Goal: Task Accomplishment & Management: Complete application form

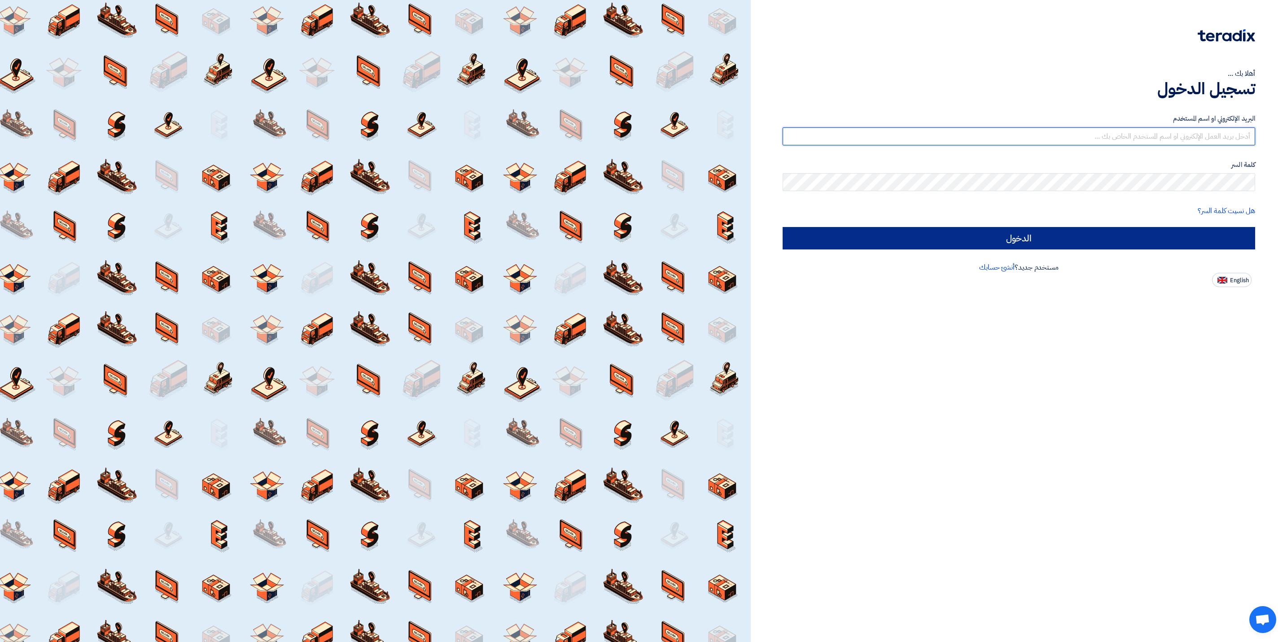
type input "[EMAIL_ADDRESS][DOMAIN_NAME]"
click at [1040, 236] on input "الدخول" at bounding box center [1018, 238] width 472 height 22
type input "Sign in"
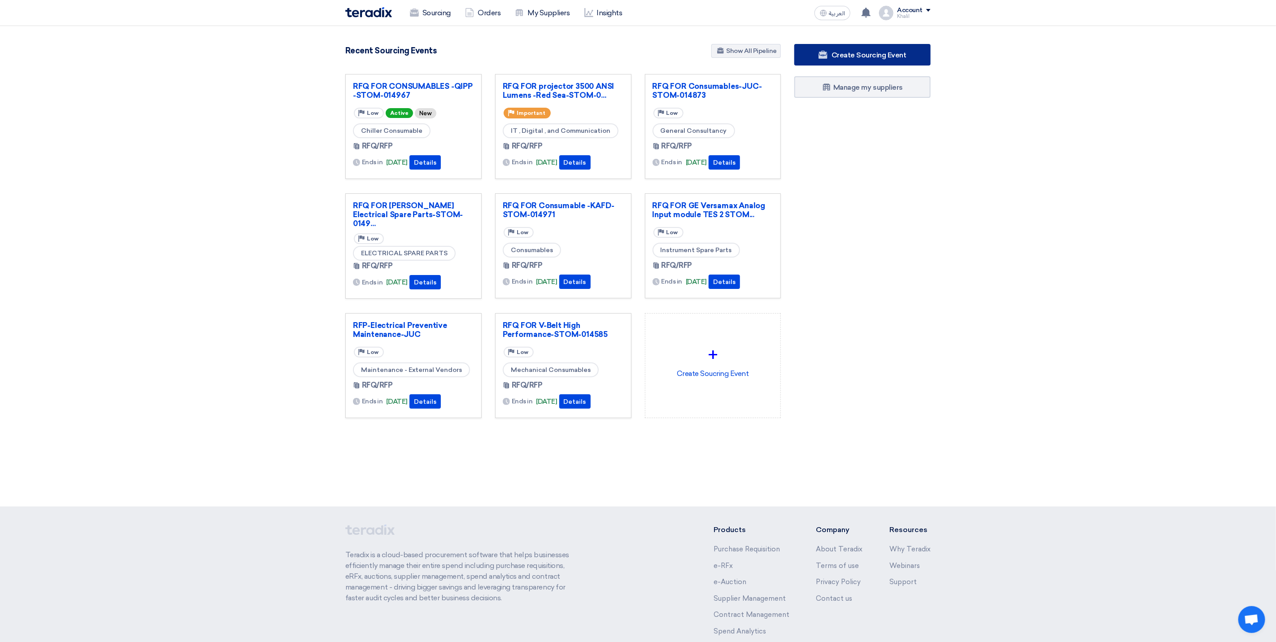
click at [846, 58] on span "Create Sourcing Event" at bounding box center [869, 55] width 75 height 9
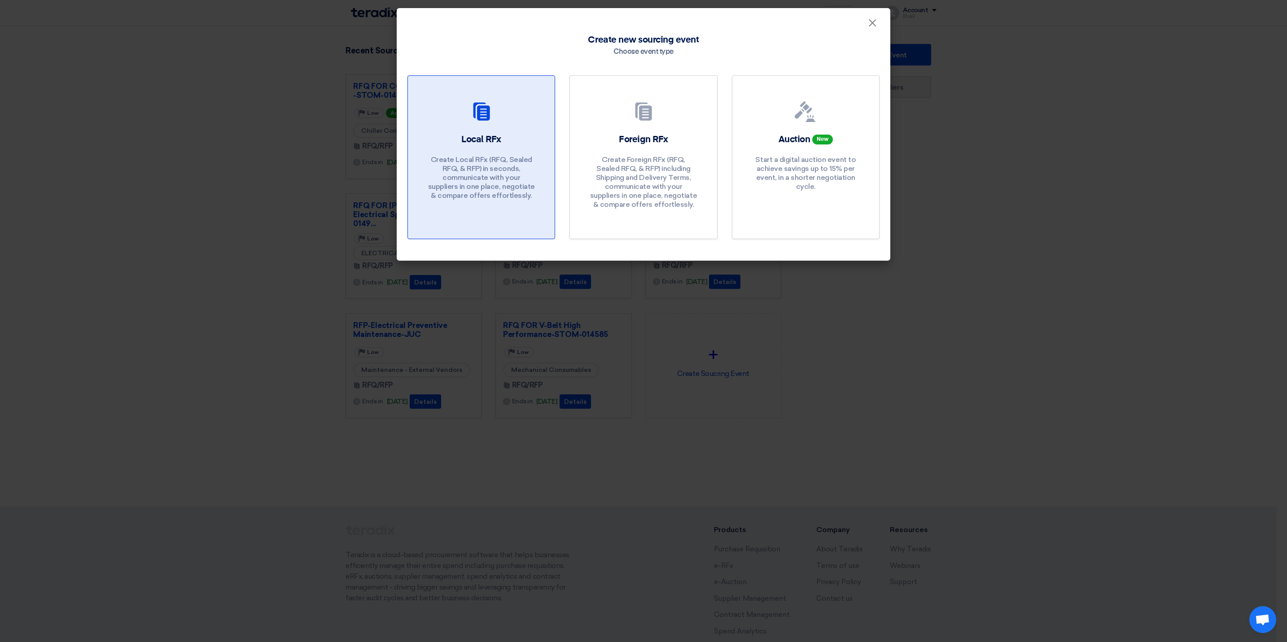
click at [508, 163] on p "Create Local RFx (RFQ, Sealed RFQ, & RFP) in seconds, communicate with your sup…" at bounding box center [481, 177] width 108 height 45
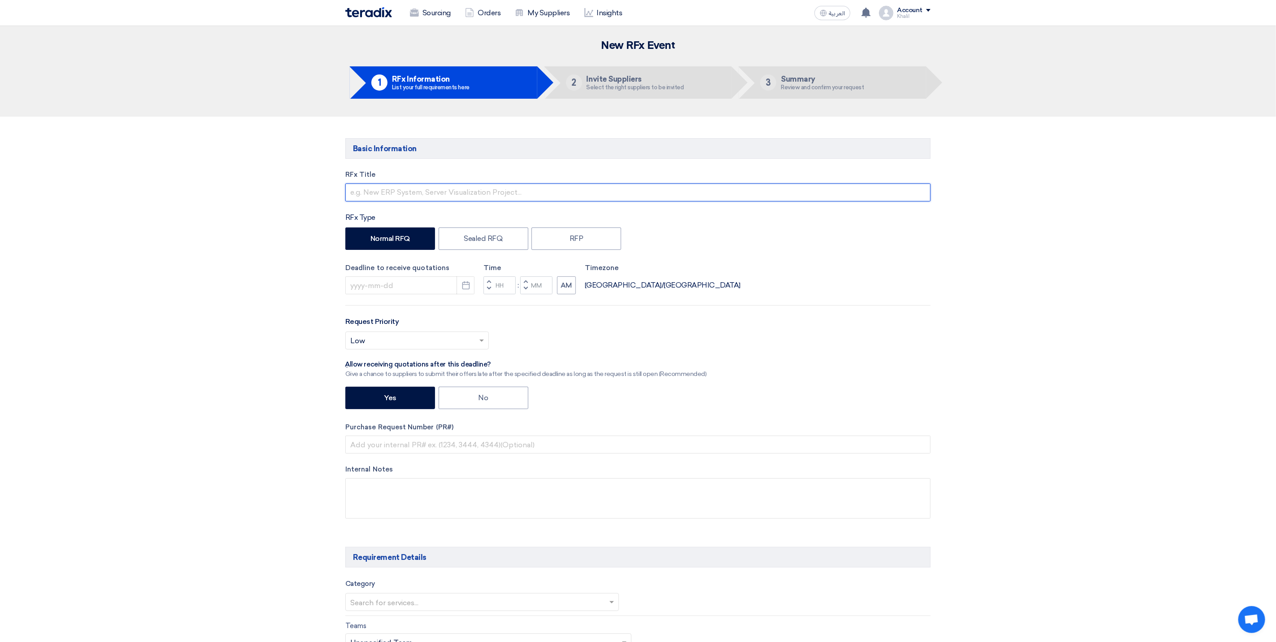
click at [422, 197] on input "text" at bounding box center [637, 192] width 585 height 18
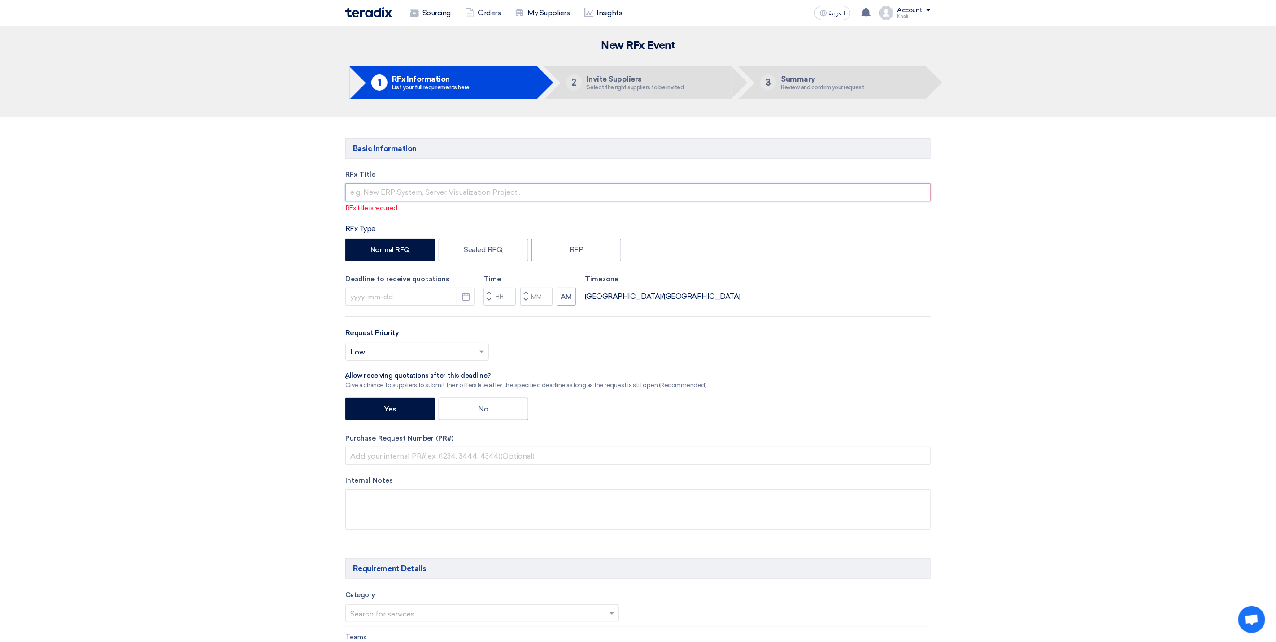
paste input "STOM-014962"
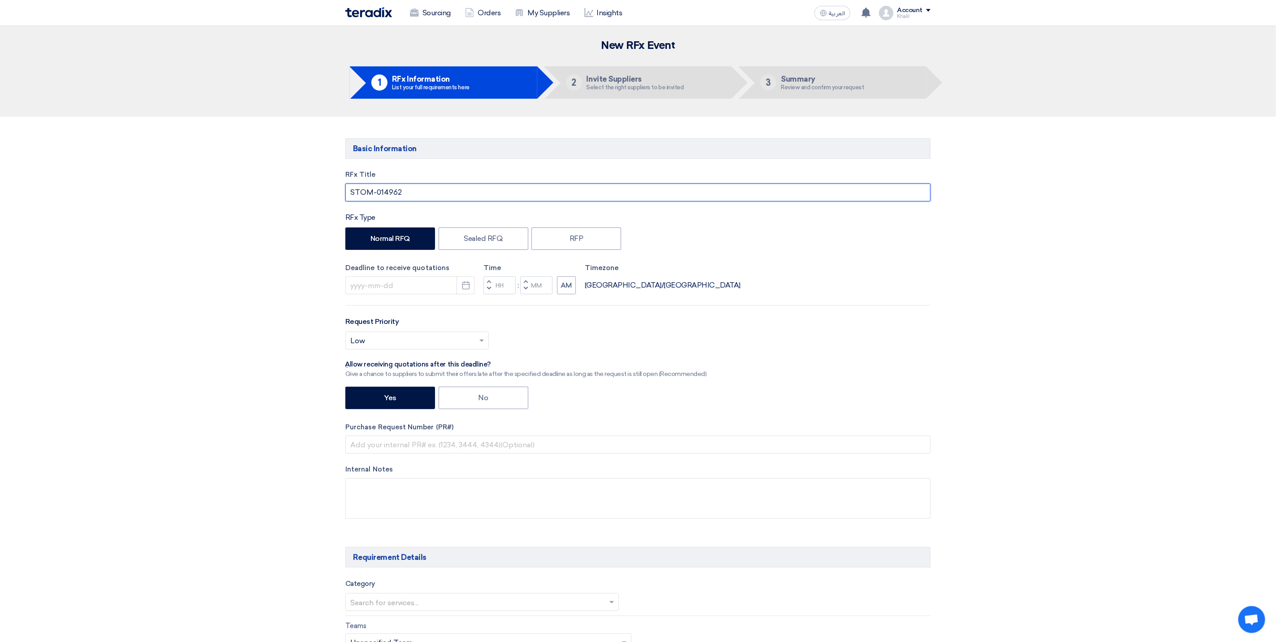
paste input "Tools"
click at [401, 190] on input "STOM-014962Tools" at bounding box center [637, 192] width 585 height 18
drag, startPoint x: 431, startPoint y: 191, endPoint x: 402, endPoint y: 191, distance: 28.3
click at [402, 191] on input "STOM-014962 Tools" at bounding box center [637, 192] width 585 height 18
click at [350, 193] on input "STOM-014962" at bounding box center [637, 192] width 585 height 18
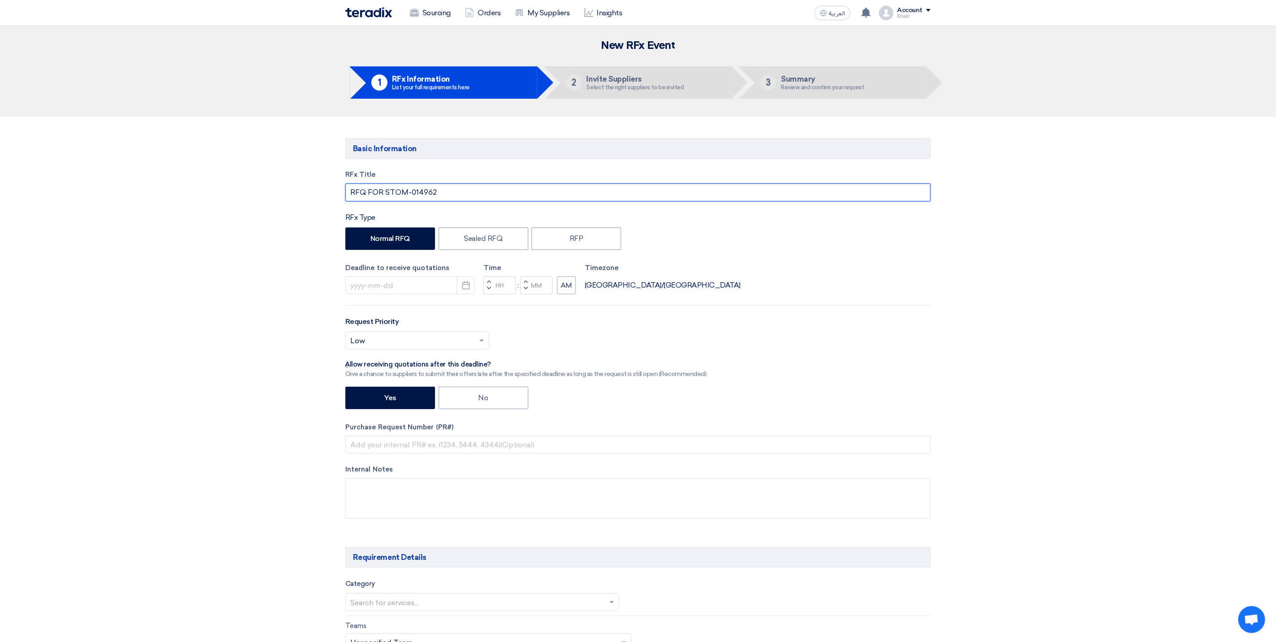
paste input "Tools"
click at [475, 198] on input "RFQ FOR Tools STOM-014962" at bounding box center [637, 192] width 585 height 18
paste input "Red Sea"
type input "RFQ FOR Tools STOM-014962 -Red Sea"
click at [474, 288] on button "Pick a date" at bounding box center [466, 285] width 18 height 18
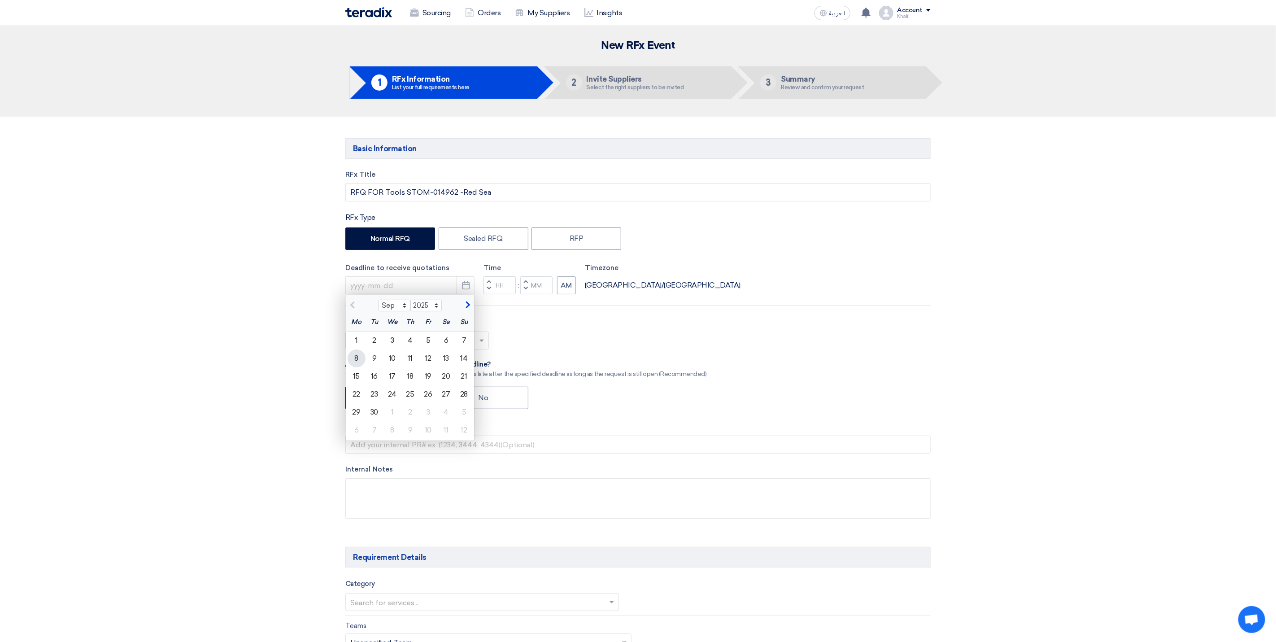
click at [358, 356] on div "8" at bounding box center [357, 358] width 18 height 18
type input "[DATE]"
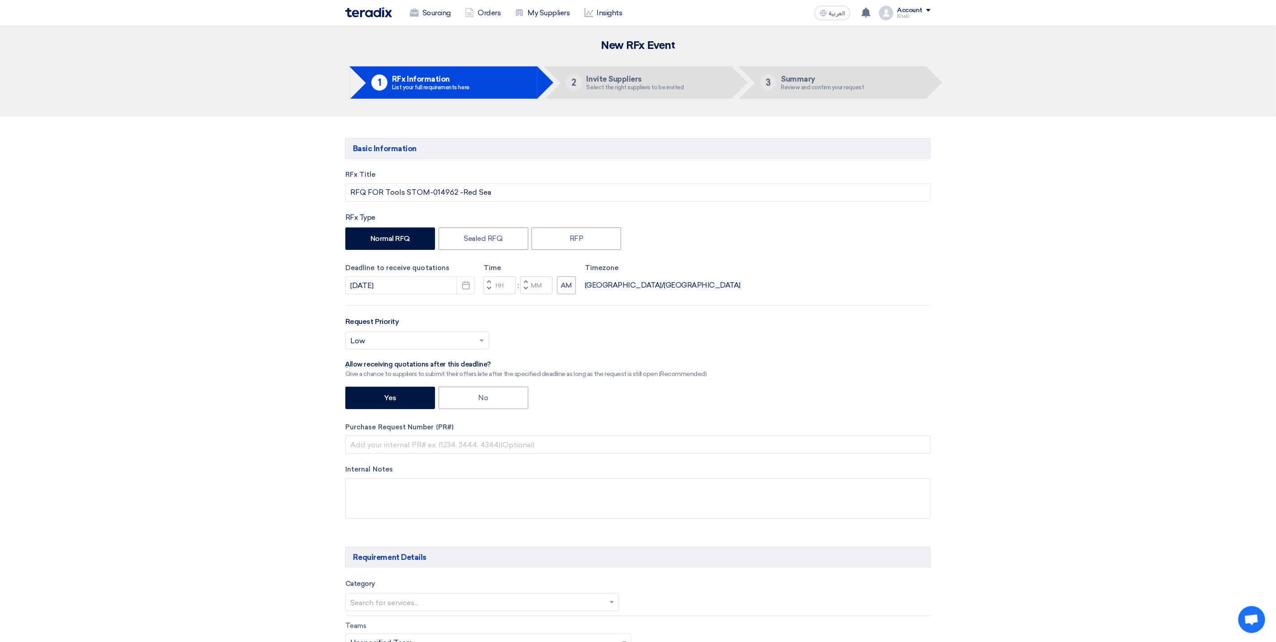
click at [569, 325] on div "Request Priority Select priority... × Low ×" at bounding box center [637, 336] width 585 height 40
click at [508, 289] on input "Hours" at bounding box center [500, 285] width 32 height 18
type input "10"
click at [536, 290] on input "Minutes" at bounding box center [536, 285] width 32 height 18
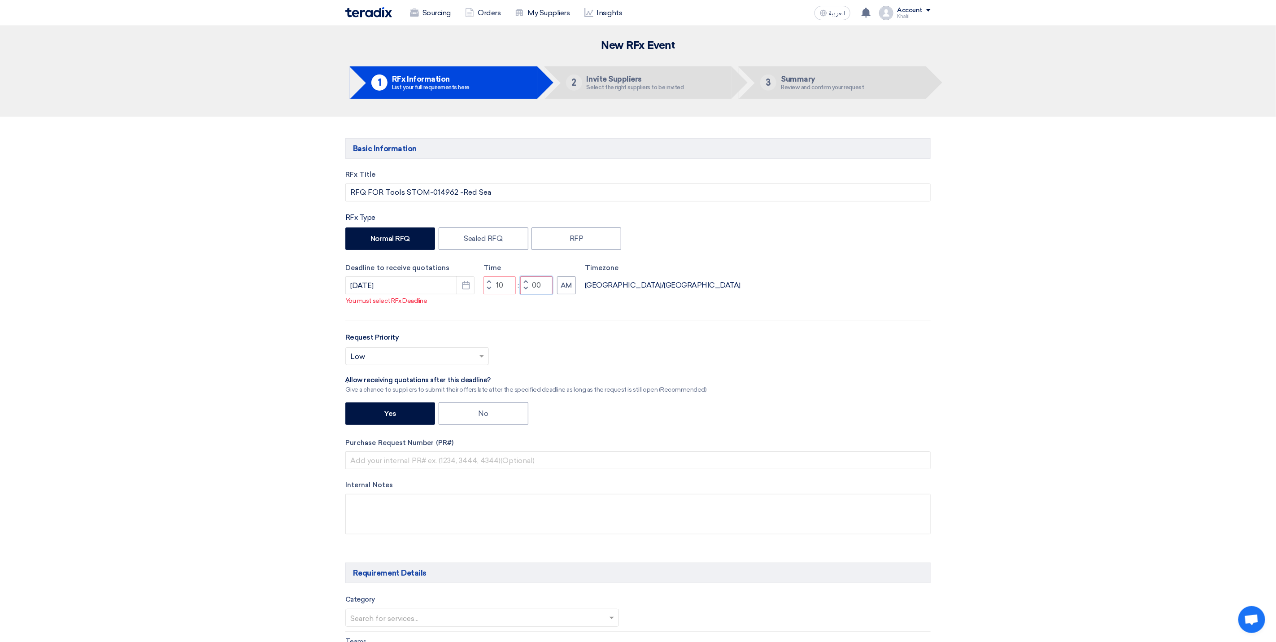
type input "00"
click at [588, 320] on div "RFx Title RFQ FOR Tools STOM-014962 -Red Sea RFx Type Normal RFQ Sealed RFQ RFP…" at bounding box center [638, 359] width 599 height 379
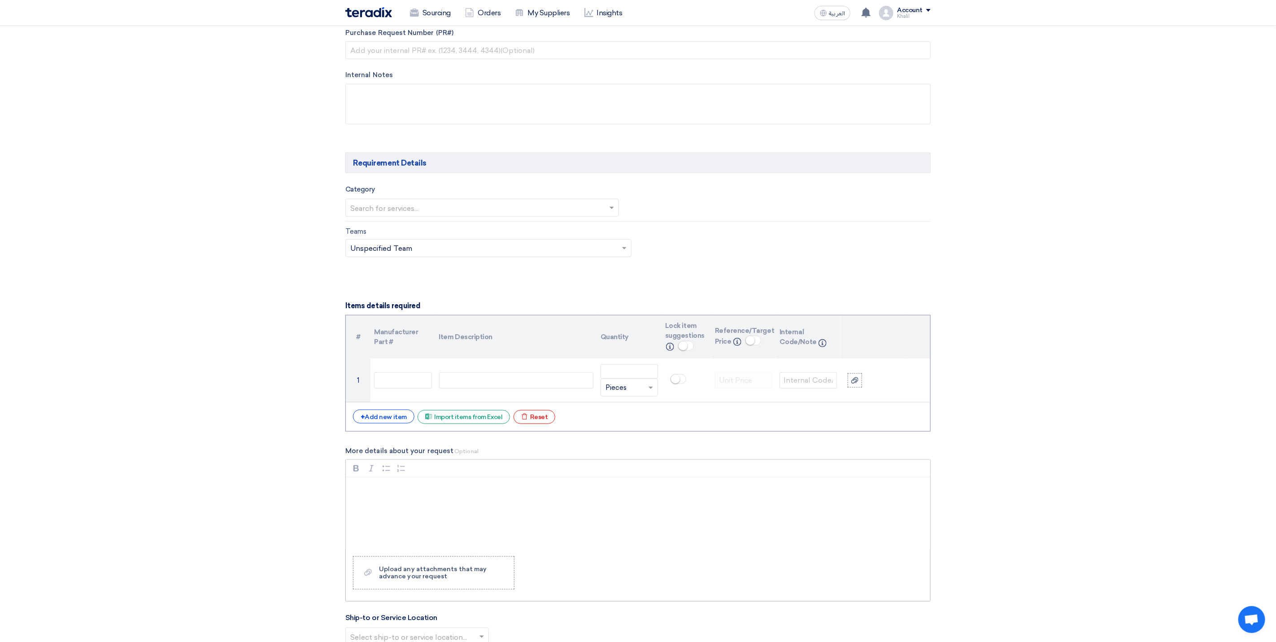
scroll to position [471, 0]
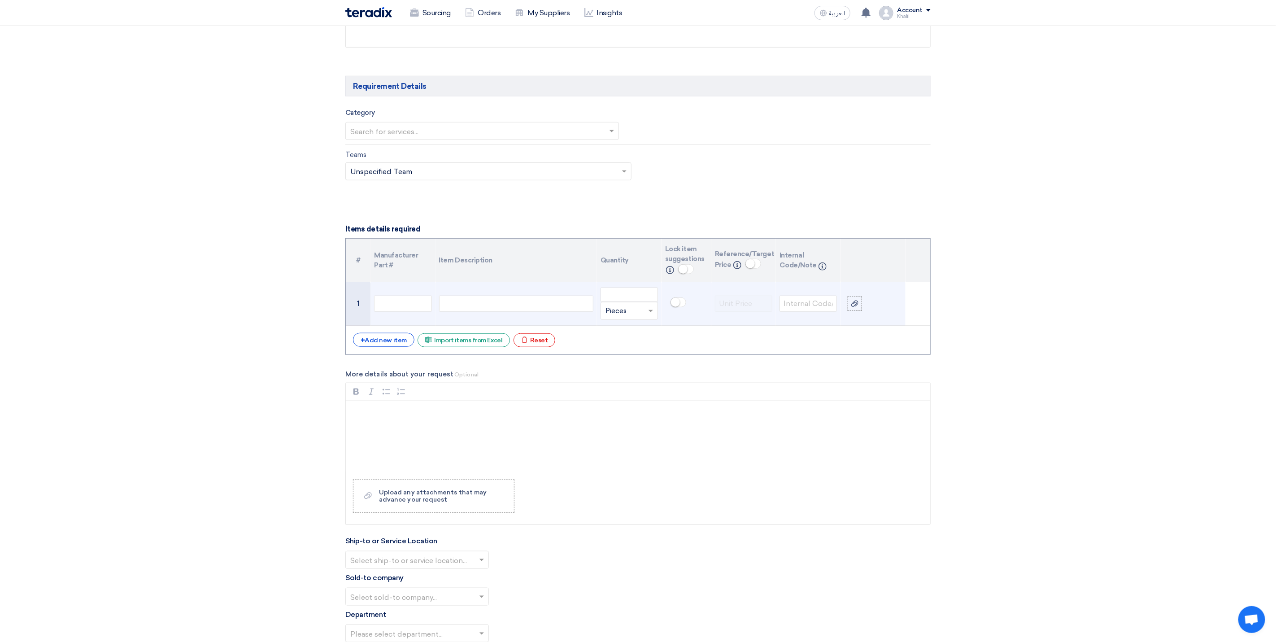
click at [459, 310] on div at bounding box center [516, 304] width 154 height 16
paste div
drag, startPoint x: 482, startPoint y: 313, endPoint x: 440, endPoint y: 311, distance: 41.8
click at [440, 311] on div "Red Sea" at bounding box center [516, 306] width 154 height 21
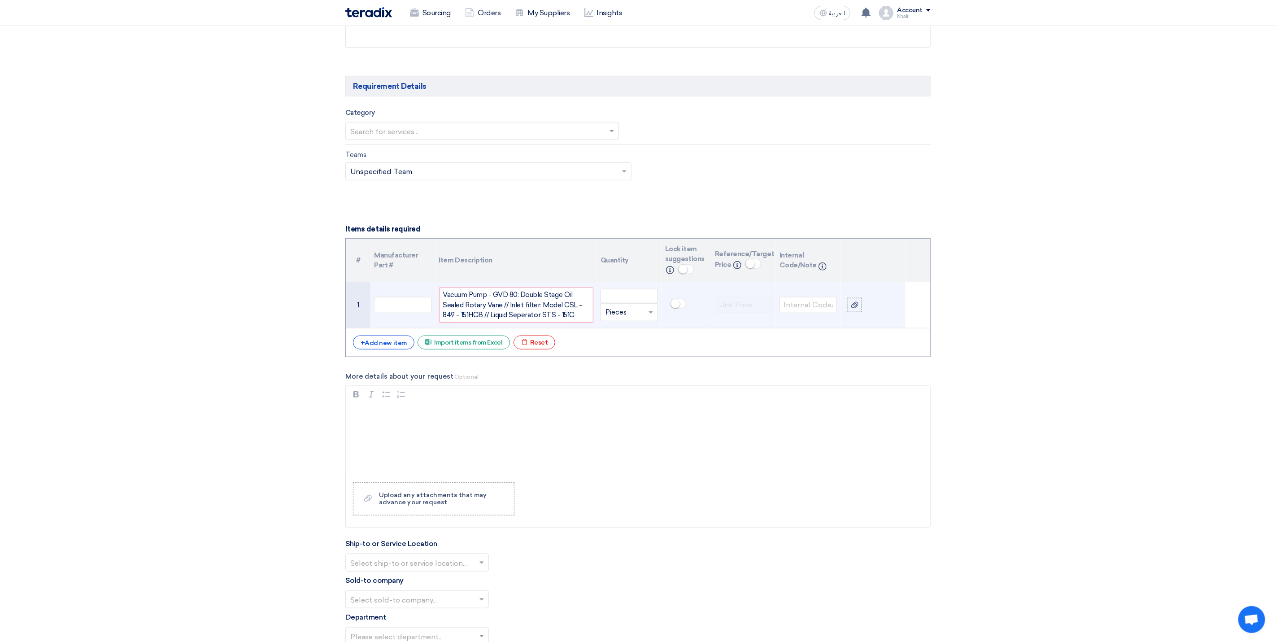
scroll to position [463, 0]
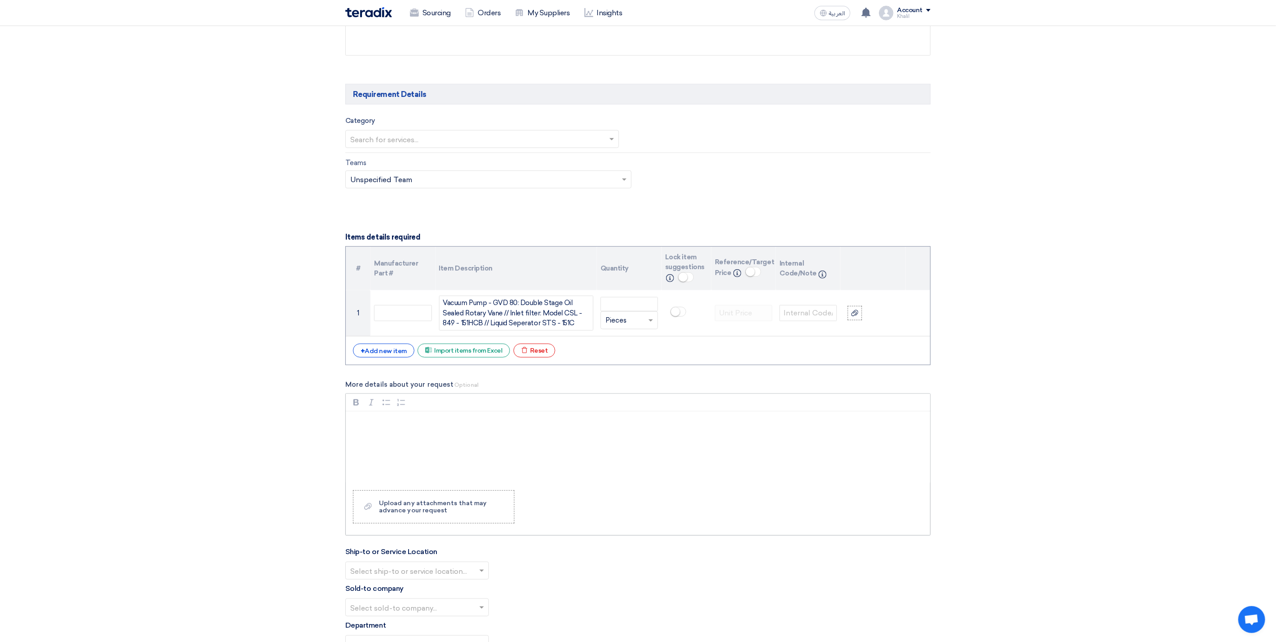
click at [594, 471] on div "Rich Text Editor, main" at bounding box center [638, 447] width 584 height 72
click at [386, 351] on div "+ Add new item" at bounding box center [383, 351] width 61 height 14
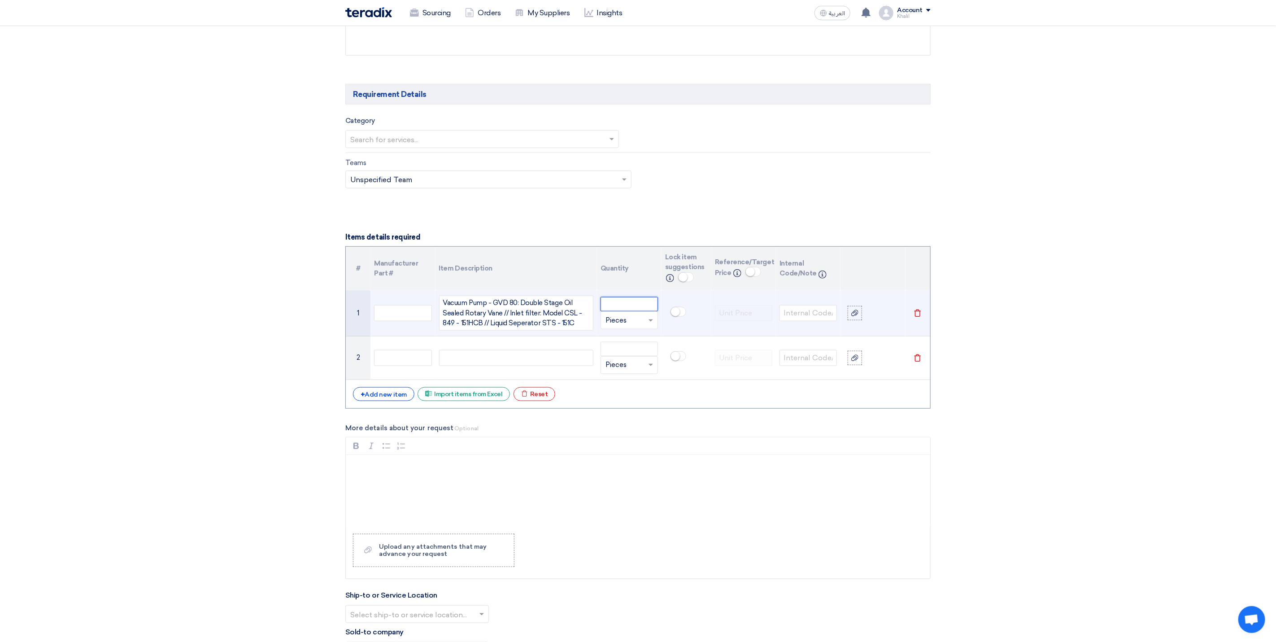
click at [613, 311] on input "number" at bounding box center [629, 304] width 57 height 14
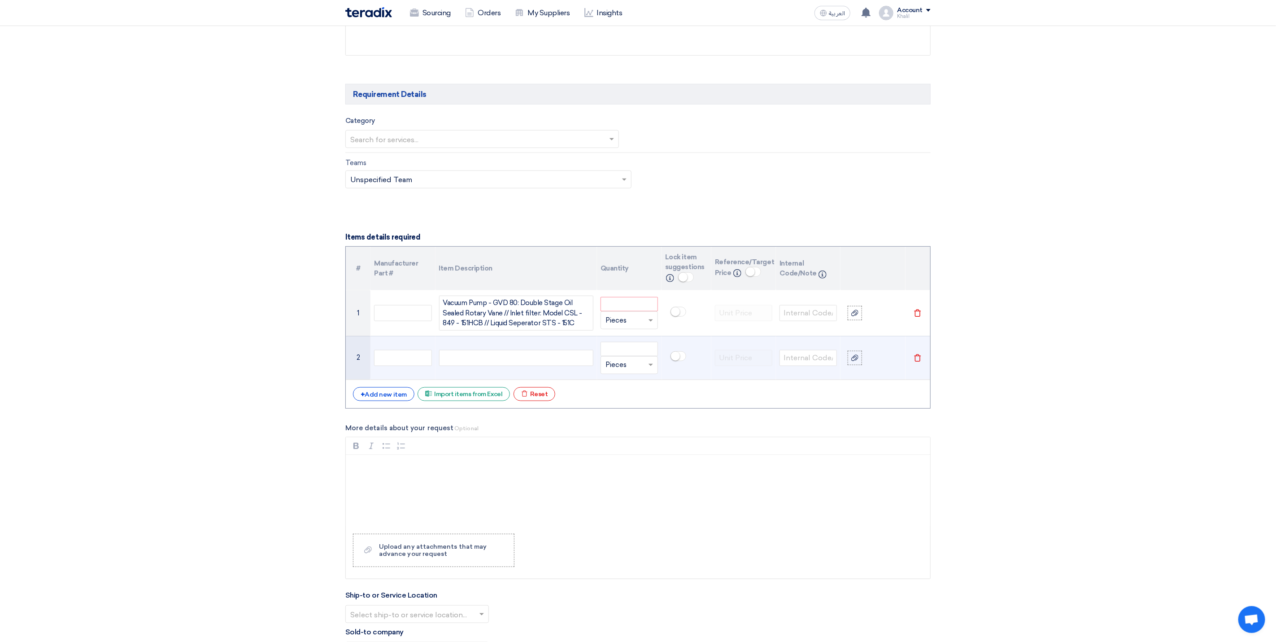
drag, startPoint x: 528, startPoint y: 357, endPoint x: 526, endPoint y: 362, distance: 5.5
click at [526, 360] on div at bounding box center [516, 358] width 154 height 16
paste div
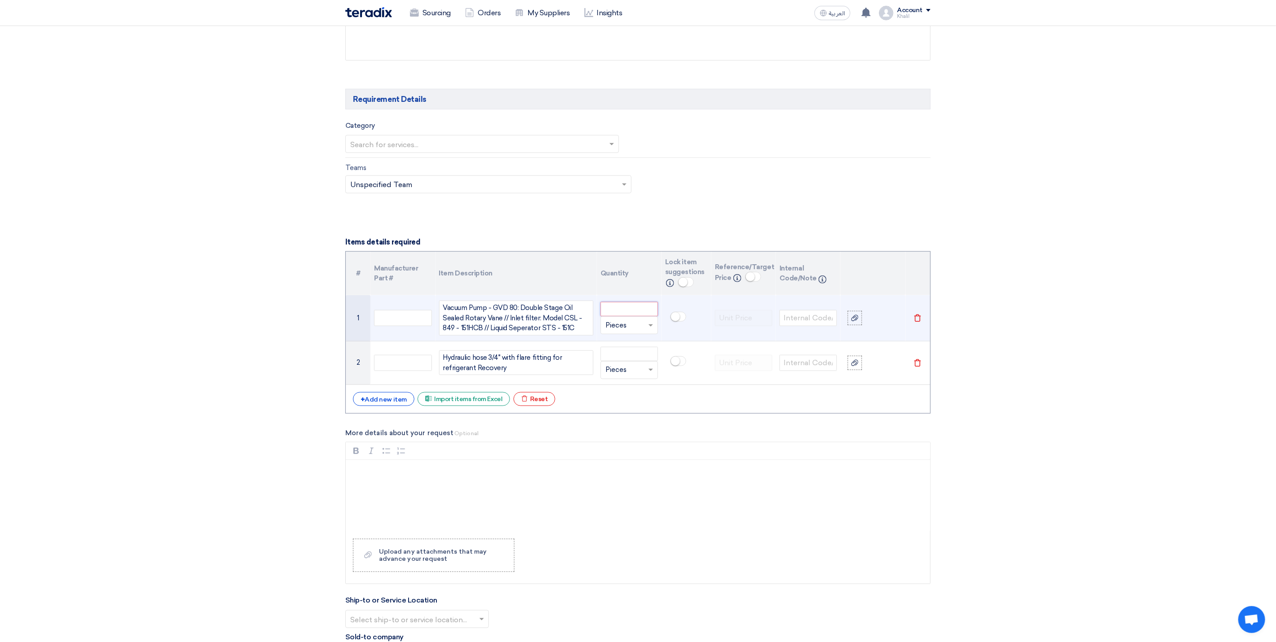
drag, startPoint x: 622, startPoint y: 315, endPoint x: 625, endPoint y: 319, distance: 5.5
click at [622, 315] on input "number" at bounding box center [629, 309] width 57 height 14
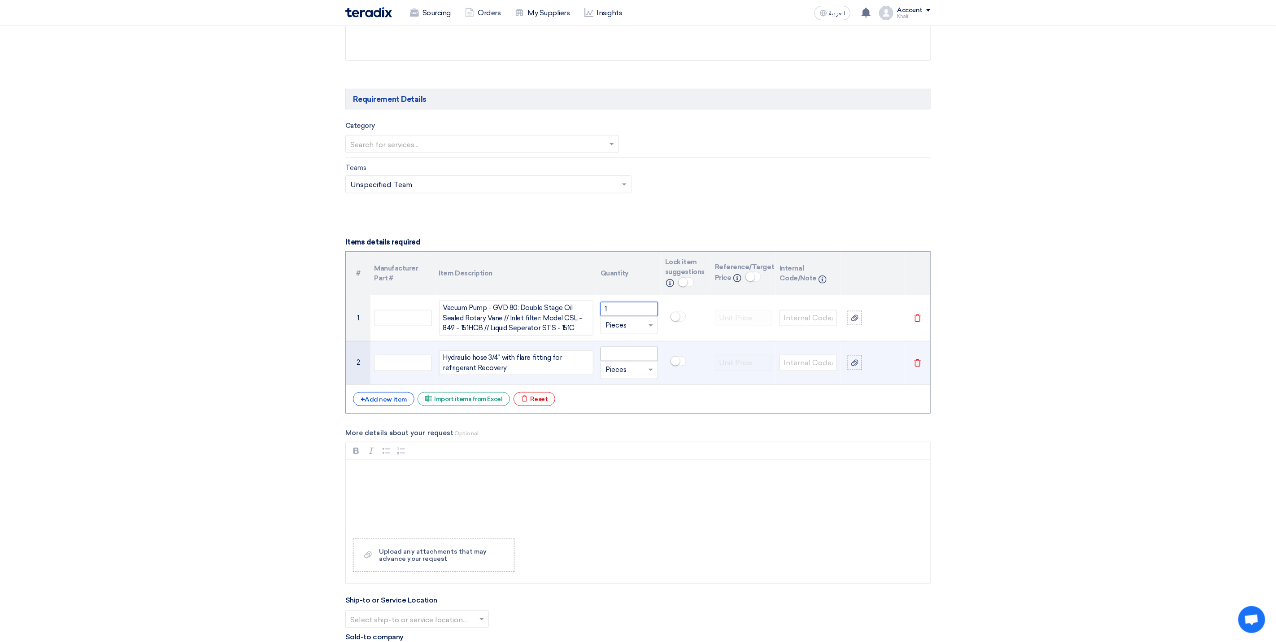
type input "1"
click at [634, 358] on input "number" at bounding box center [629, 354] width 57 height 14
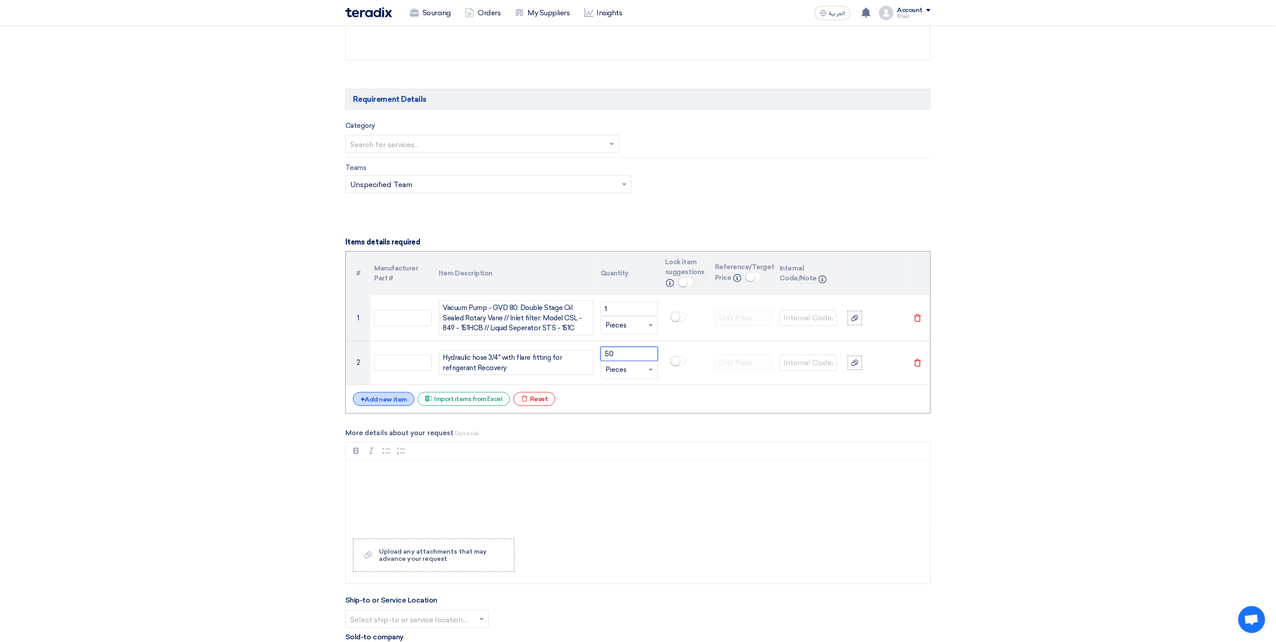
type input "50"
click at [392, 404] on div "+ Add new item" at bounding box center [383, 399] width 61 height 14
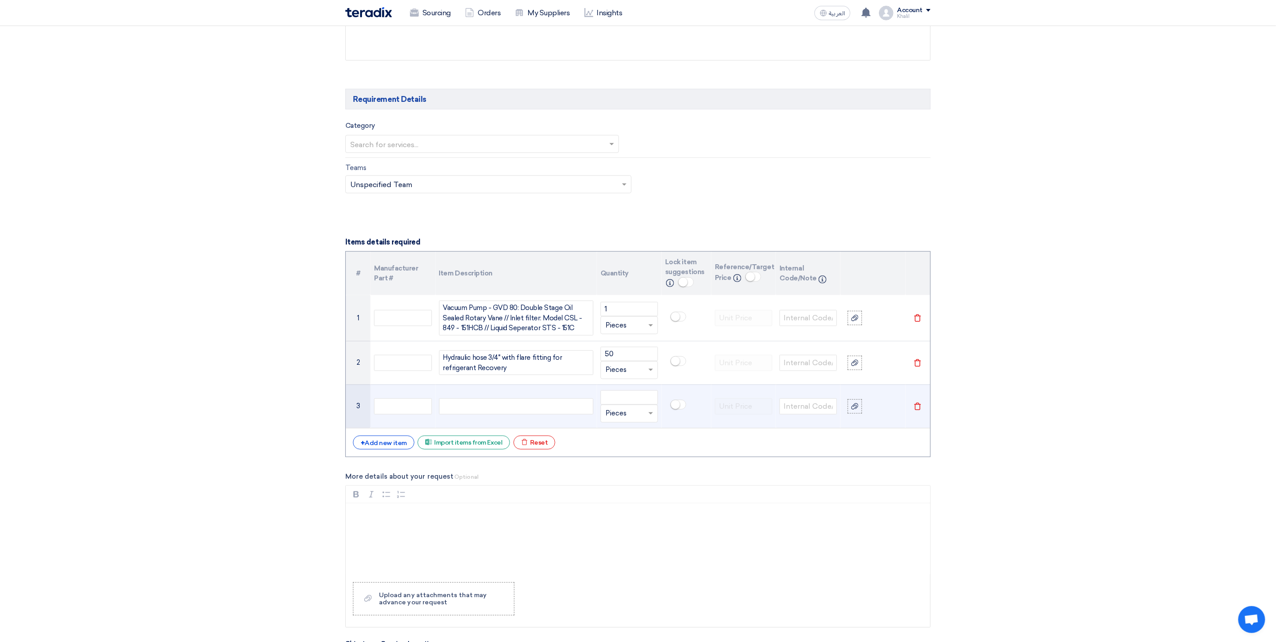
click at [486, 412] on div at bounding box center [516, 406] width 154 height 16
paste div
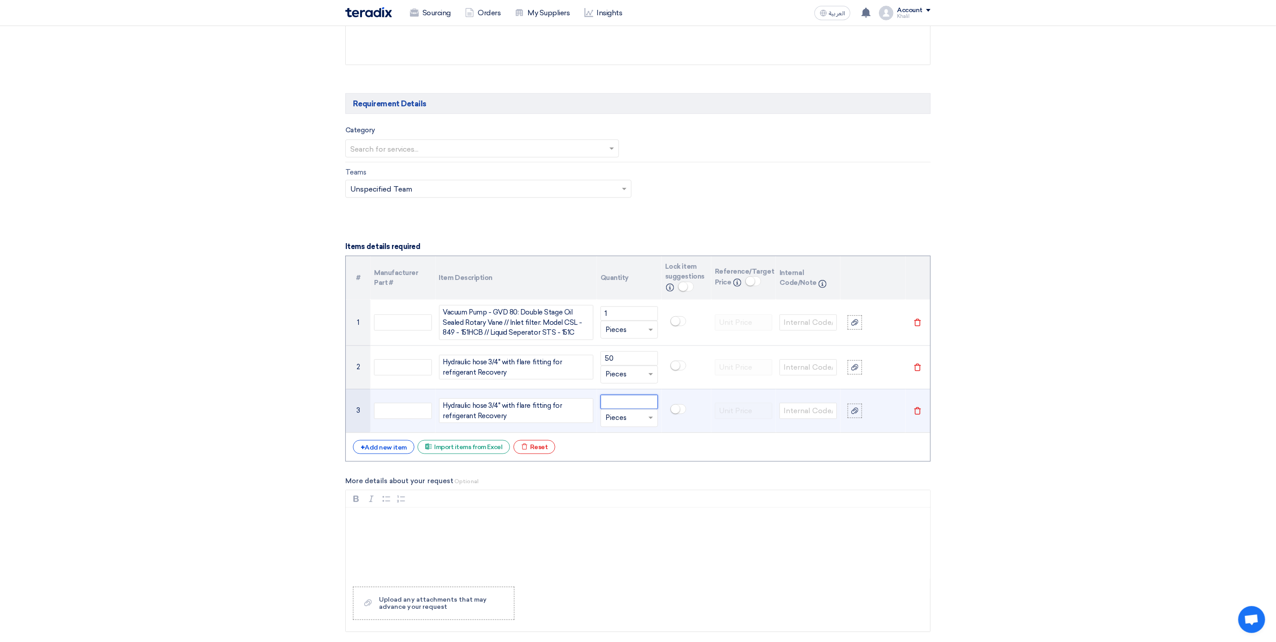
click at [624, 408] on input "number" at bounding box center [629, 402] width 57 height 14
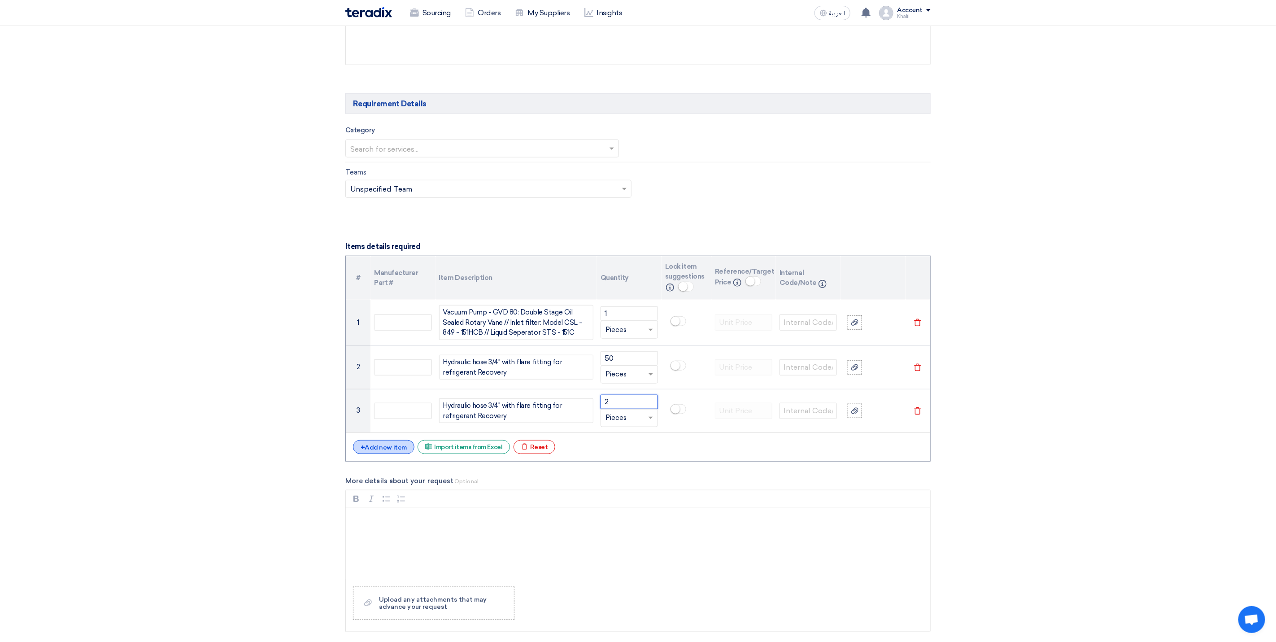
type input "2"
click at [396, 451] on div "+ Add new item" at bounding box center [383, 447] width 61 height 14
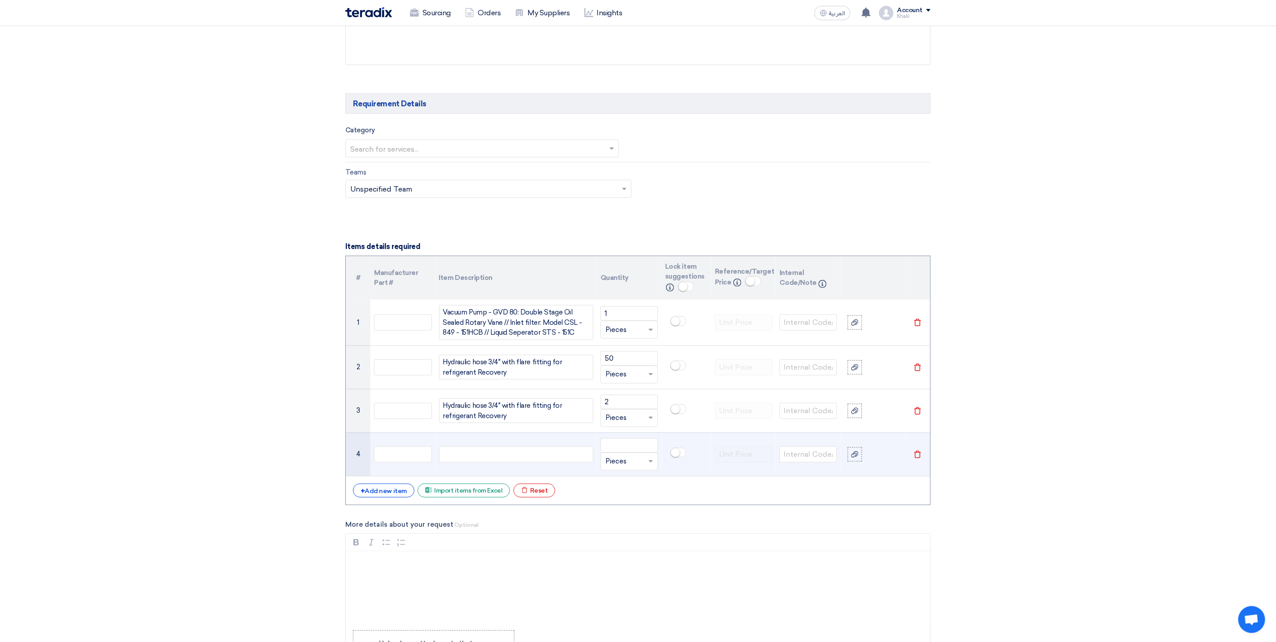
click at [515, 462] on div at bounding box center [516, 454] width 154 height 16
paste div
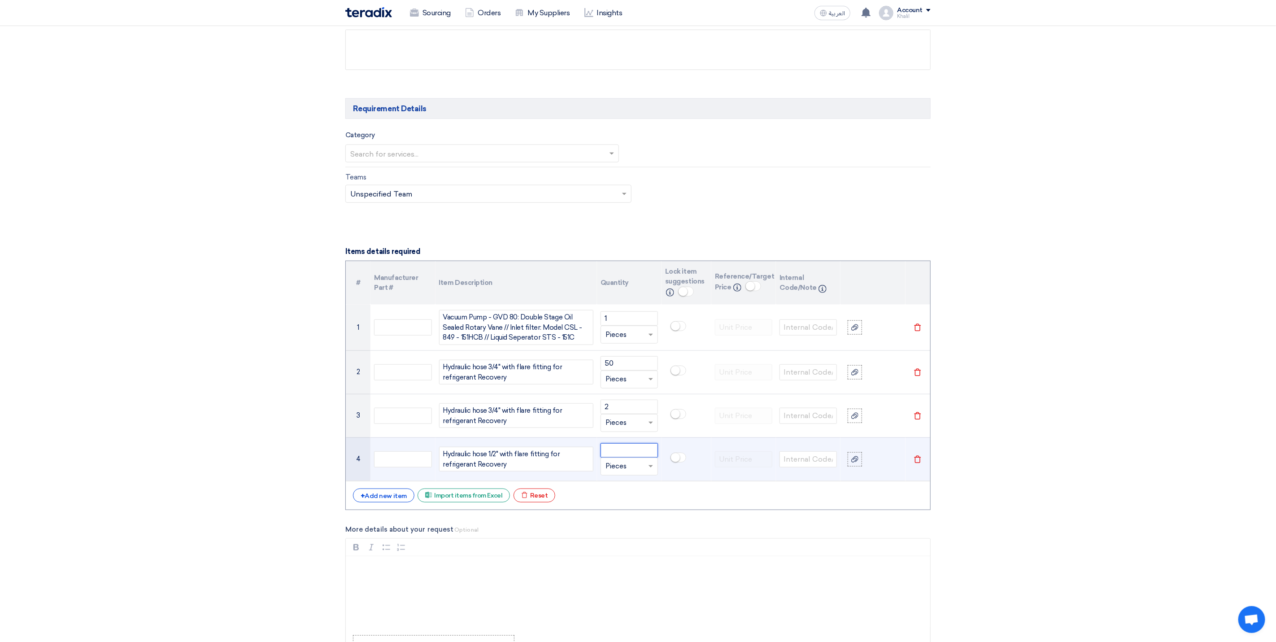
click at [625, 458] on input "number" at bounding box center [629, 450] width 57 height 14
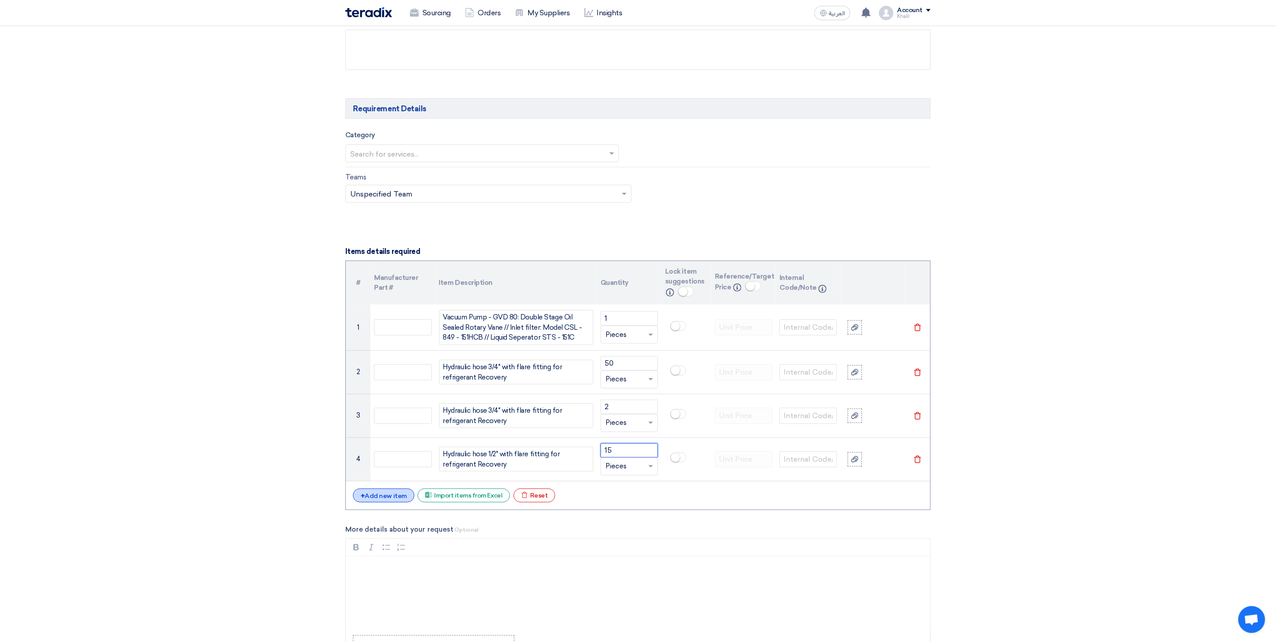
type input "15"
click at [385, 502] on div "+ Add new item" at bounding box center [383, 496] width 61 height 14
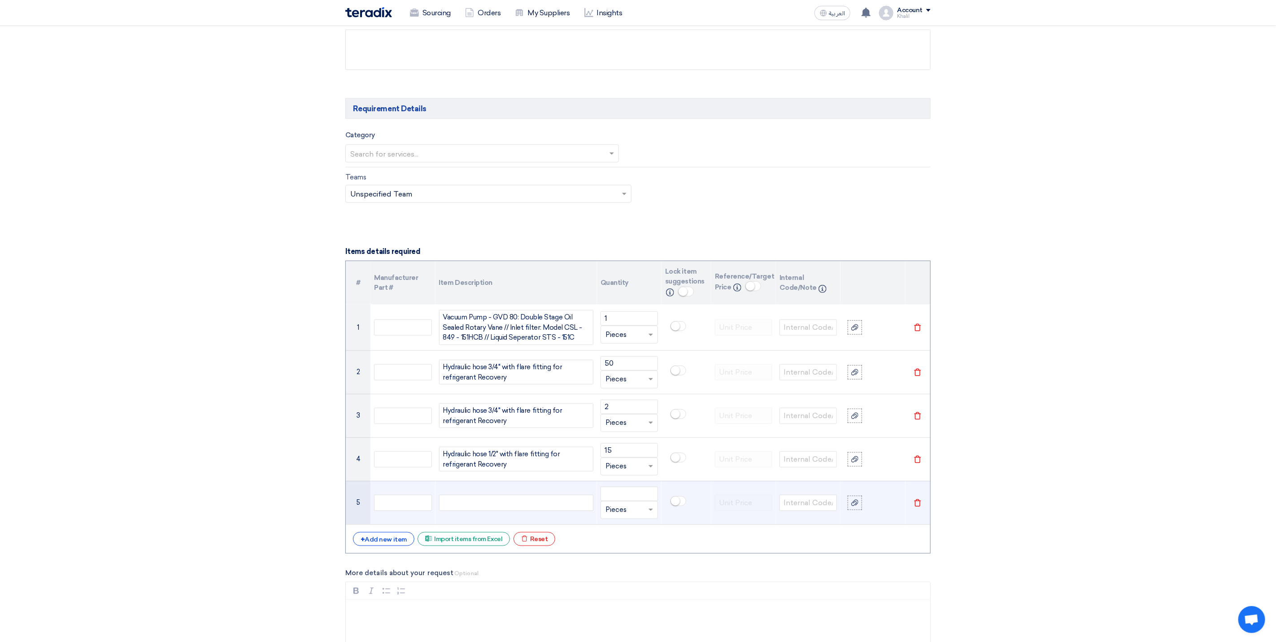
click at [528, 510] on div at bounding box center [516, 503] width 154 height 16
paste div
click at [641, 505] on input "number" at bounding box center [629, 498] width 57 height 14
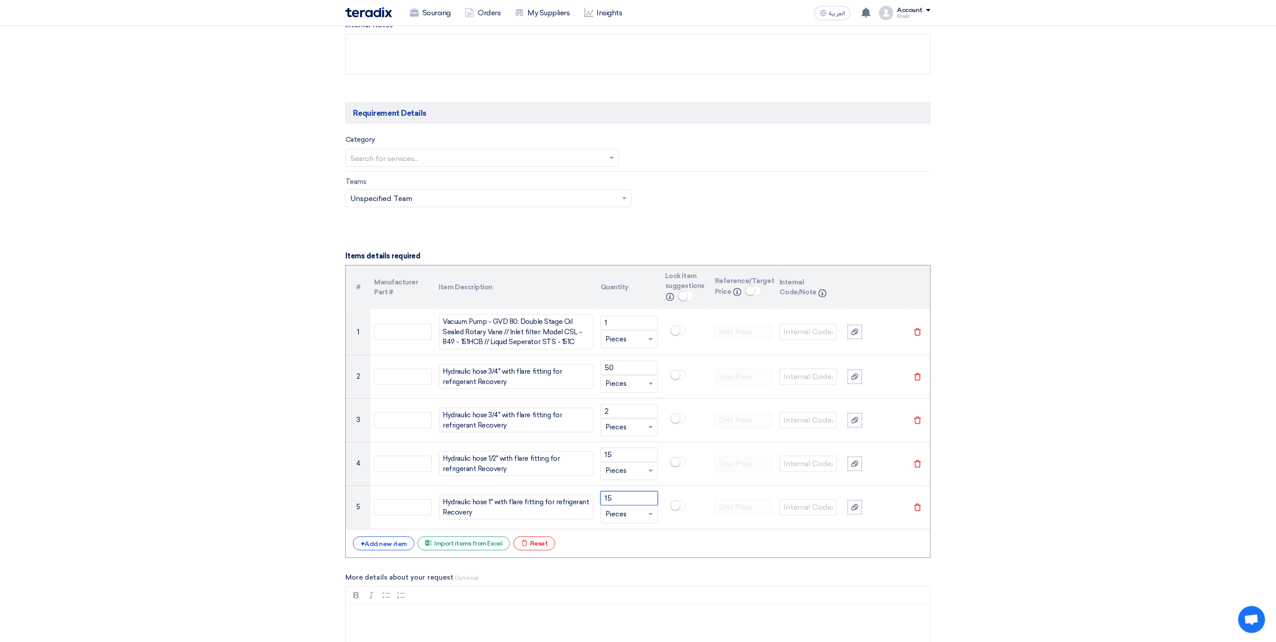
type input "15"
click at [1089, 503] on section "Basic Information RFx Title RFQ FOR Tools STOM-014962 -Red Sea RFx Type Normal …" at bounding box center [638, 529] width 1276 height 1713
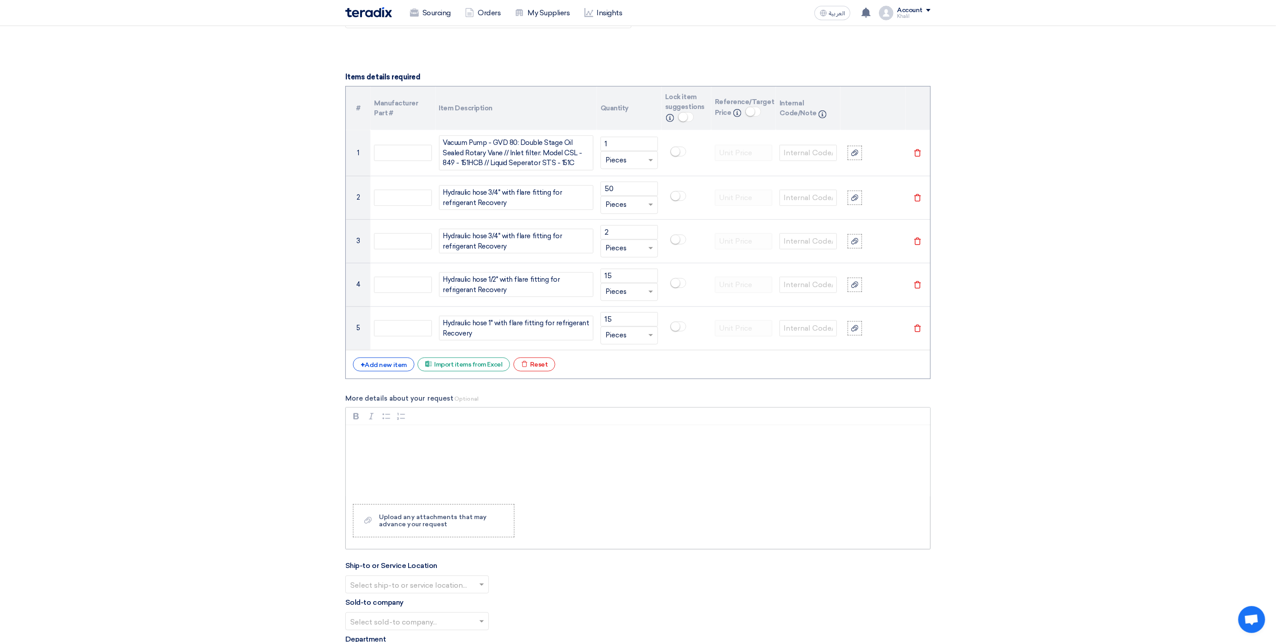
scroll to position [646, 0]
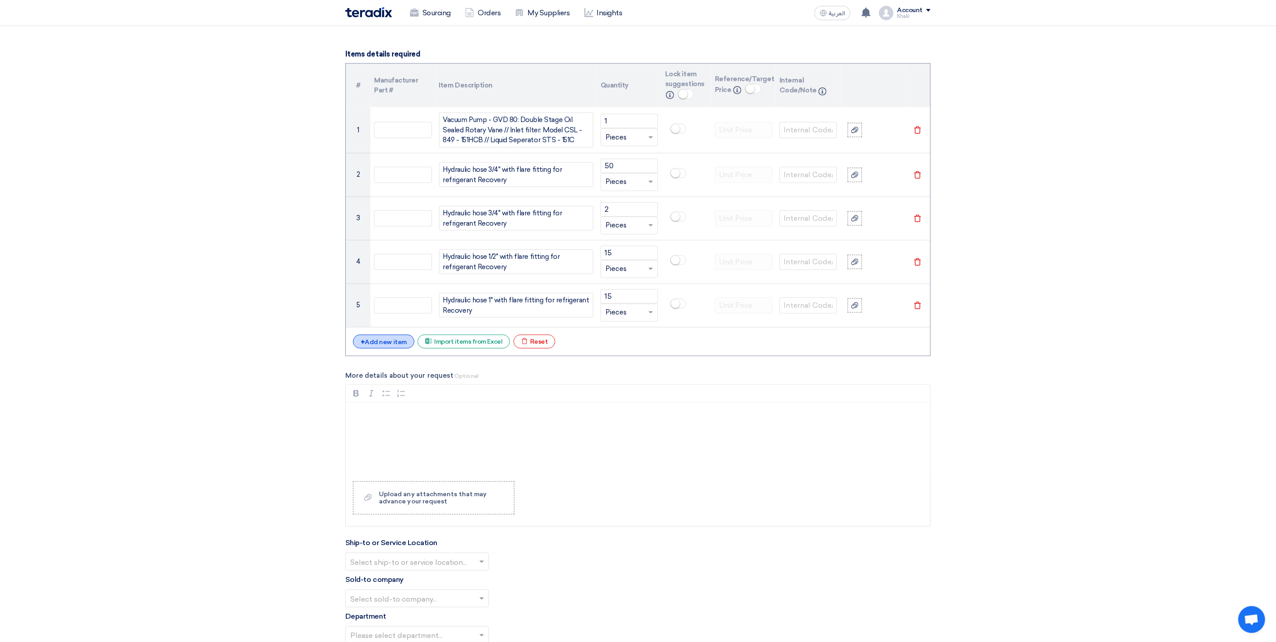
click at [388, 349] on div "+ Add new item" at bounding box center [383, 342] width 61 height 14
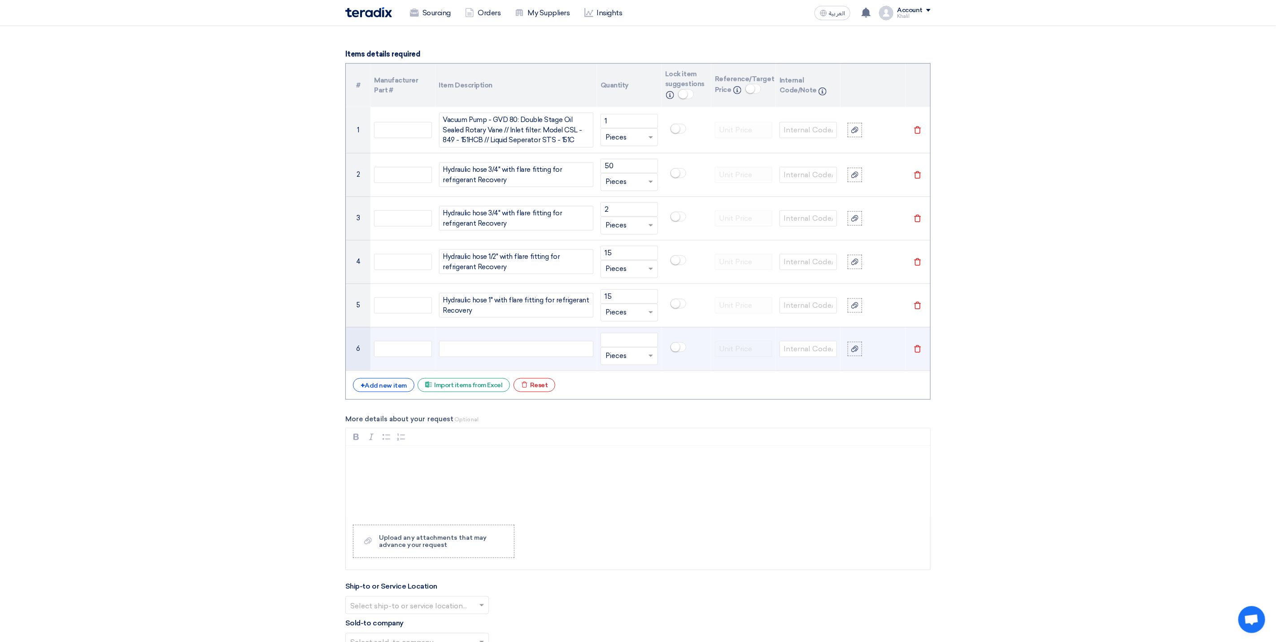
click at [528, 350] on div at bounding box center [516, 349] width 154 height 16
paste div
click at [626, 347] on input "number" at bounding box center [629, 340] width 57 height 14
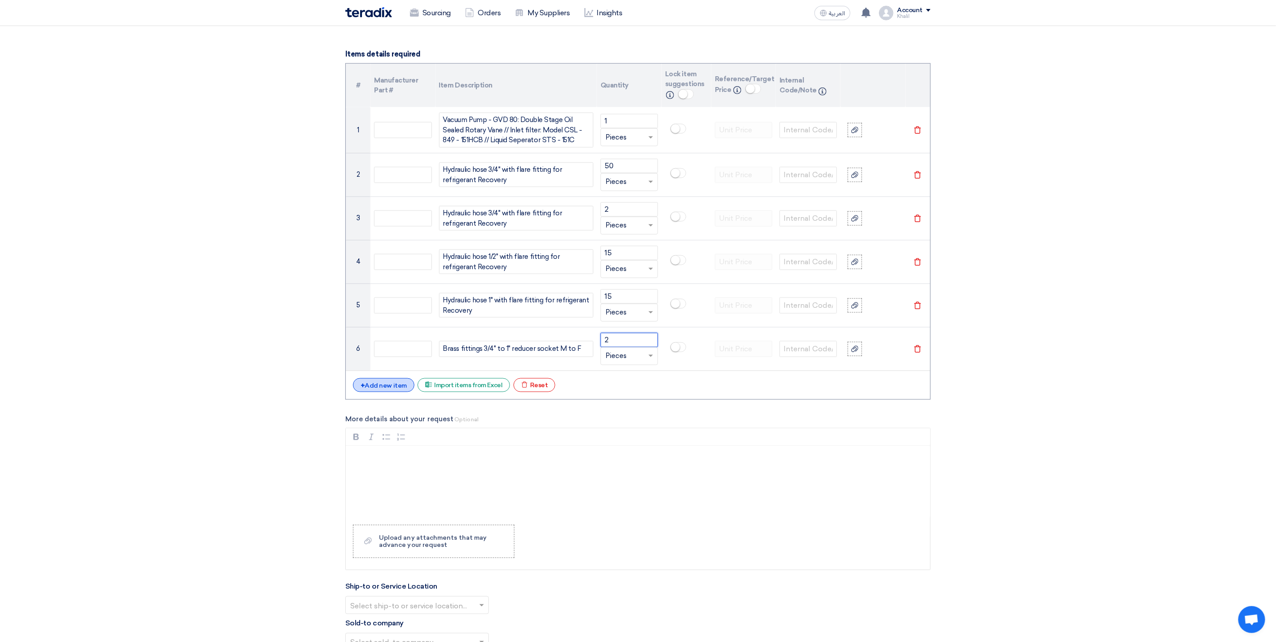
type input "2"
click at [397, 387] on div "+ Add new item" at bounding box center [383, 385] width 61 height 14
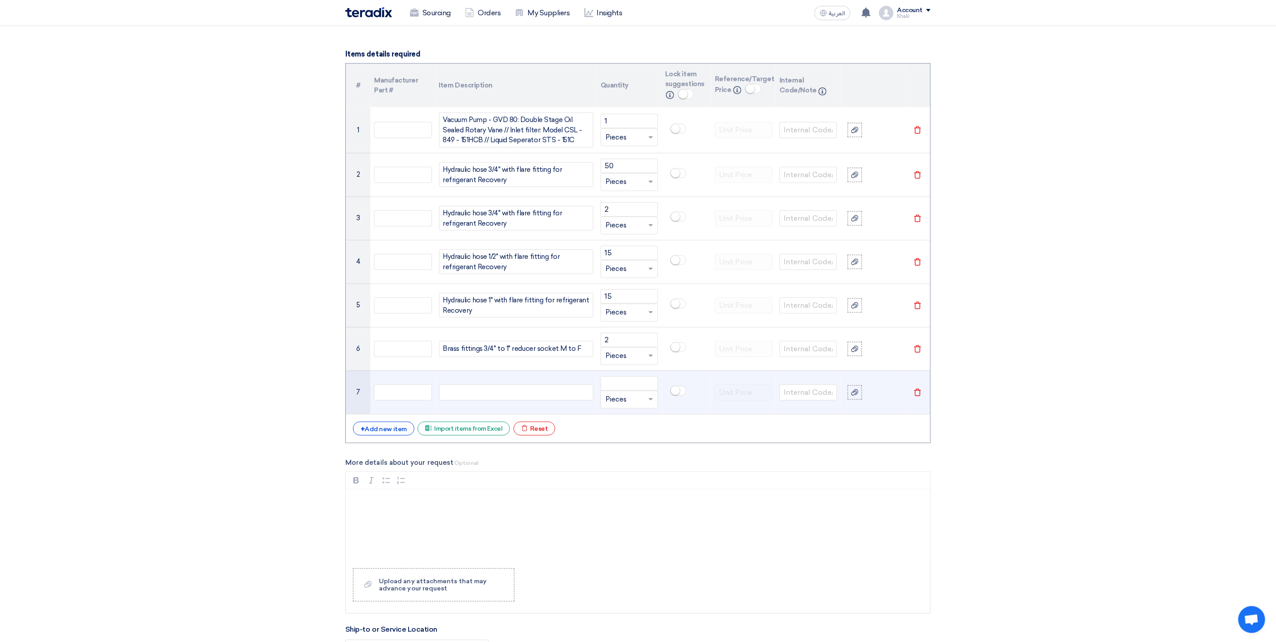
click at [523, 400] on div at bounding box center [516, 392] width 154 height 16
paste div
click at [631, 389] on input "number" at bounding box center [629, 383] width 57 height 14
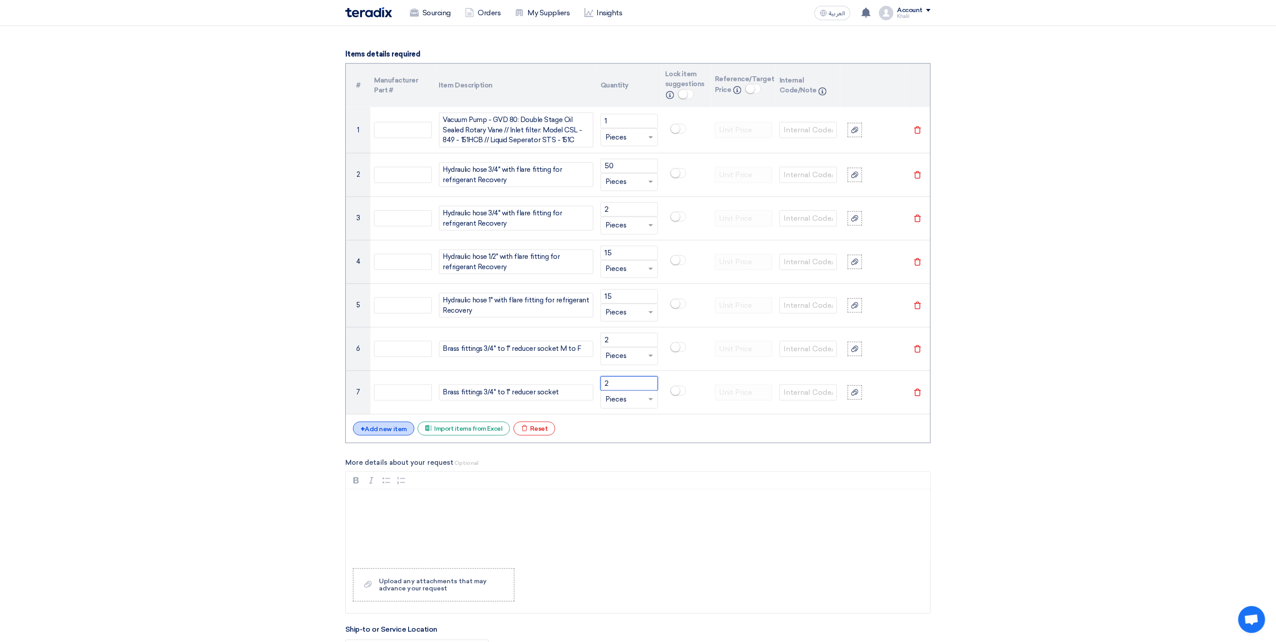
type input "2"
click at [389, 435] on div "+ Add new item" at bounding box center [383, 429] width 61 height 14
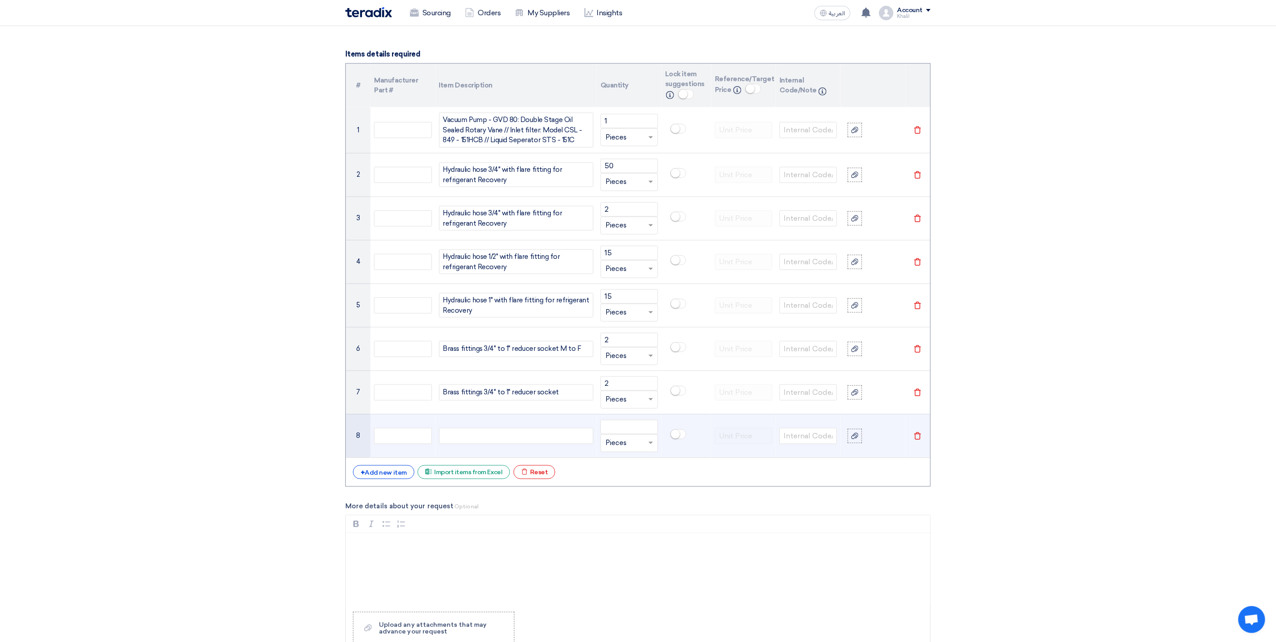
click at [523, 444] on div at bounding box center [516, 436] width 154 height 16
paste div
click at [636, 434] on input "number" at bounding box center [629, 427] width 57 height 14
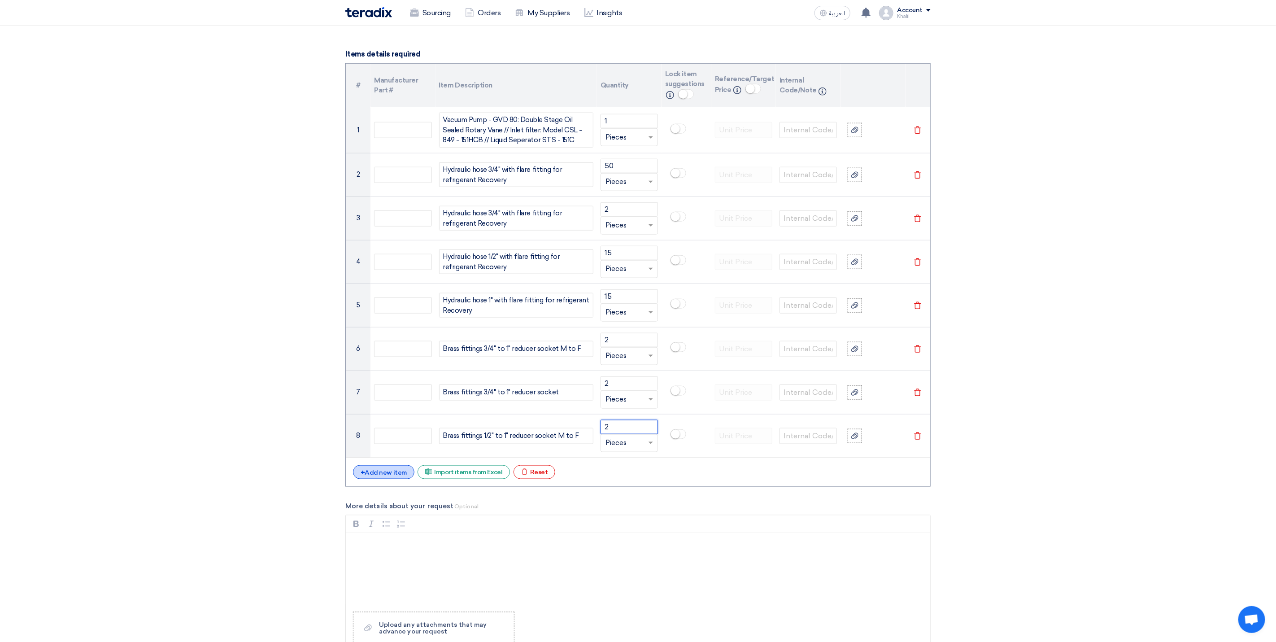
type input "2"
click at [392, 475] on div "+ Add new item" at bounding box center [383, 472] width 61 height 14
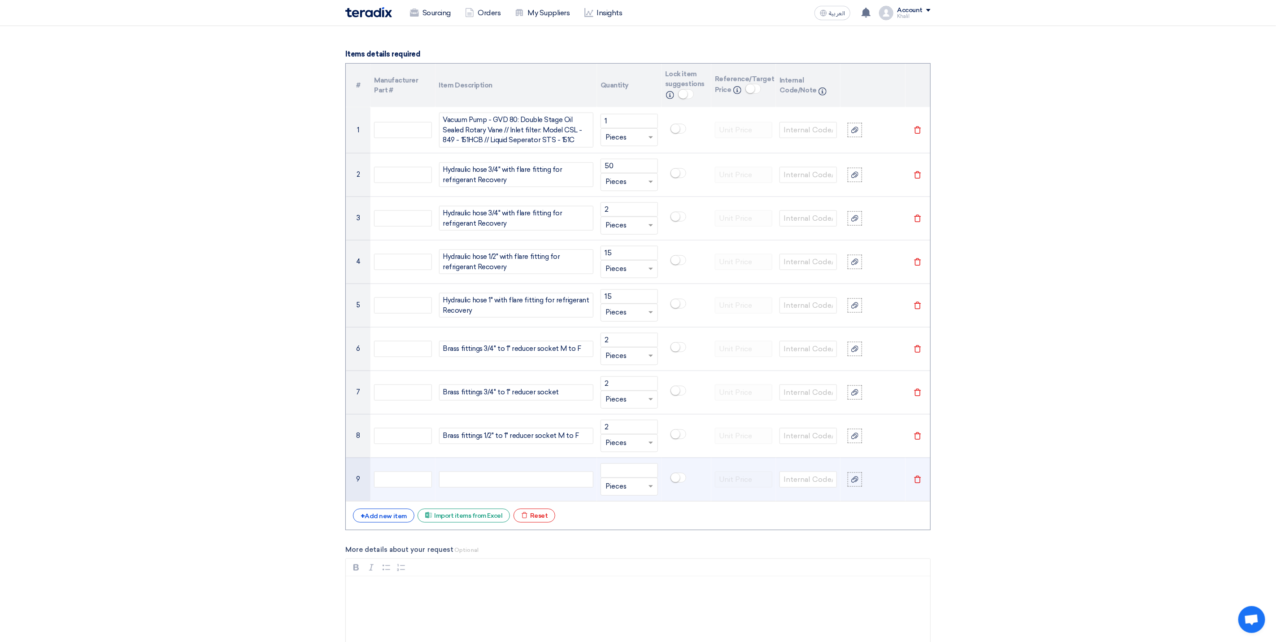
click at [483, 488] on div at bounding box center [516, 479] width 154 height 16
paste div
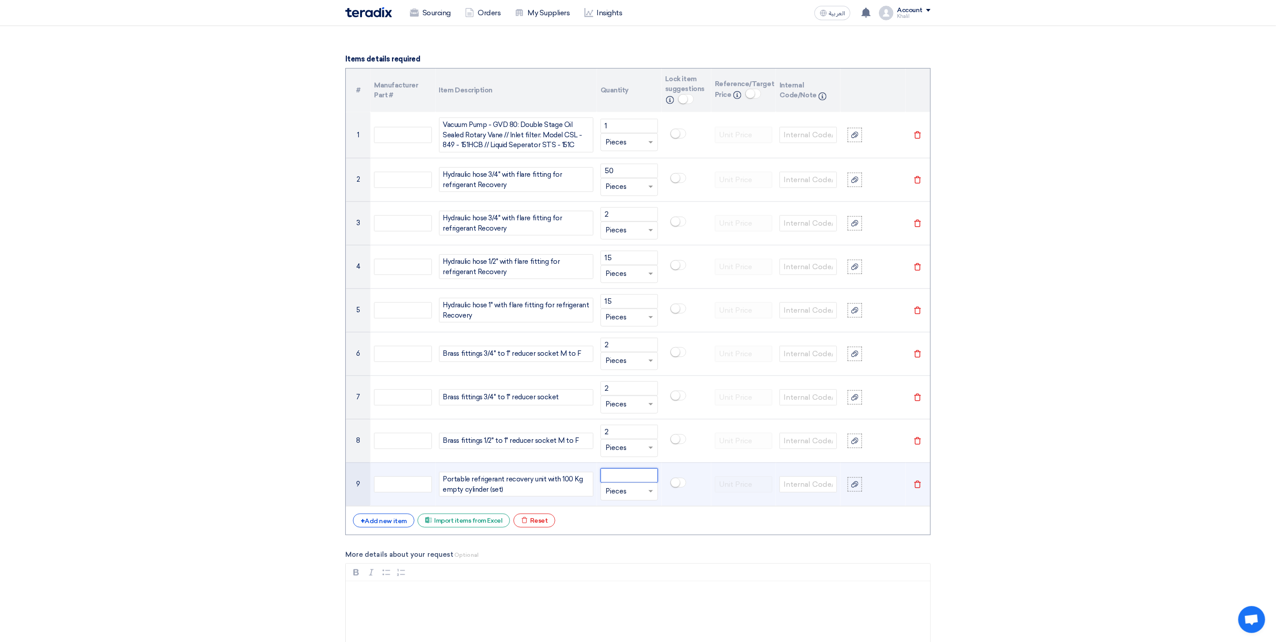
click at [619, 482] on input "number" at bounding box center [629, 475] width 57 height 14
type input "1"
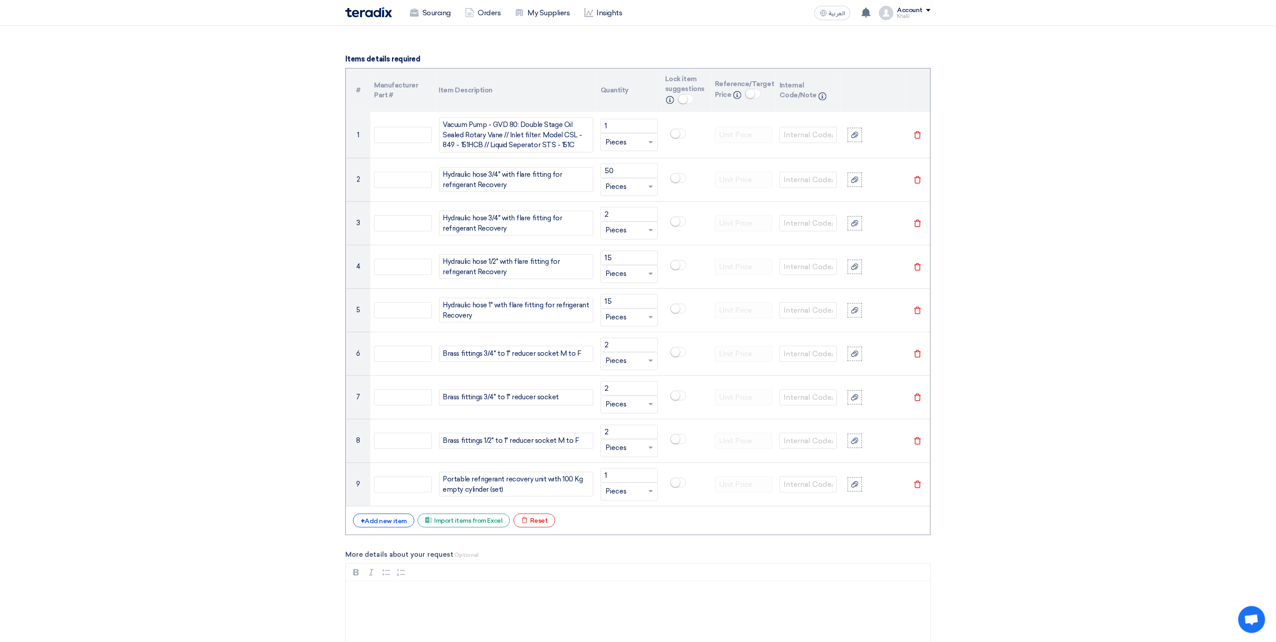
click at [1043, 568] on section "Basic Information RFx Title RFQ FOR Tools STOM-014962 -Red Sea RFx Type Normal …" at bounding box center [638, 419] width 1276 height 1887
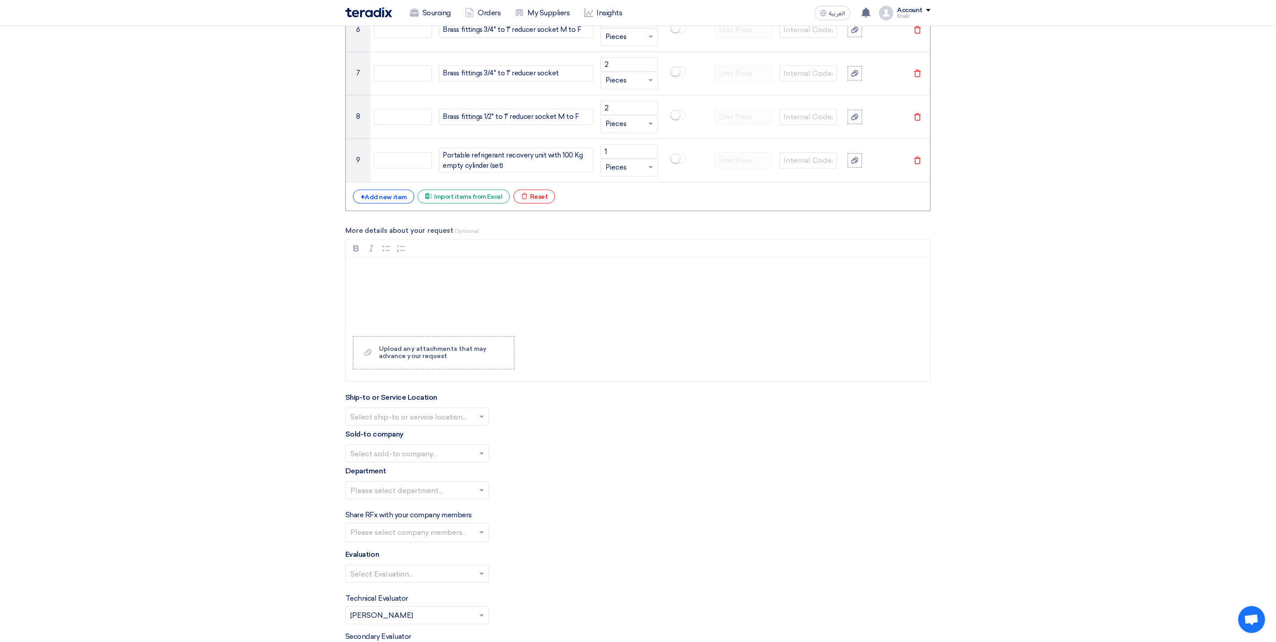
scroll to position [977, 0]
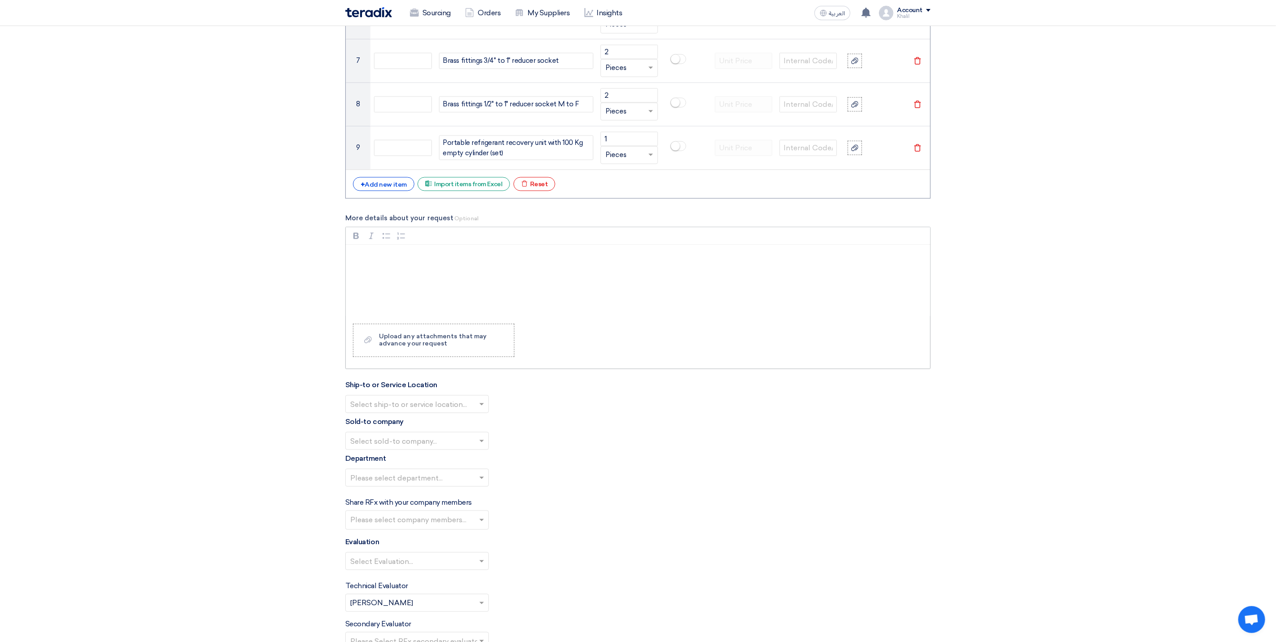
click at [467, 280] on div "Rich Text Editor, main" at bounding box center [638, 281] width 584 height 72
click at [506, 275] on div "Rich Text Editor, main" at bounding box center [638, 281] width 584 height 72
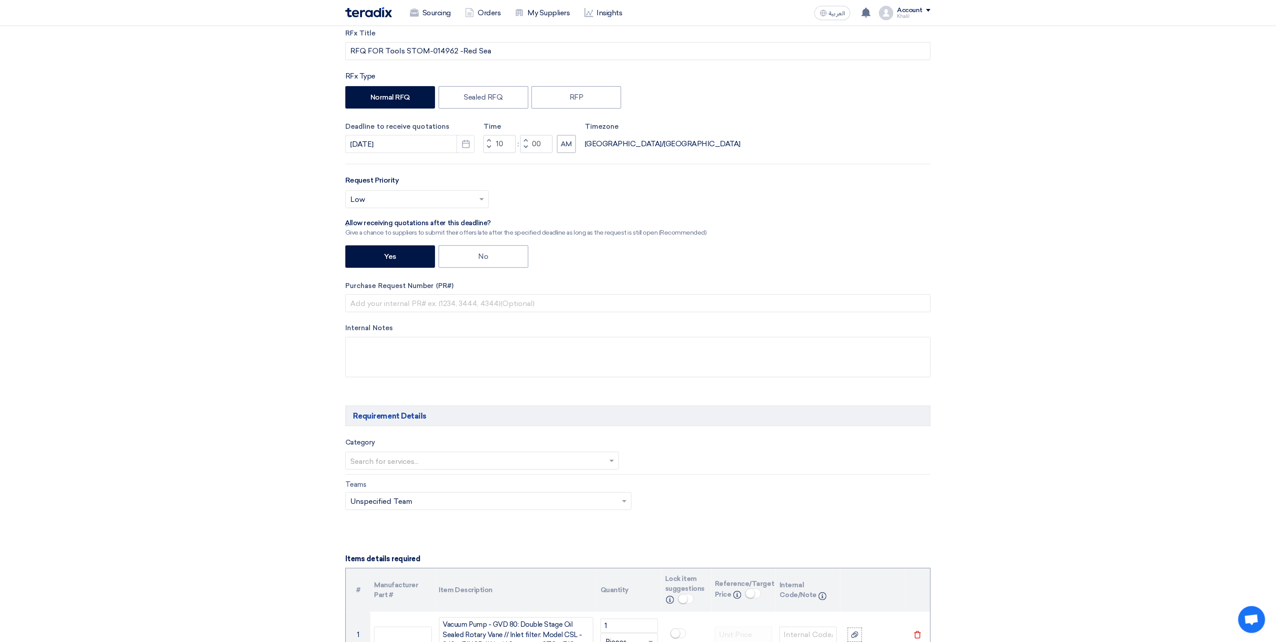
scroll to position [0, 0]
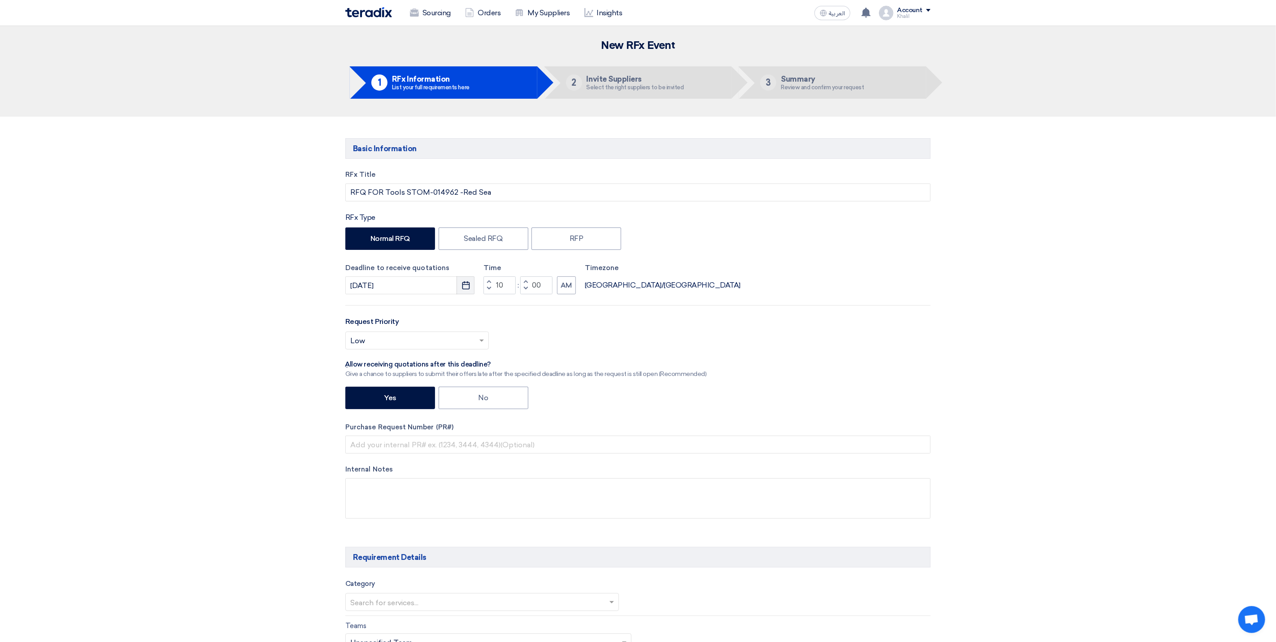
click at [461, 288] on button "Pick a date" at bounding box center [466, 285] width 18 height 18
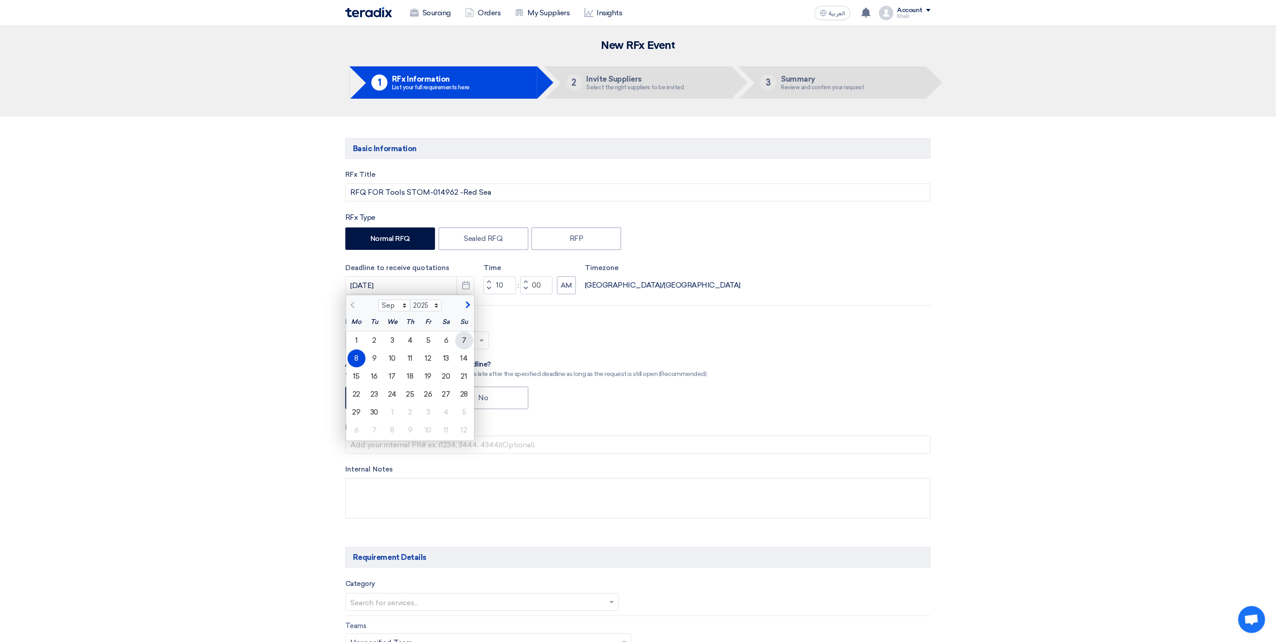
click at [461, 341] on div "7" at bounding box center [464, 340] width 18 height 18
type input "[DATE]"
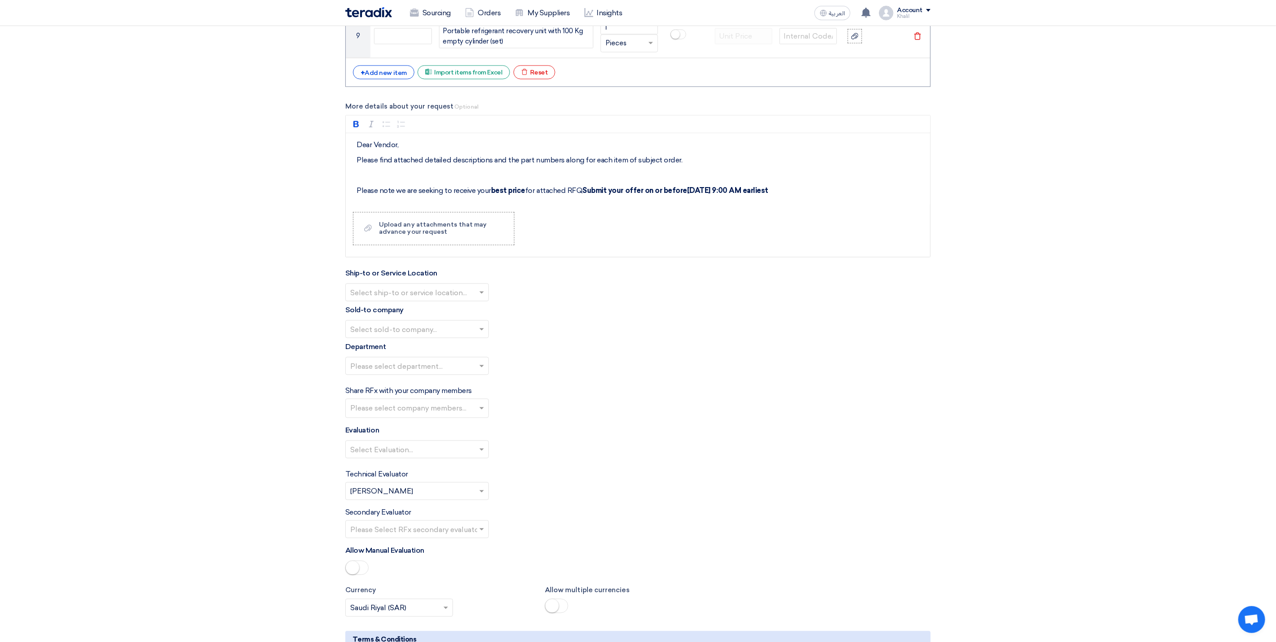
scroll to position [1077, 0]
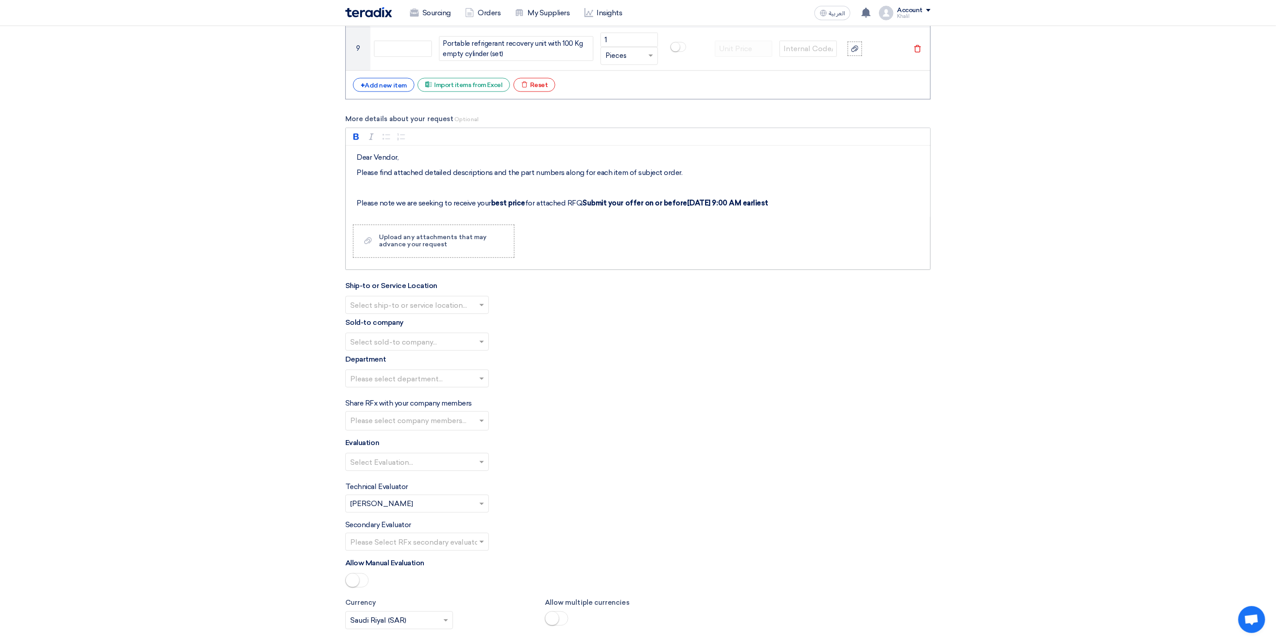
click at [687, 207] on strong "Submit your offer on or before[DATE] 9:00 AM earliest" at bounding box center [675, 203] width 186 height 9
click at [686, 207] on strong "Submit your offer on or before[DATE] 9:00 AM earliest" at bounding box center [675, 203] width 186 height 9
click at [684, 207] on strong "Submit your offer on or before[DATE] 9:00 AM earliest" at bounding box center [675, 203] width 186 height 9
click at [685, 207] on strong "Submit your offer on or before [DATE] 9:00 AM earliest" at bounding box center [676, 203] width 188 height 9
click at [712, 256] on div "Rich Text Editor Bold (CTRL+B) Bold Italic (CTRL+I) Italic Bulleted List Bullet…" at bounding box center [637, 199] width 585 height 142
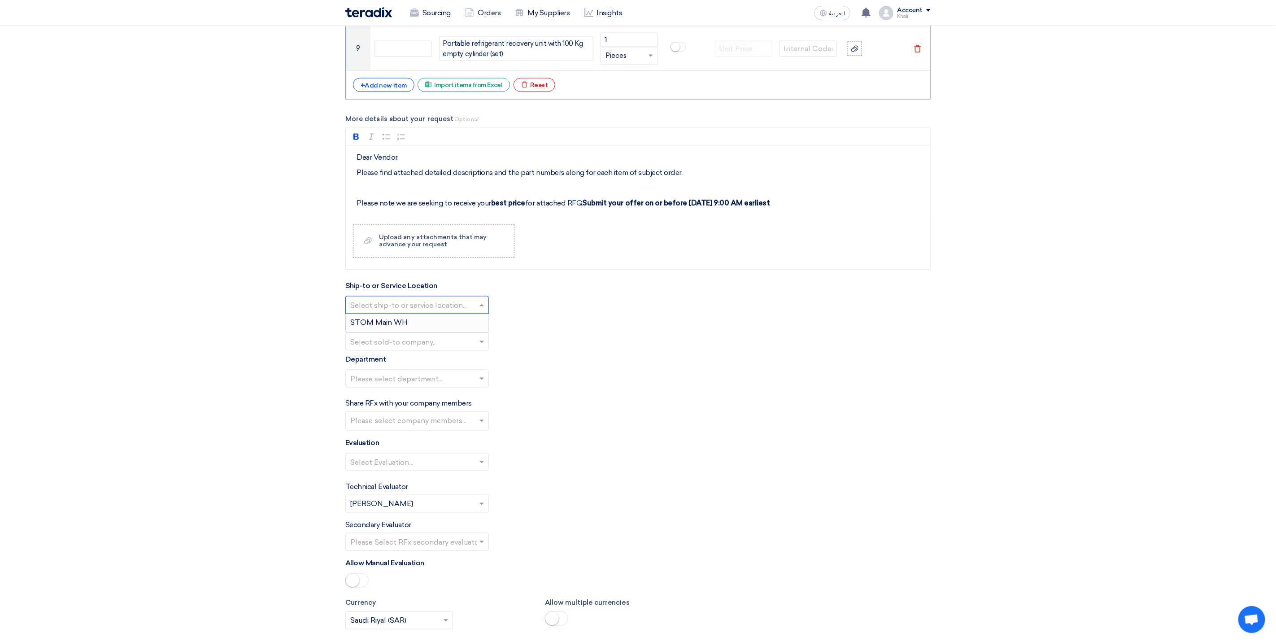
click at [484, 310] on span at bounding box center [482, 305] width 11 height 11
click at [480, 326] on div "STOM Main WH" at bounding box center [417, 323] width 143 height 18
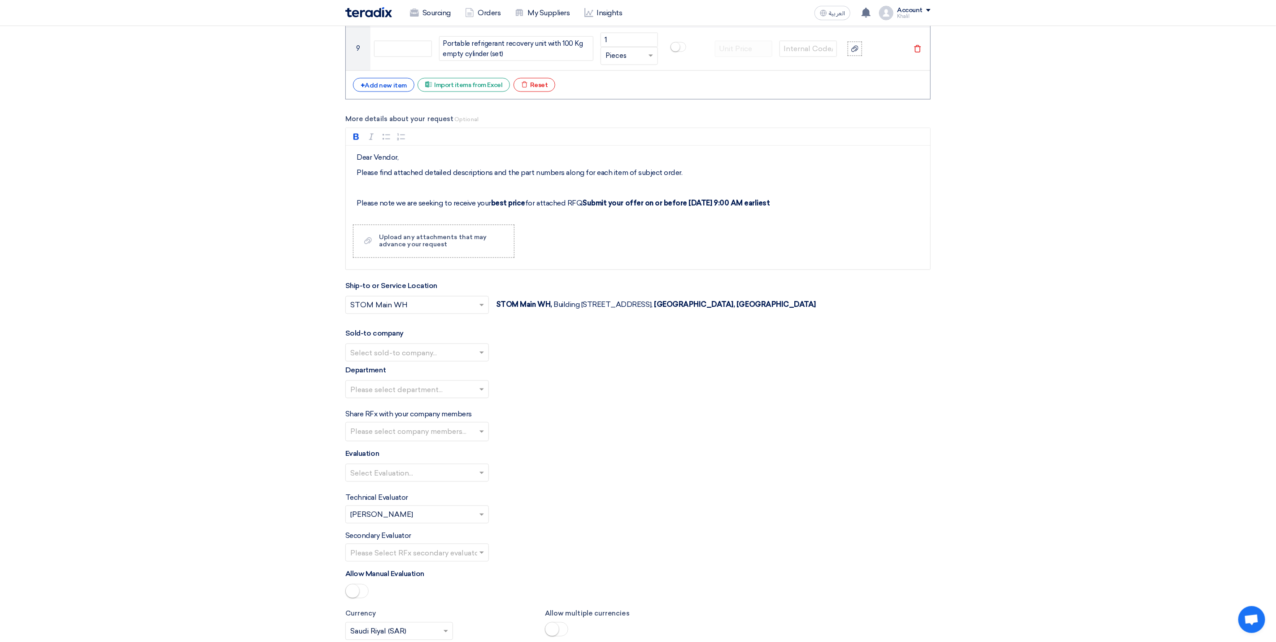
click at [484, 358] on span at bounding box center [482, 352] width 11 height 11
click at [470, 396] on div "STDC - Khobar" at bounding box center [417, 389] width 143 height 18
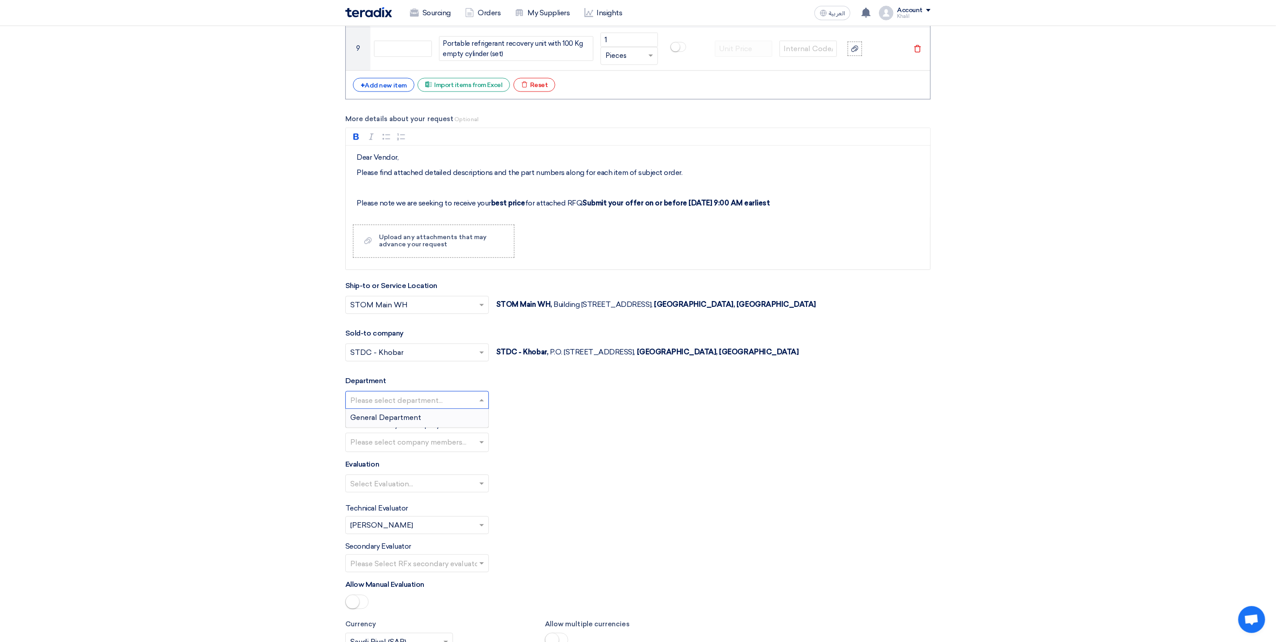
click at [481, 406] on span at bounding box center [482, 400] width 11 height 11
click at [474, 427] on div "General Department" at bounding box center [417, 418] width 143 height 18
click at [480, 451] on input "text" at bounding box center [418, 443] width 136 height 15
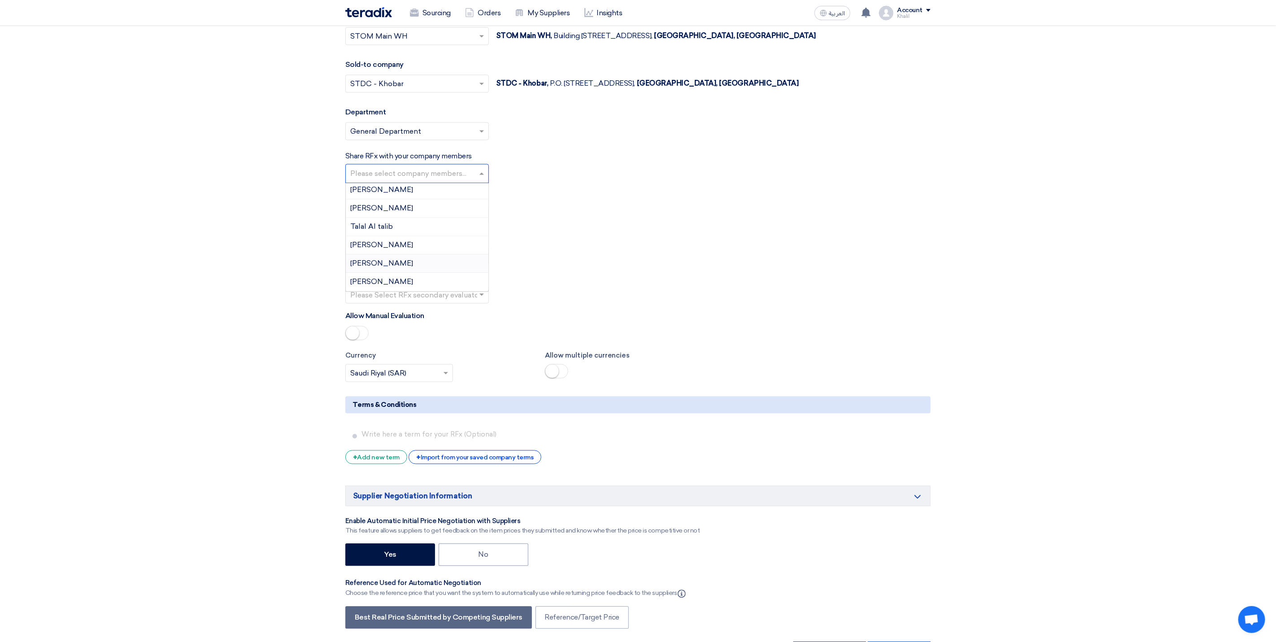
scroll to position [215, 0]
click at [404, 275] on span "[PERSON_NAME]" at bounding box center [381, 270] width 63 height 9
click at [483, 220] on span at bounding box center [482, 214] width 11 height 11
click at [472, 241] on div "Standard Criteria" at bounding box center [417, 232] width 143 height 18
click at [480, 300] on span at bounding box center [482, 294] width 11 height 11
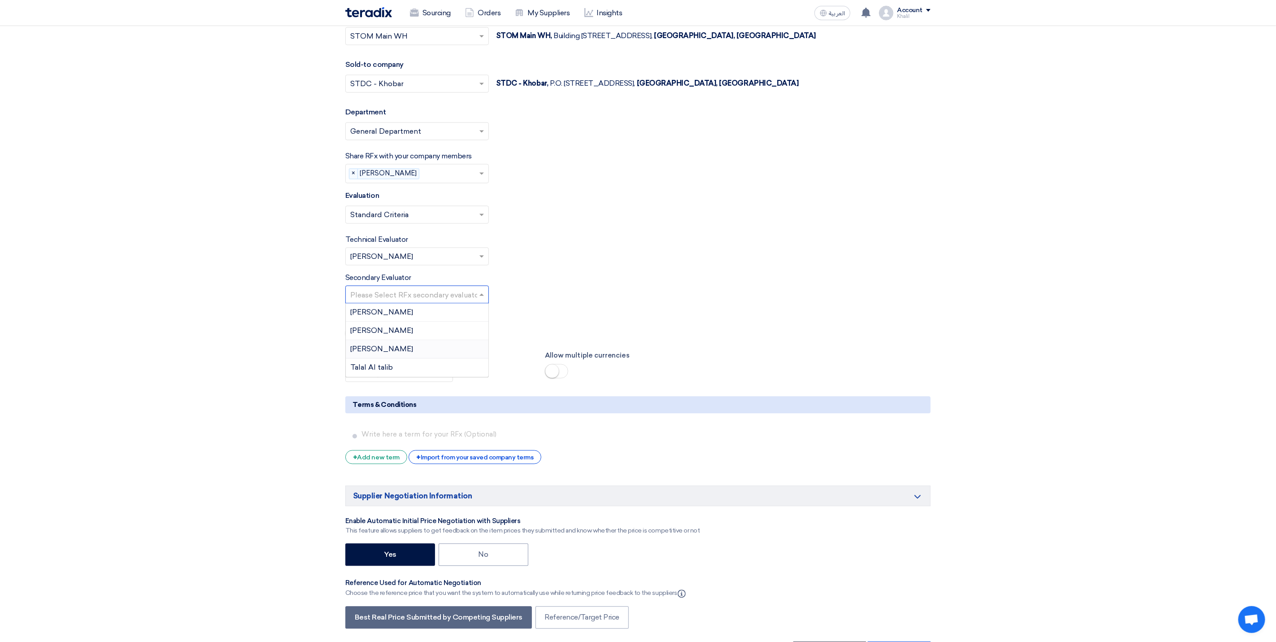
click at [467, 358] on div "[PERSON_NAME]" at bounding box center [417, 349] width 143 height 18
click at [480, 296] on span at bounding box center [482, 294] width 4 height 2
click at [466, 338] on div "[PERSON_NAME]" at bounding box center [417, 331] width 143 height 18
click at [611, 303] on div "Secondary Evaluator Please Select RFx secondary evaluator... × [PERSON_NAME] ×" at bounding box center [637, 287] width 585 height 31
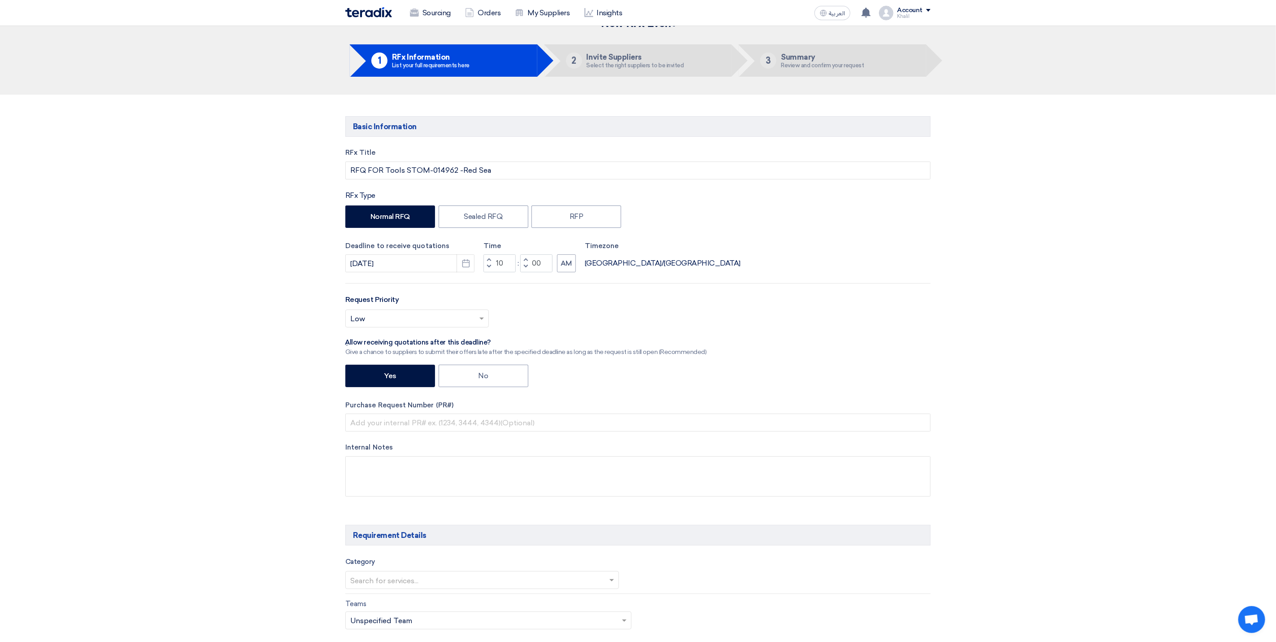
scroll to position [0, 0]
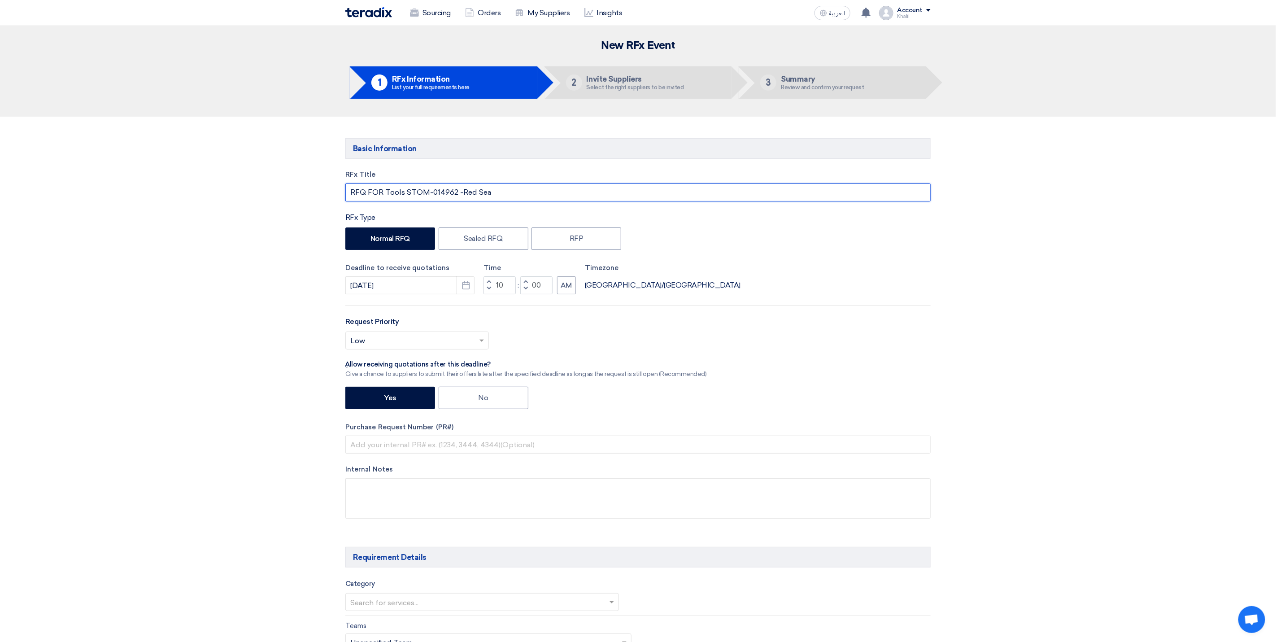
click at [393, 193] on input "RFQ FOR Tools STOM-014962 -Red Sea" at bounding box center [637, 192] width 585 height 18
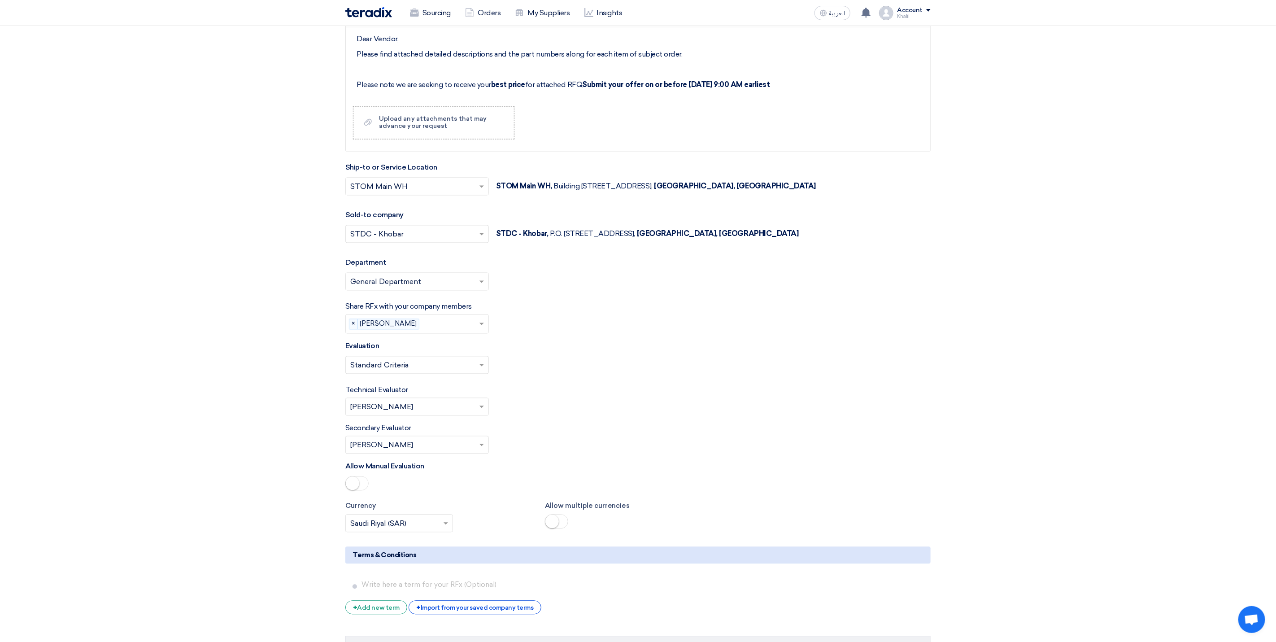
scroll to position [993, 0]
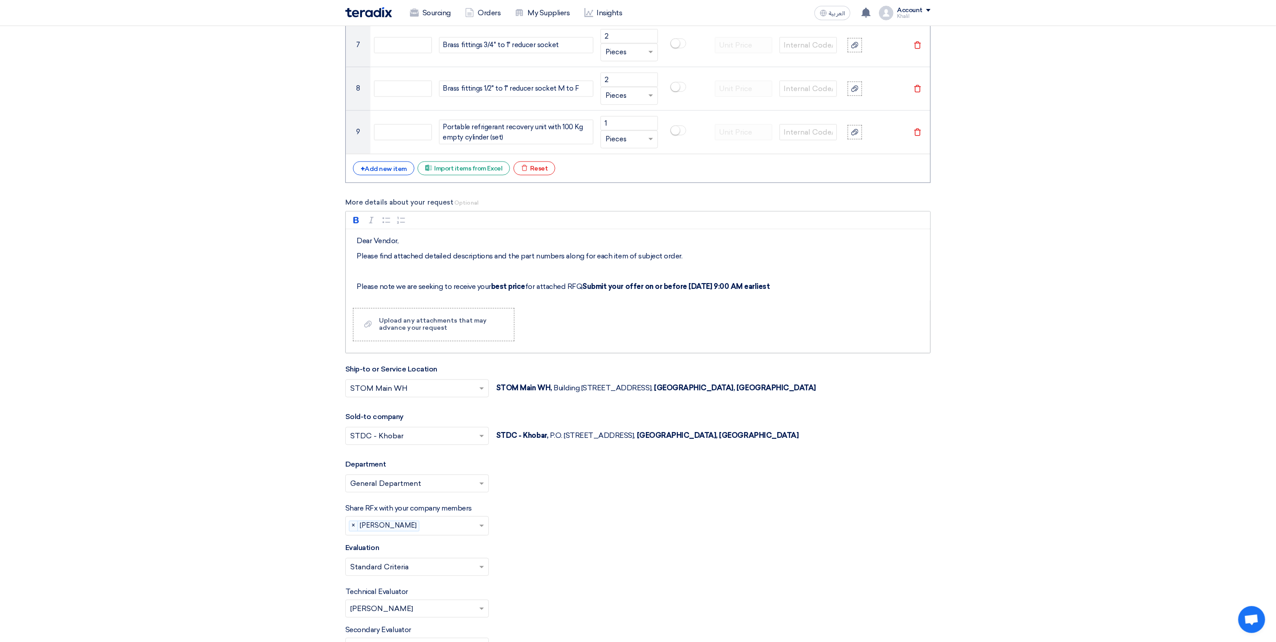
click at [470, 262] on p "Please find attached detailed descriptions and the part numbers along for each …" at bounding box center [641, 256] width 569 height 11
click at [676, 262] on p "Please find attached detailed descriptions and the part numbers along for each …" at bounding box center [641, 256] width 569 height 11
click at [634, 262] on p "Please find attached detailed descriptions and the part numbers along for each …" at bounding box center [641, 256] width 569 height 11
click at [632, 262] on p "Please find attached detailed descriptions and the part numbers along for each …" at bounding box center [641, 256] width 569 height 11
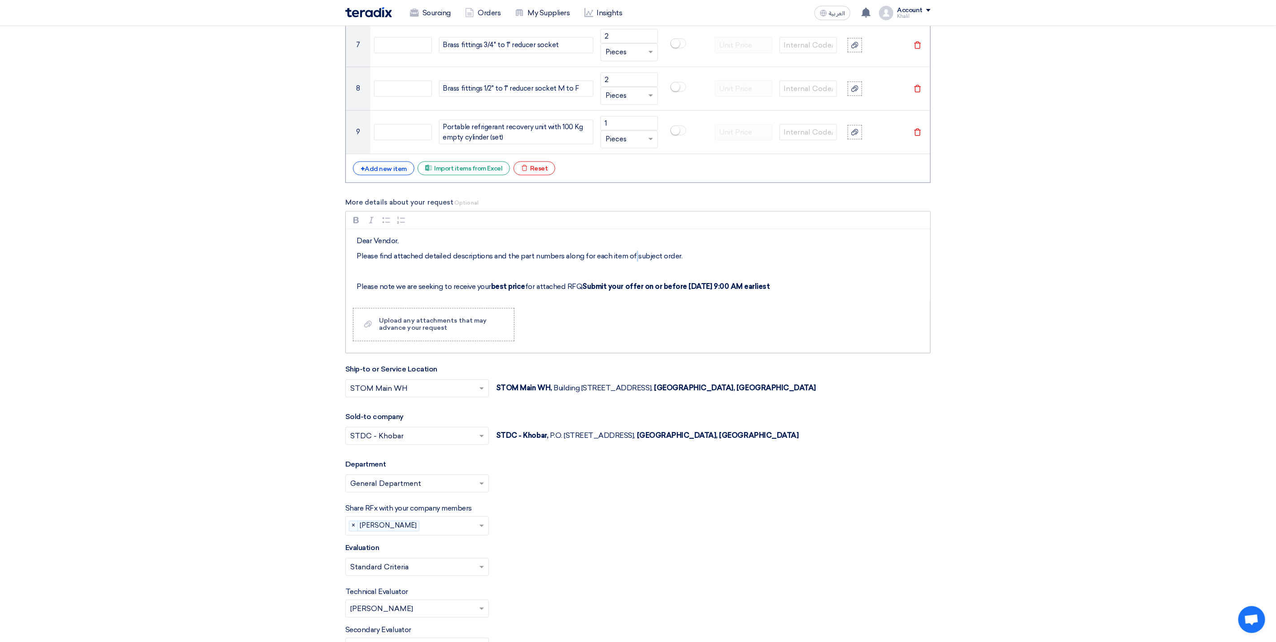
click at [632, 262] on p "Please find attached detailed descriptions and the part numbers along for each …" at bounding box center [641, 256] width 569 height 11
click at [629, 262] on p "Please find attached detailed descriptions and the part numbers along for each …" at bounding box center [641, 256] width 569 height 11
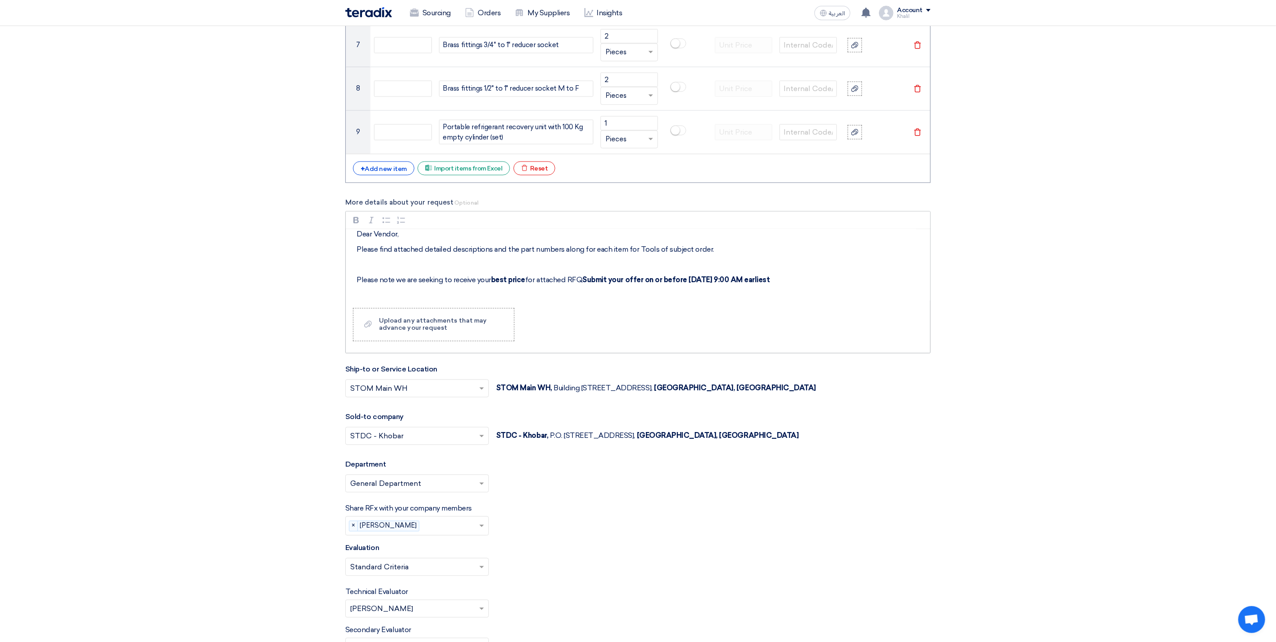
scroll to position [0, 0]
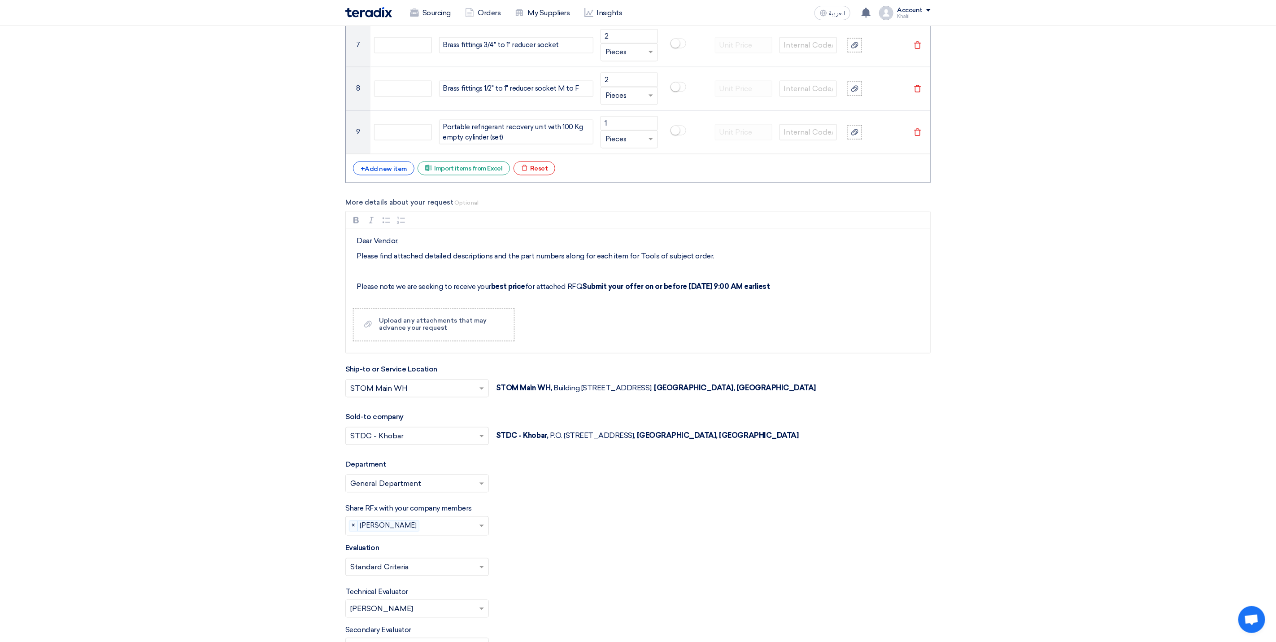
drag, startPoint x: 809, startPoint y: 299, endPoint x: 341, endPoint y: 219, distance: 475.1
click at [341, 219] on div "Basic Information RFx Title RFQ FOR Tools STOM-014962 -Red Sea RFx Type Normal …" at bounding box center [638, 77] width 599 height 1872
copy div "Dear Vendor, Please find attached detailed descriptions and the part numbers al…"
drag, startPoint x: 432, startPoint y: 287, endPoint x: 385, endPoint y: 279, distance: 47.8
click at [432, 286] on div "Dear Vendor, Please find attached detailed descriptions and the part numbers al…" at bounding box center [638, 265] width 584 height 72
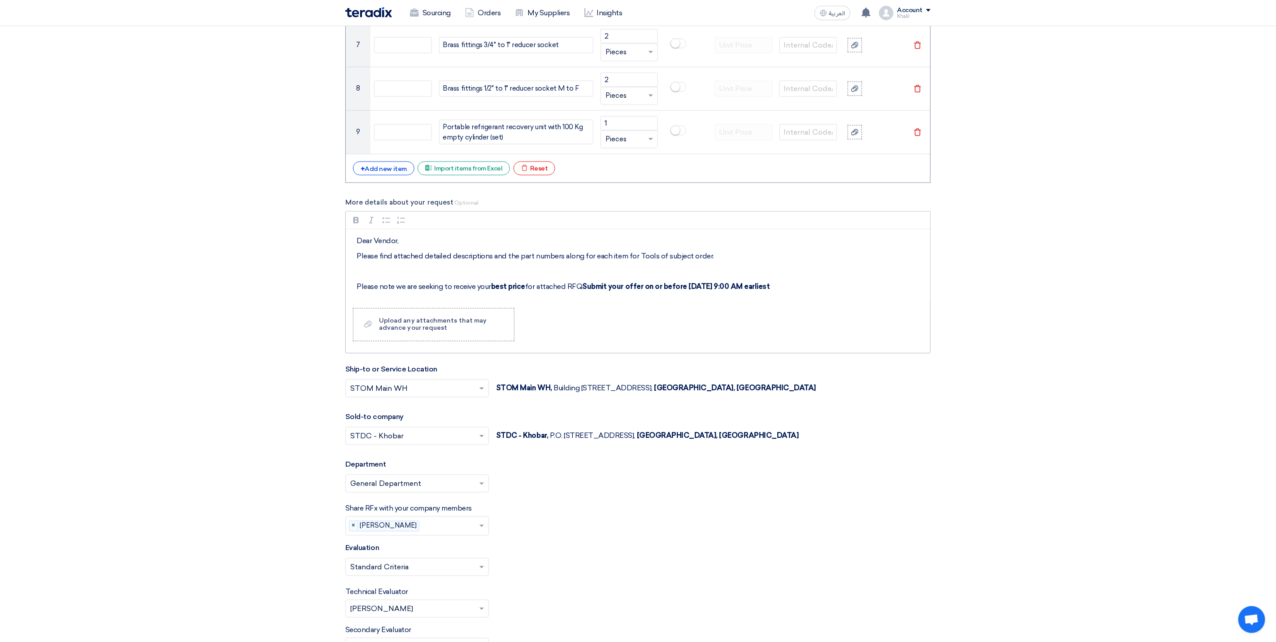
click at [360, 272] on div "Dear Vendor, Please find attached detailed descriptions and the part numbers al…" at bounding box center [638, 265] width 584 height 72
drag, startPoint x: 357, startPoint y: 263, endPoint x: 792, endPoint y: 294, distance: 435.8
click at [792, 294] on div "Dear Vendor, Please find attached detailed descriptions and the part numbers al…" at bounding box center [638, 265] width 584 height 72
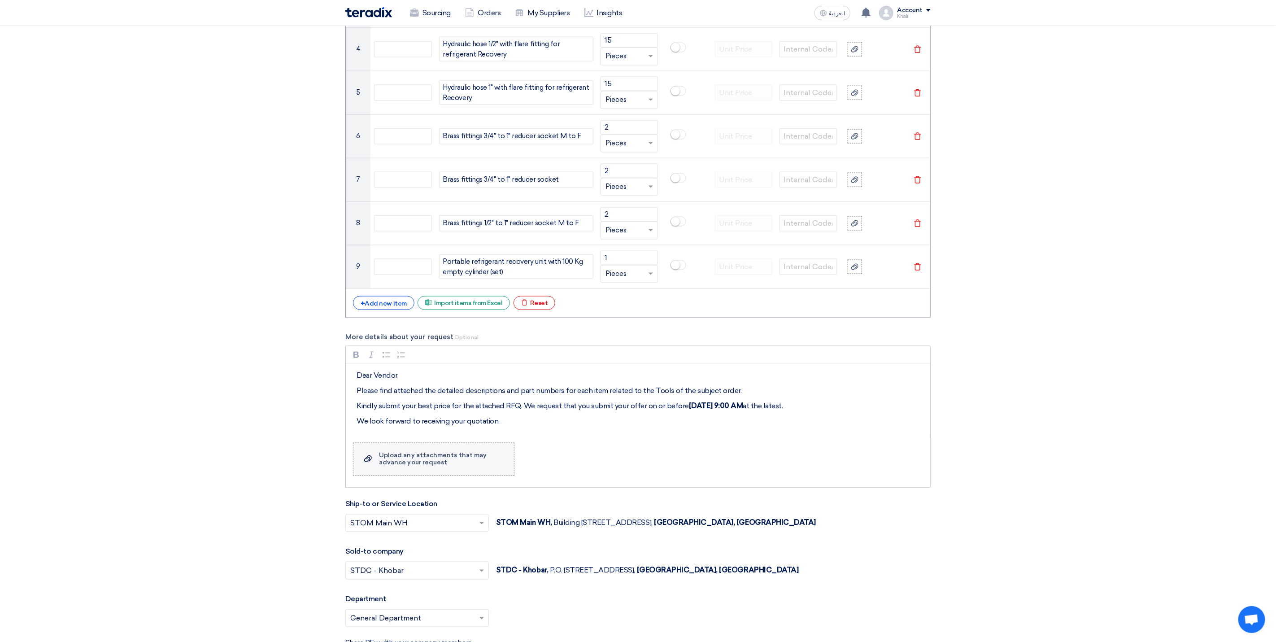
click at [455, 475] on label "Upload a file Upload any attachments that may advance your request" at bounding box center [433, 459] width 161 height 33
click at [0, 0] on input "Upload a file Upload any attachments that may advance your request" at bounding box center [0, 0] width 0 height 0
click at [460, 467] on div "Upload any attachments that may advance your request" at bounding box center [442, 459] width 126 height 14
click at [0, 0] on input "Upload a file Upload any attachments that may advance your request" at bounding box center [0, 0] width 0 height 0
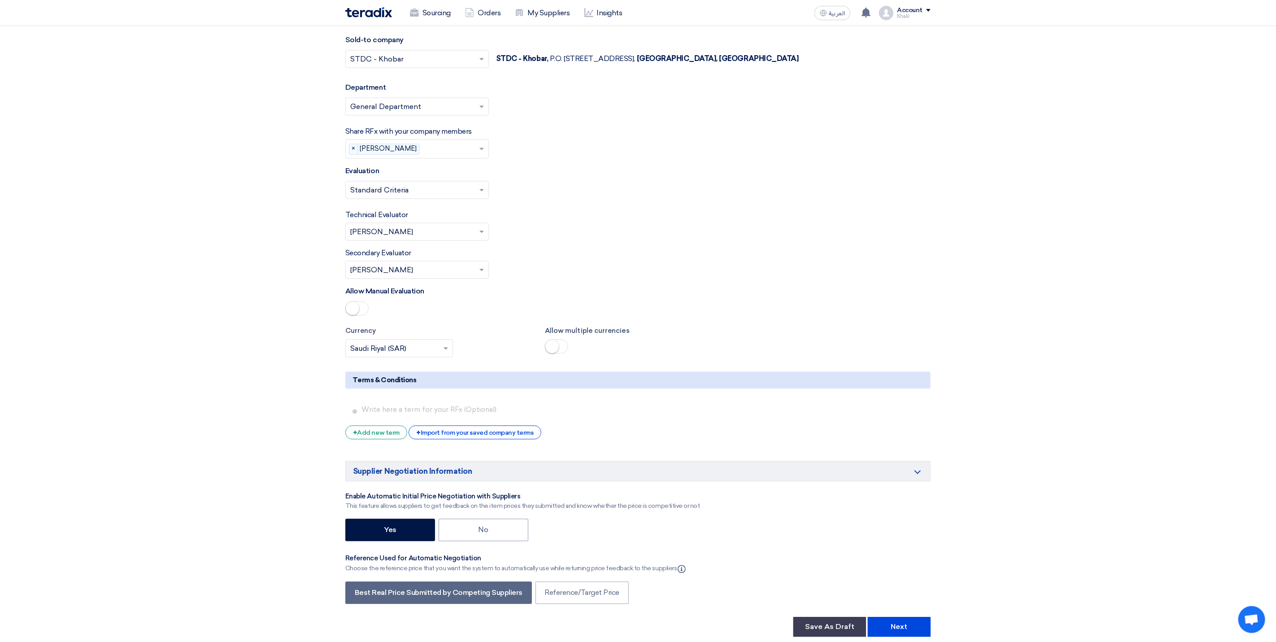
scroll to position [1554, 0]
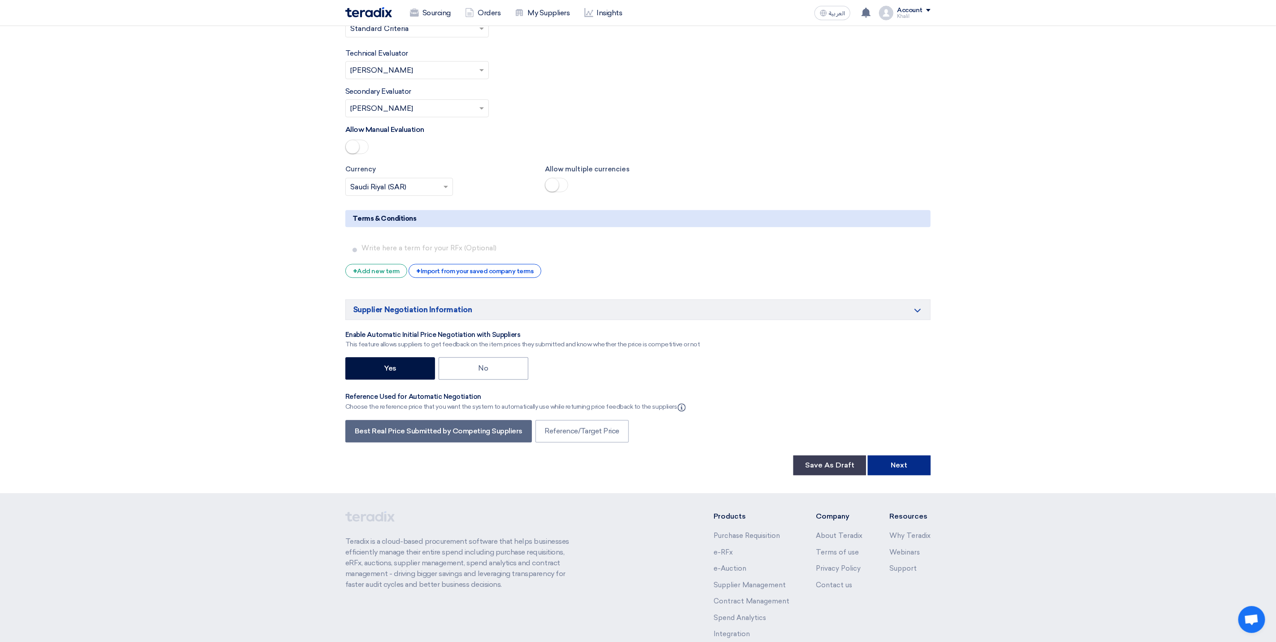
click at [899, 475] on button "Next" at bounding box center [899, 465] width 63 height 20
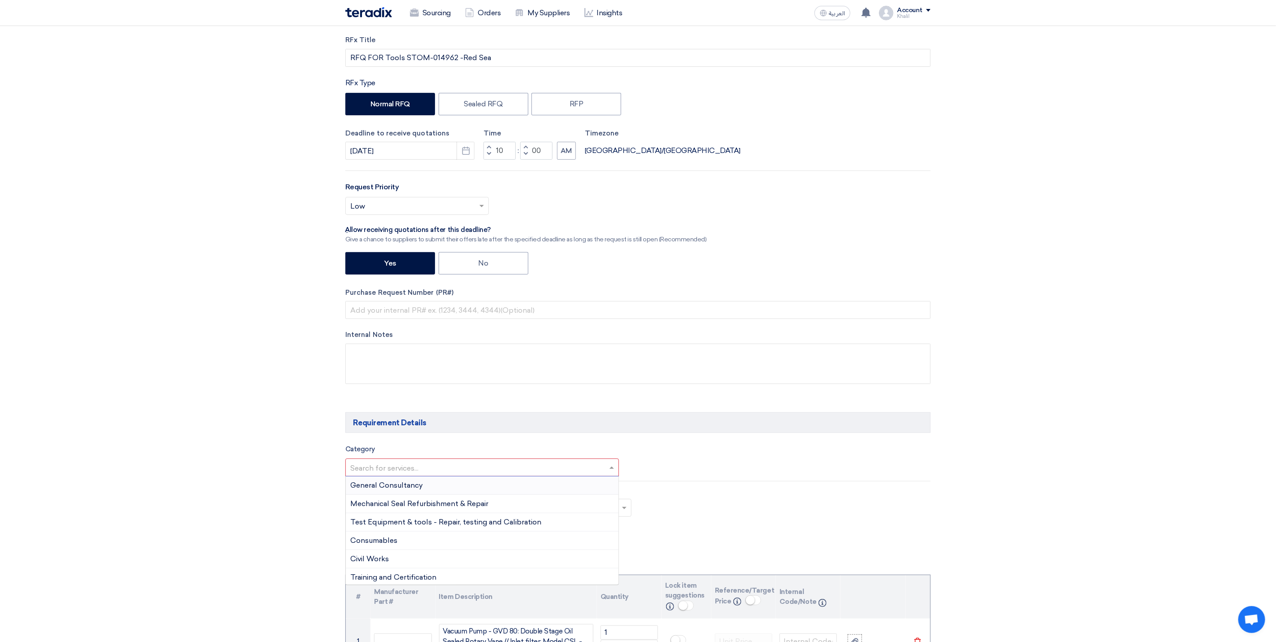
click at [545, 475] on input "text" at bounding box center [477, 468] width 255 height 15
click at [525, 527] on div "T-Plant Instruments" at bounding box center [482, 517] width 273 height 18
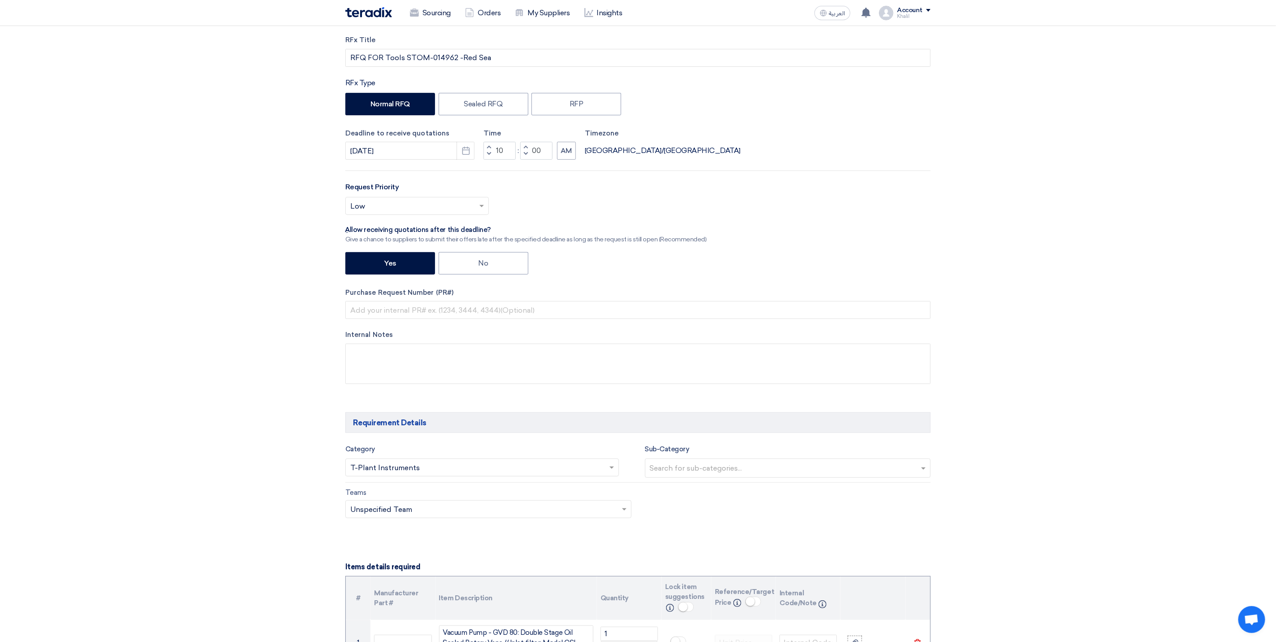
click at [791, 471] on input "text" at bounding box center [789, 469] width 279 height 15
click at [558, 515] on input "text" at bounding box center [483, 509] width 267 height 15
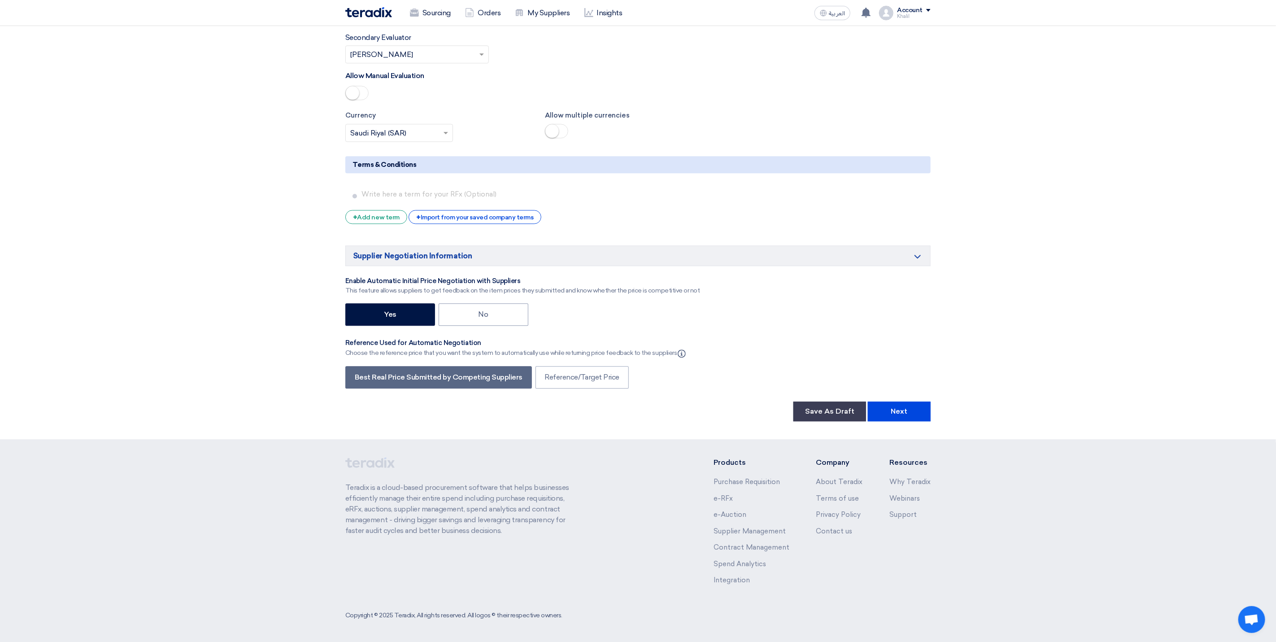
scroll to position [1623, 0]
click at [899, 414] on button "Next" at bounding box center [899, 411] width 63 height 20
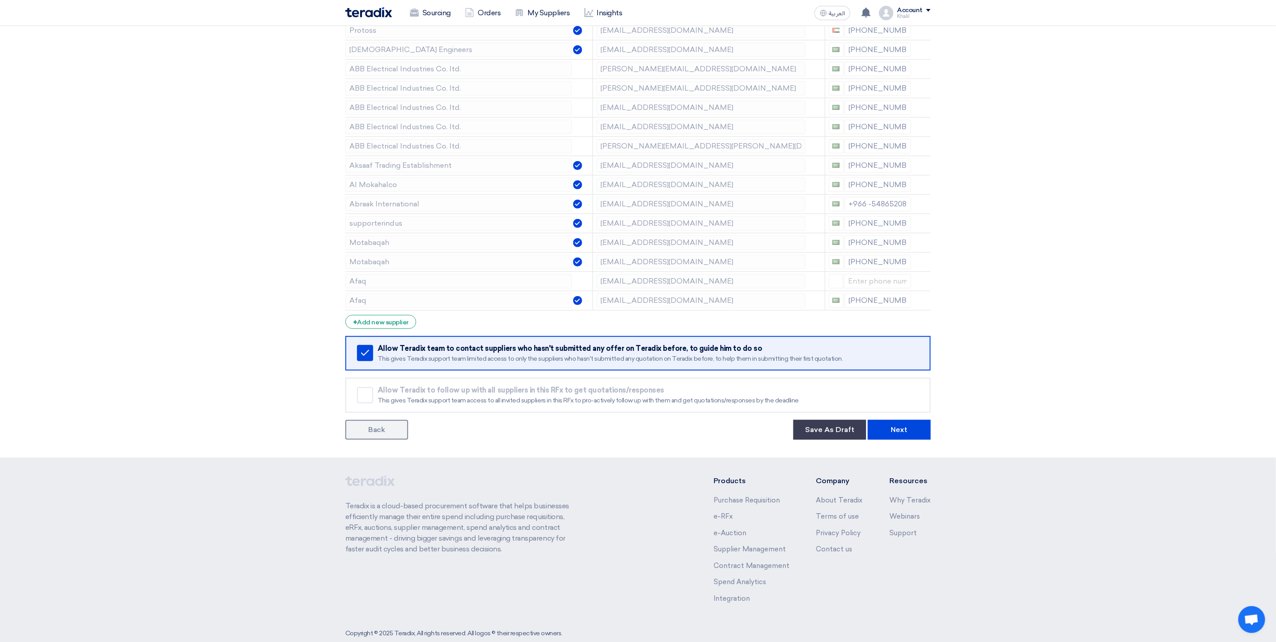
scroll to position [266, 0]
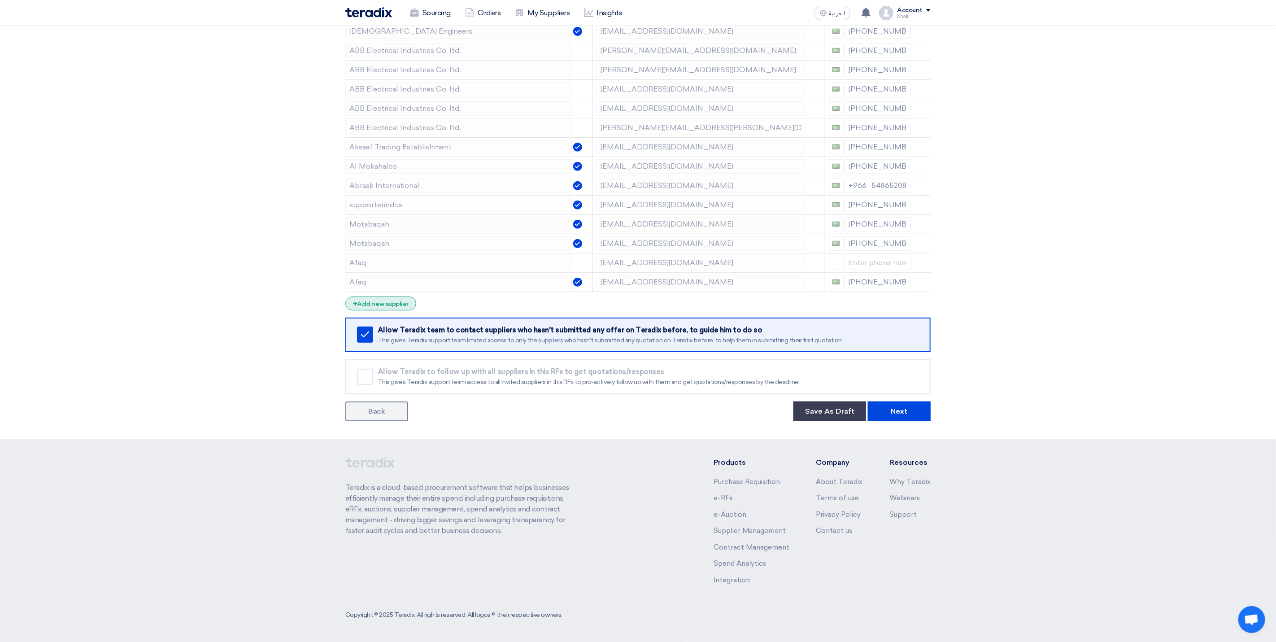
click at [394, 308] on div "+ Add new supplier" at bounding box center [380, 304] width 71 height 14
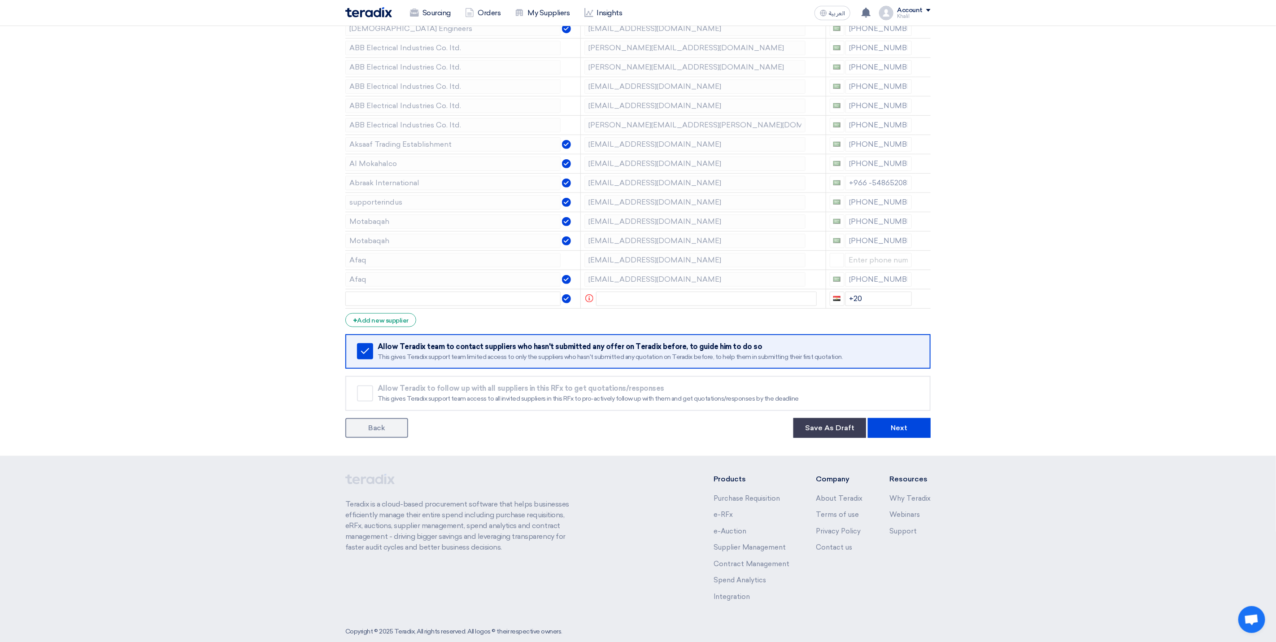
drag, startPoint x: 1015, startPoint y: 347, endPoint x: 809, endPoint y: 344, distance: 205.9
click at [1014, 347] on section "Supplier Management Minimize/Maximize Category Invite your suppliers Excel file…" at bounding box center [638, 153] width 1276 height 606
click at [482, 306] on input "text" at bounding box center [452, 299] width 215 height 14
paste input "[PERSON_NAME][EMAIL_ADDRESS][PERSON_NAME][DOMAIN_NAME]"
type input "[PERSON_NAME][EMAIL_ADDRESS][PERSON_NAME][DOMAIN_NAME]"
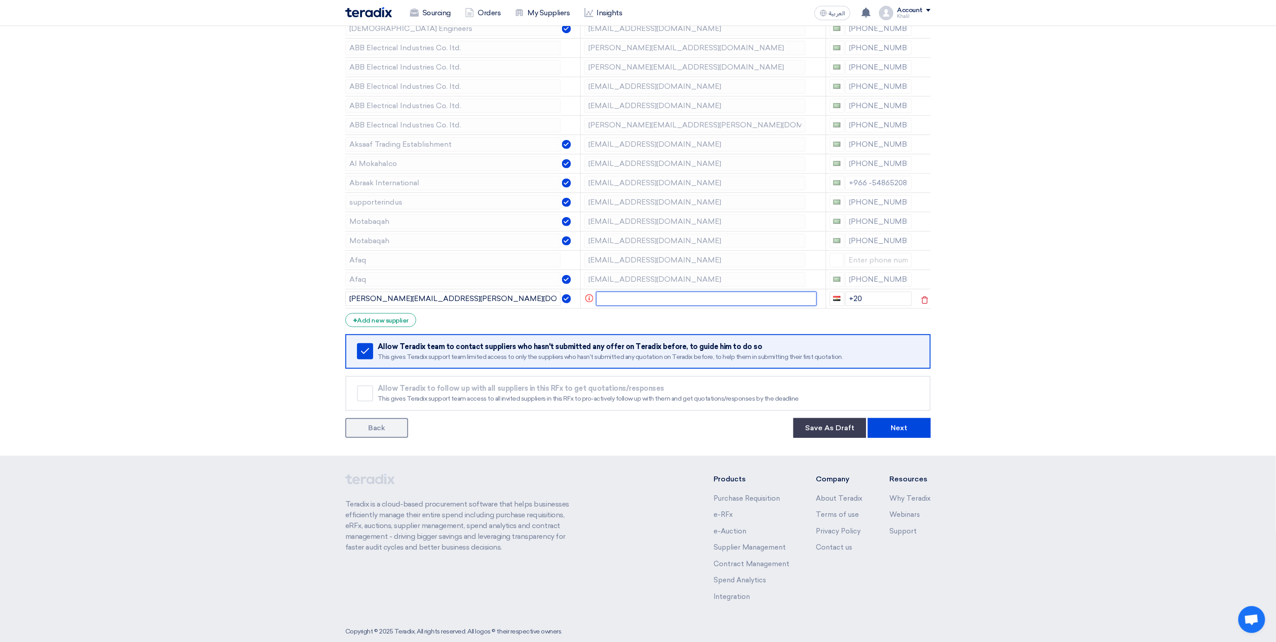
click at [625, 306] on input "text" at bounding box center [706, 299] width 221 height 14
paste input "[PERSON_NAME][EMAIL_ADDRESS][PERSON_NAME][DOMAIN_NAME]"
type input "[PERSON_NAME][EMAIL_ADDRESS][PERSON_NAME][DOMAIN_NAME]"
drag, startPoint x: 488, startPoint y: 305, endPoint x: 403, endPoint y: 304, distance: 84.8
click at [403, 304] on input "[PERSON_NAME][EMAIL_ADDRESS][PERSON_NAME][DOMAIN_NAME]" at bounding box center [458, 299] width 227 height 14
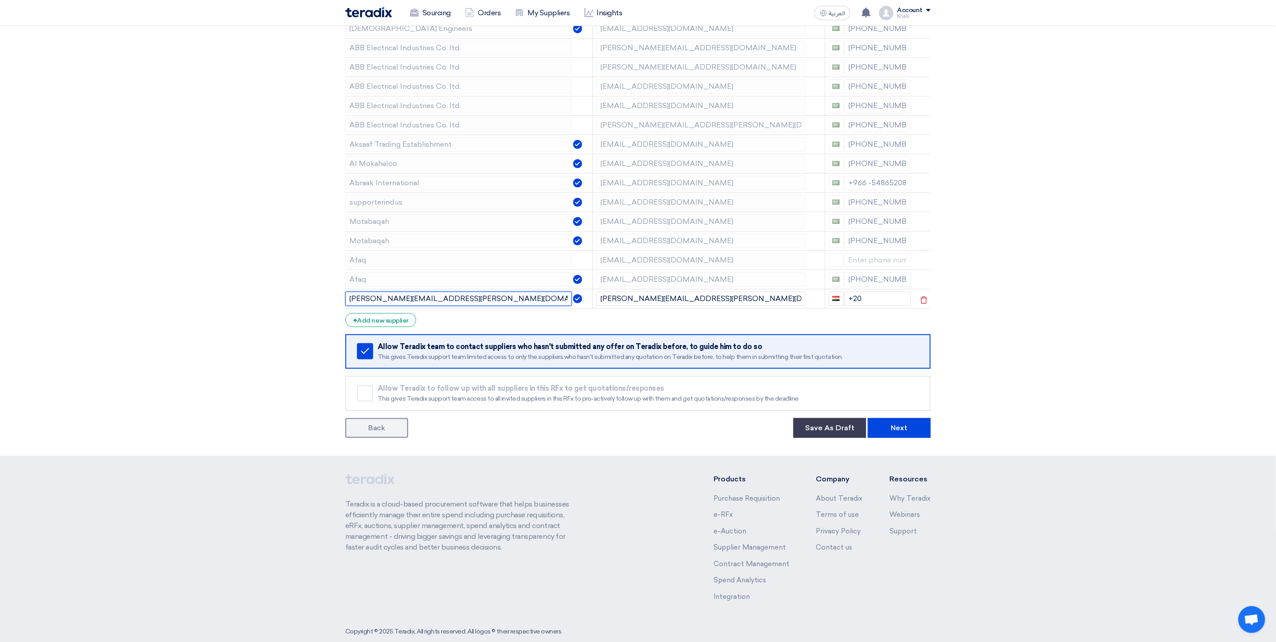
click at [396, 304] on input "[PERSON_NAME][EMAIL_ADDRESS][PERSON_NAME][DOMAIN_NAME]" at bounding box center [458, 299] width 227 height 14
drag, startPoint x: 403, startPoint y: 304, endPoint x: 290, endPoint y: 305, distance: 113.0
click at [291, 305] on section "Supplier Management Minimize/Maximize Category Invite your suppliers Excel file…" at bounding box center [638, 153] width 1276 height 606
drag, startPoint x: 431, startPoint y: 305, endPoint x: 401, endPoint y: 305, distance: 30.1
click at [401, 304] on input "[DOMAIN_NAME]" at bounding box center [458, 299] width 227 height 14
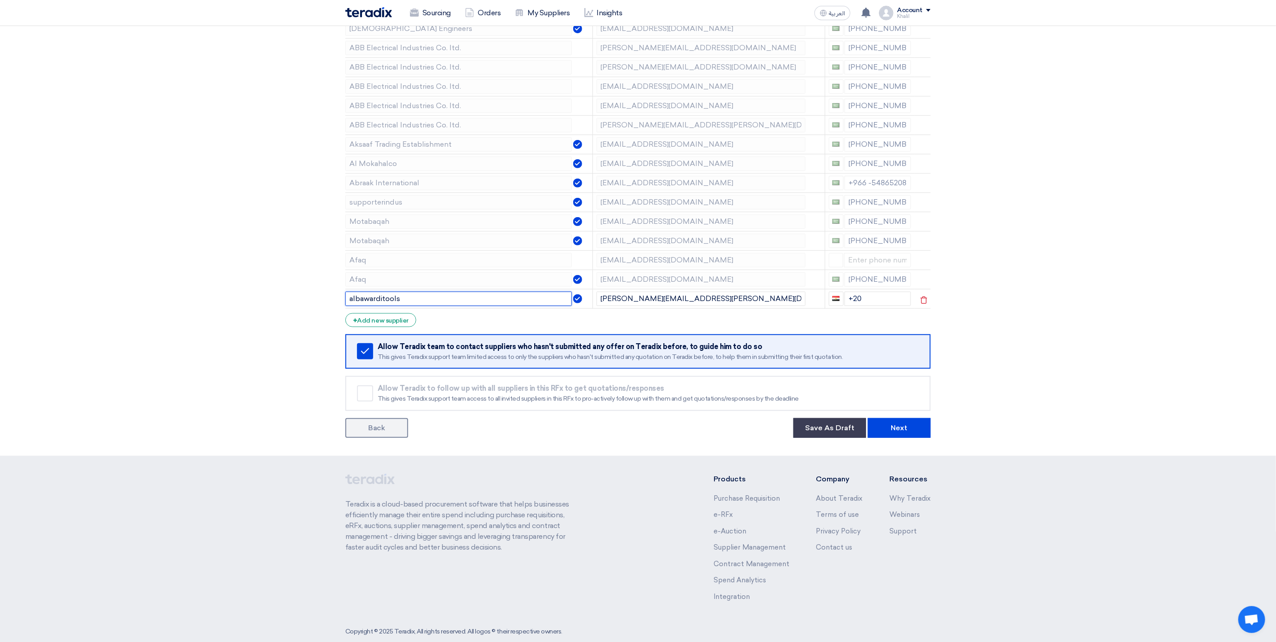
drag, startPoint x: 408, startPoint y: 304, endPoint x: 381, endPoint y: 302, distance: 27.0
click at [381, 302] on input "albawarditools" at bounding box center [458, 299] width 227 height 14
click at [349, 301] on input "albawardi tools" at bounding box center [458, 299] width 227 height 14
click at [419, 304] on input "Albawardi tools" at bounding box center [458, 299] width 227 height 14
type input "Albawardi tools"
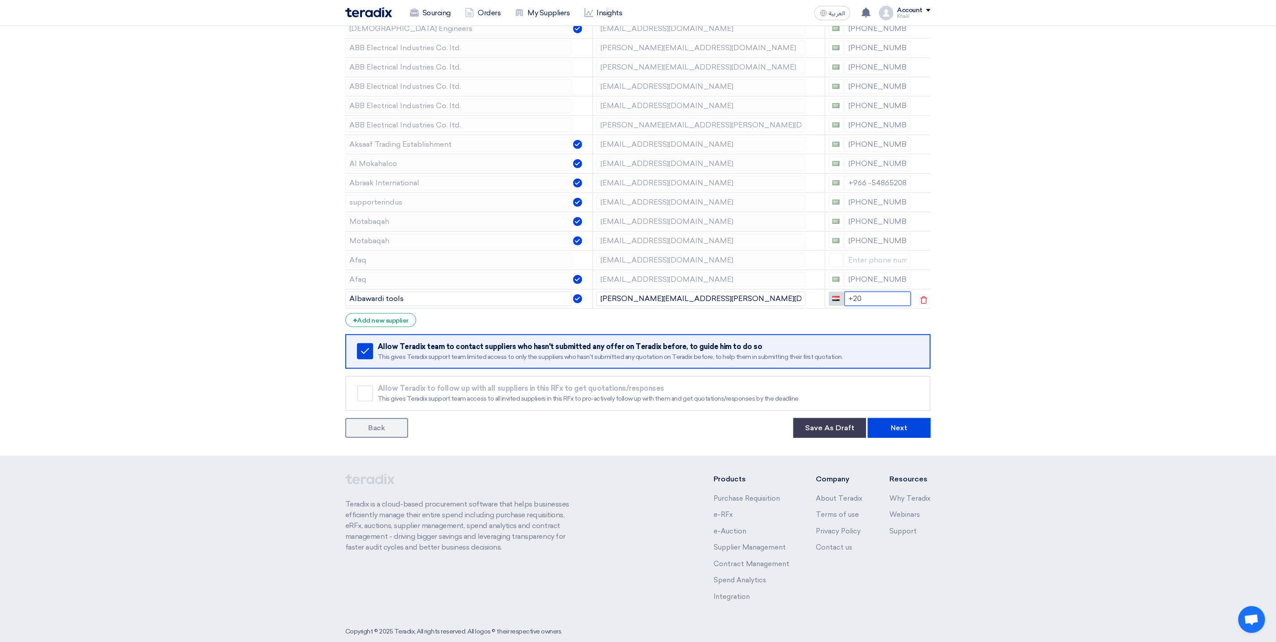
drag, startPoint x: 862, startPoint y: 301, endPoint x: 829, endPoint y: 301, distance: 32.7
click at [829, 301] on div "+20" at bounding box center [870, 299] width 83 height 14
click at [973, 369] on section "Supplier Management Minimize/Maximize Category Invite your suppliers Excel file…" at bounding box center [638, 153] width 1276 height 606
click at [876, 300] on input at bounding box center [877, 299] width 67 height 14
paste input "[PHONE_NUMBER]"
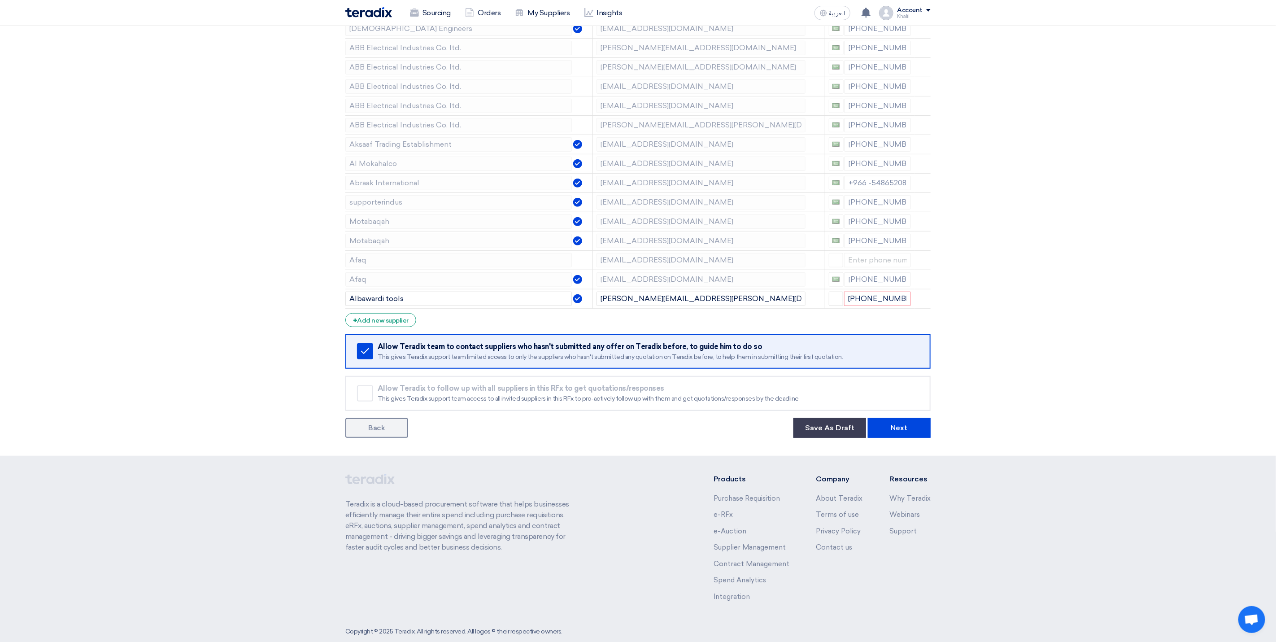
type input "+20 (966)5"
click at [1054, 326] on section "Supplier Management Minimize/Maximize Category Invite your suppliers Excel file…" at bounding box center [638, 153] width 1276 height 606
drag, startPoint x: 890, startPoint y: 305, endPoint x: 845, endPoint y: 305, distance: 44.4
click at [845, 305] on input "+20 (966)5" at bounding box center [878, 299] width 67 height 14
click at [846, 305] on input "+20 (966)5" at bounding box center [878, 299] width 67 height 14
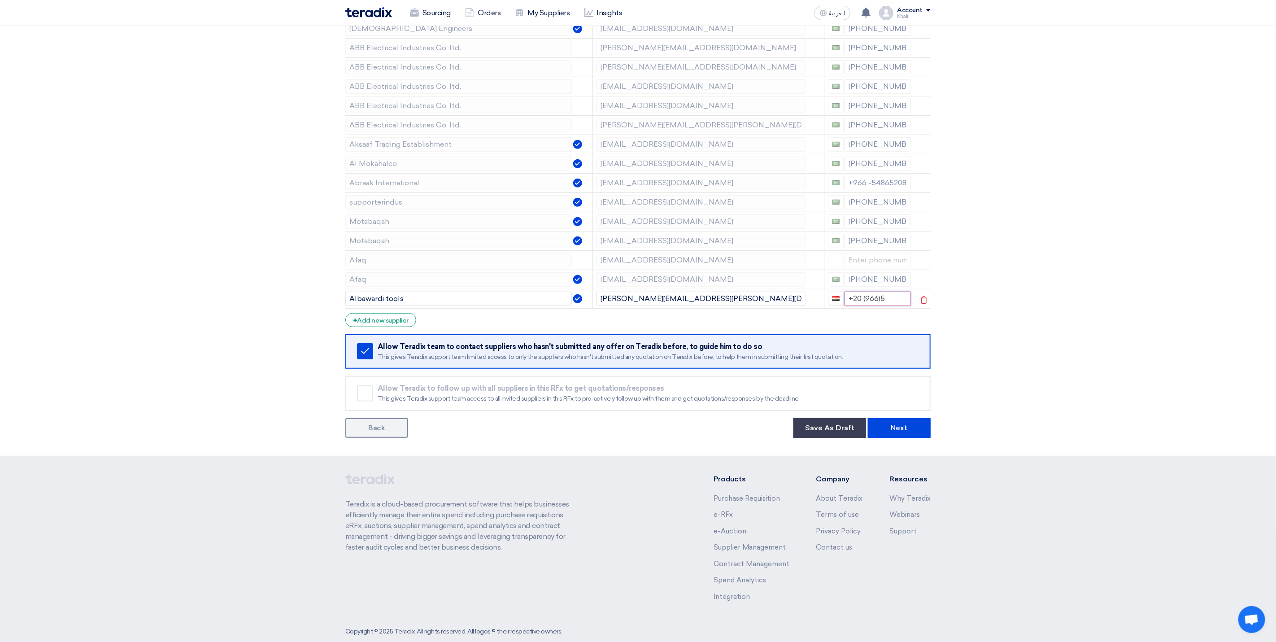
click at [846, 305] on input "+20 (966)5" at bounding box center [878, 299] width 67 height 14
paste input "5 461 54689"
type input "+20 5461"
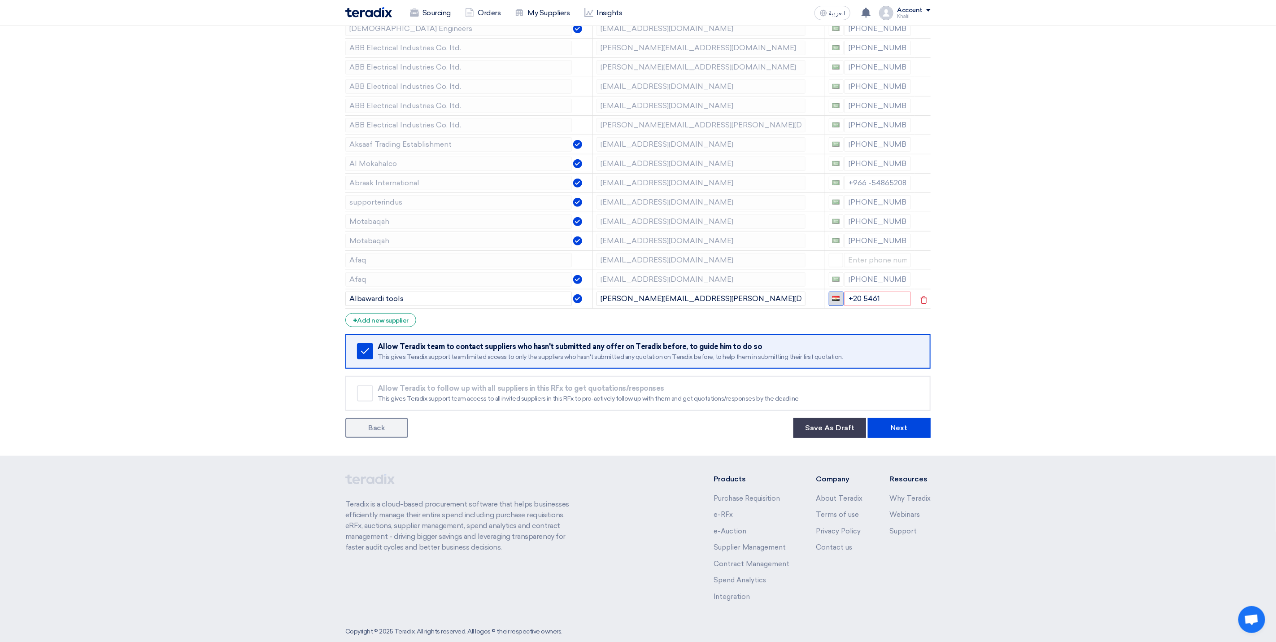
click at [838, 306] on button "button" at bounding box center [836, 299] width 15 height 14
click at [903, 323] on link "[GEOGRAPHIC_DATA] + 966" at bounding box center [901, 314] width 144 height 17
type input "[PHONE_NUMBER]"
click at [877, 303] on input "[PHONE_NUMBER]" at bounding box center [878, 299] width 67 height 14
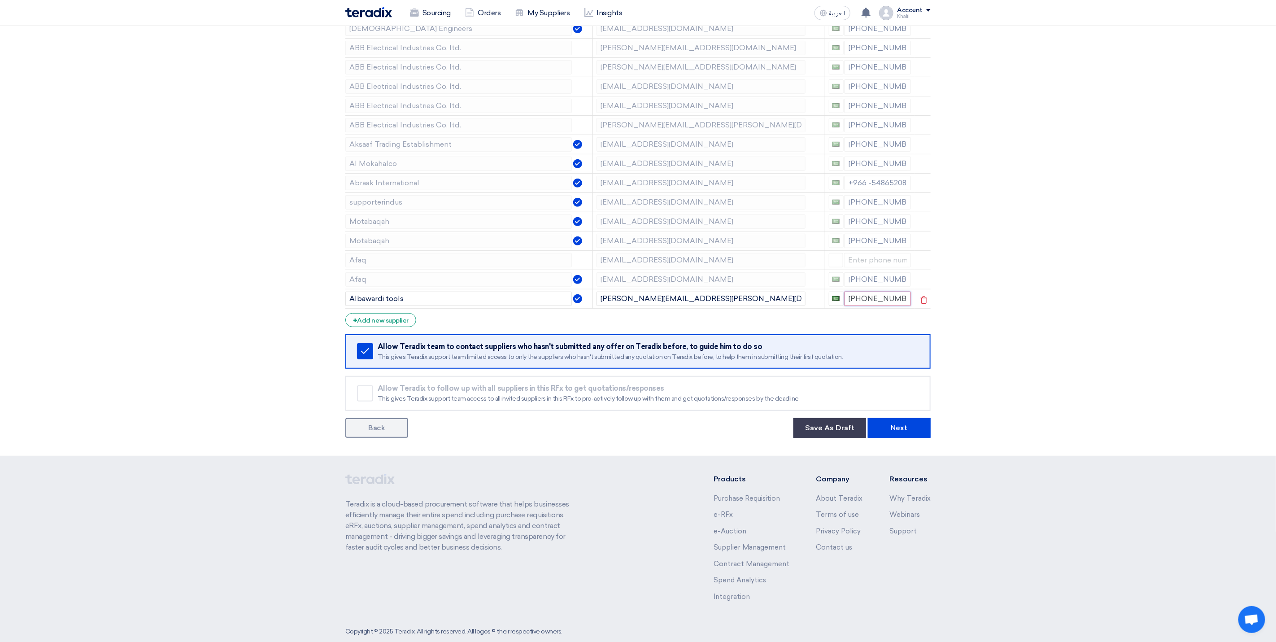
click at [877, 303] on input "[PHONE_NUMBER]" at bounding box center [878, 299] width 67 height 14
paste input "5 461 54689"
type input "+20 5461"
click at [1024, 355] on section "Supplier Management Minimize/Maximize Category Invite your suppliers Excel file…" at bounding box center [638, 153] width 1276 height 606
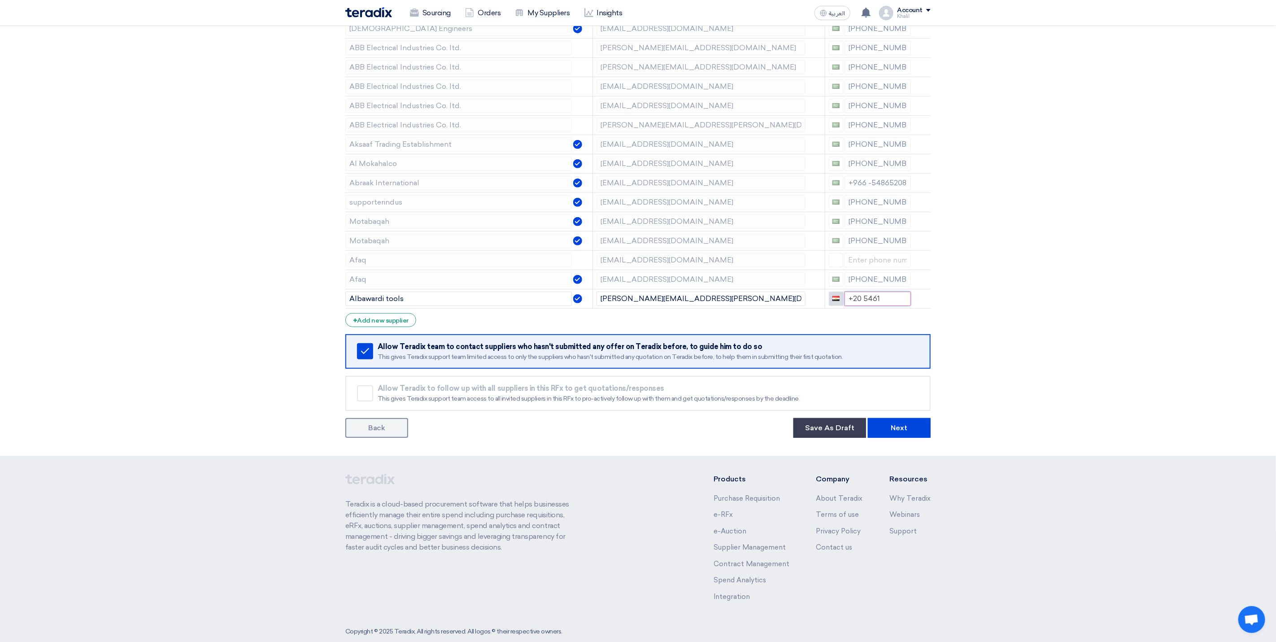
drag, startPoint x: 881, startPoint y: 304, endPoint x: 840, endPoint y: 304, distance: 40.4
click at [840, 304] on div "+20 5461" at bounding box center [870, 299] width 83 height 14
click at [834, 305] on button "button" at bounding box center [836, 299] width 14 height 14
click at [873, 336] on span "[GEOGRAPHIC_DATA] + 966" at bounding box center [883, 332] width 81 height 8
type input "+966"
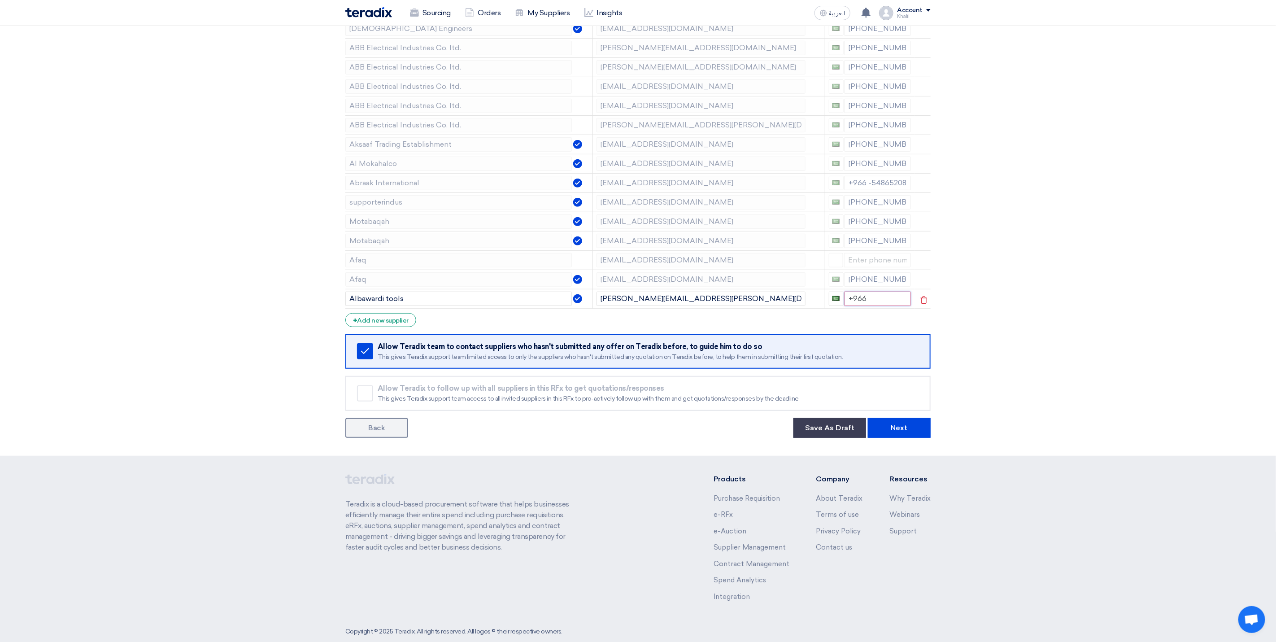
click at [878, 304] on input "+966" at bounding box center [878, 299] width 67 height 14
click at [1038, 350] on section "Supplier Management Minimize/Maximize Category Invite your suppliers Excel file…" at bounding box center [638, 153] width 1276 height 606
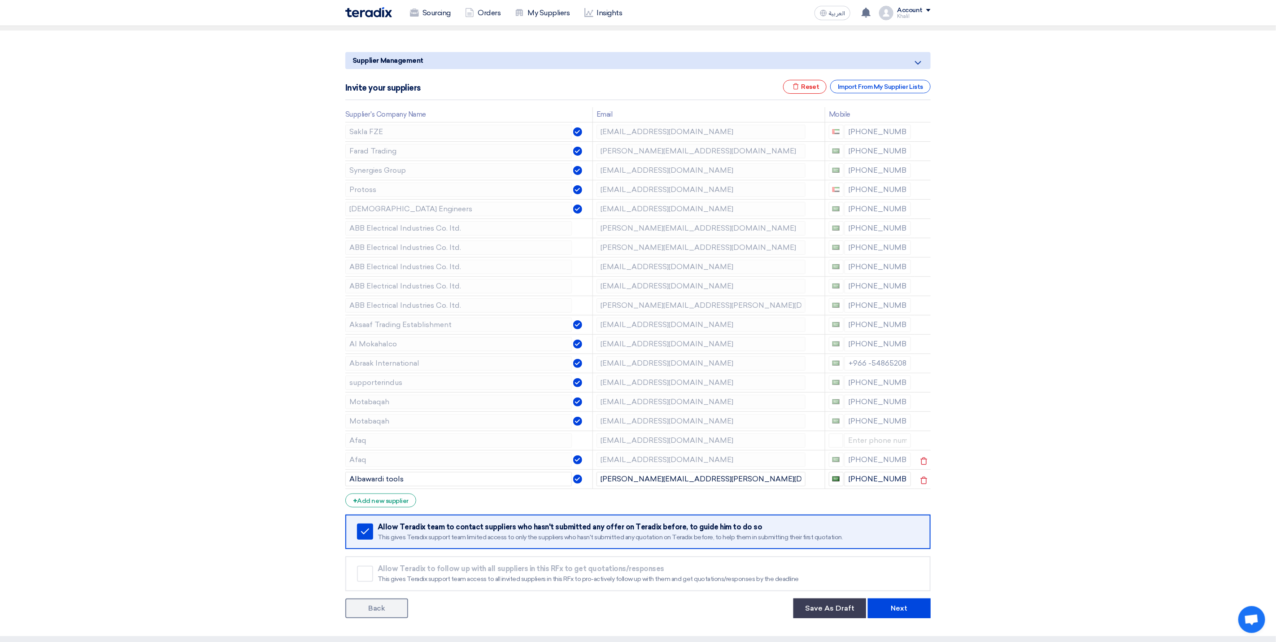
scroll to position [65, 0]
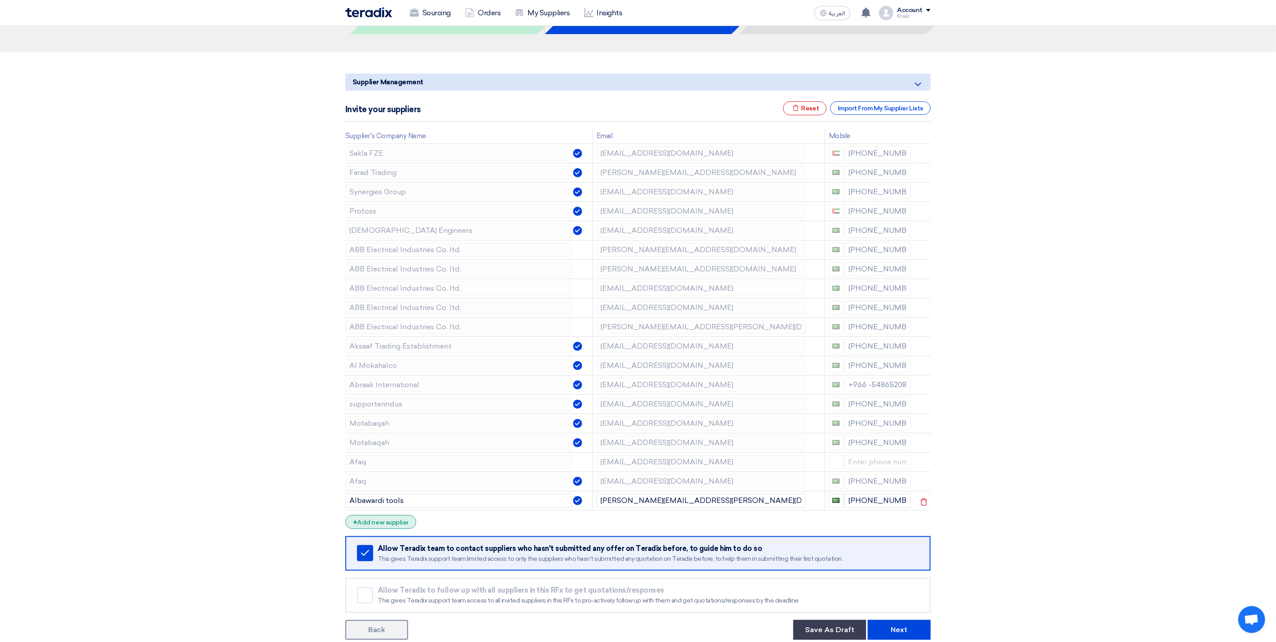
click at [374, 528] on div "+ Add new supplier" at bounding box center [380, 522] width 71 height 14
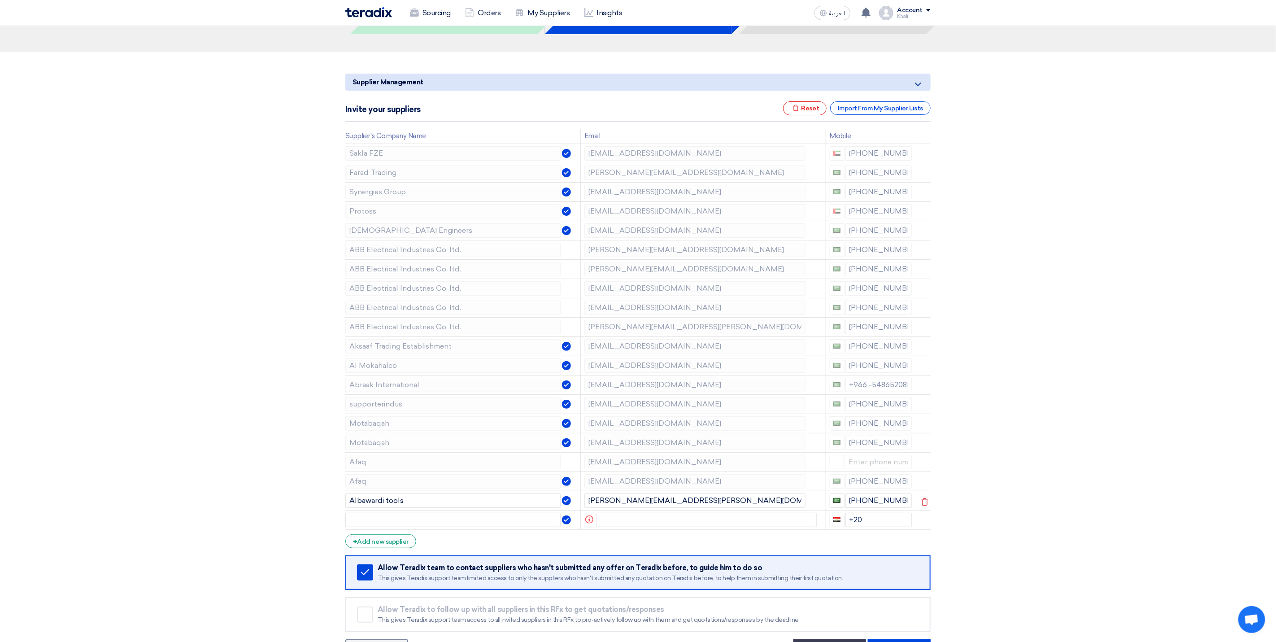
click at [1056, 275] on section "Supplier Management Minimize/Maximize Category Invite your suppliers Excel file…" at bounding box center [638, 364] width 1276 height 625
click at [624, 521] on input "text" at bounding box center [706, 520] width 221 height 14
paste input "[EMAIL_ADDRESS][DOMAIN_NAME]"
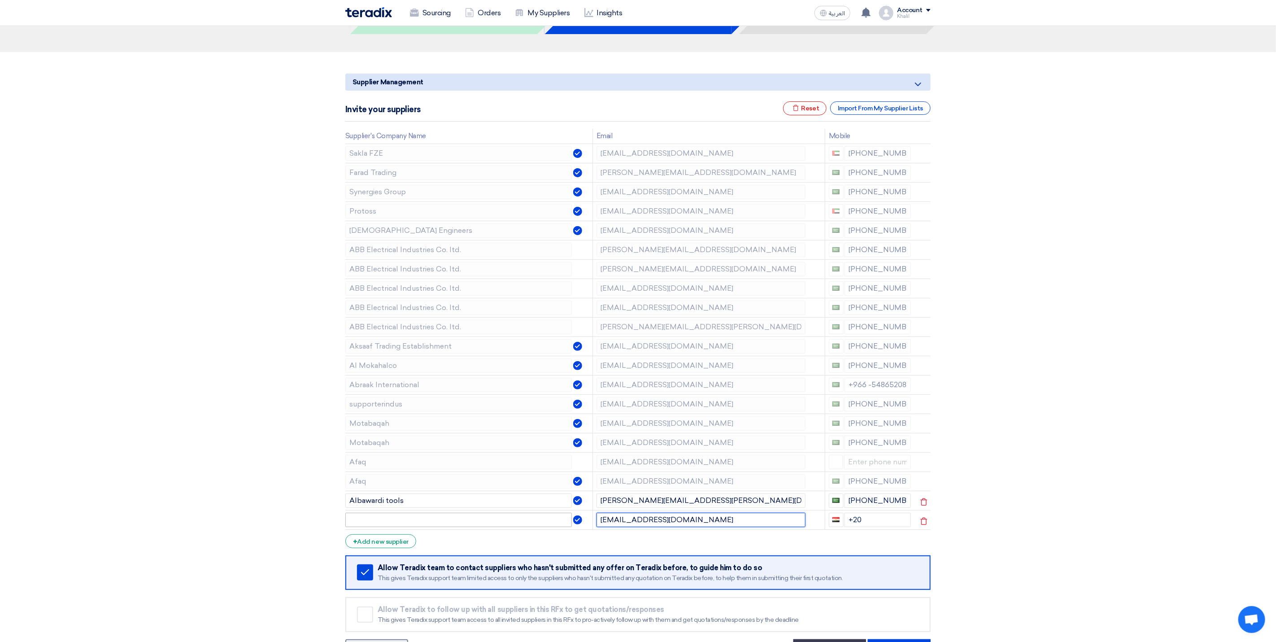
type input "[EMAIL_ADDRESS][DOMAIN_NAME]"
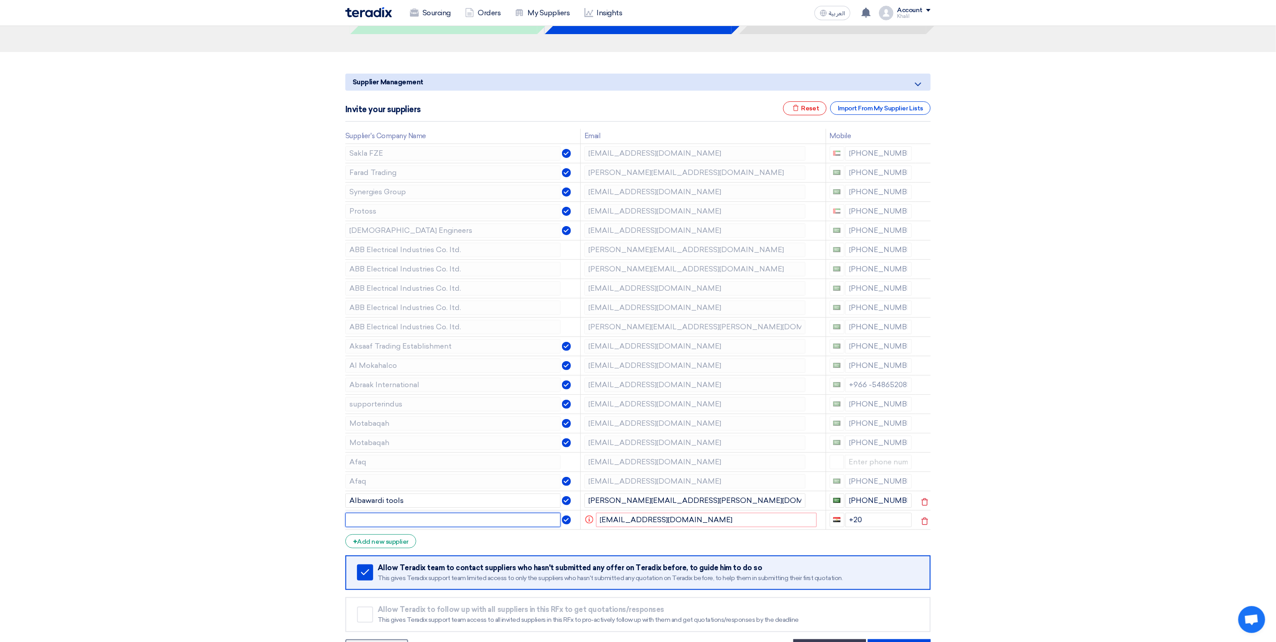
click at [501, 525] on input "text" at bounding box center [452, 520] width 215 height 14
paste input "[EMAIL_ADDRESS][DOMAIN_NAME]"
drag, startPoint x: 370, startPoint y: 522, endPoint x: 335, endPoint y: 520, distance: 35.1
click at [335, 520] on section "Supplier Management Minimize/Maximize Category Invite your suppliers Excel file…" at bounding box center [638, 364] width 1276 height 625
drag, startPoint x: 432, startPoint y: 523, endPoint x: 400, endPoint y: 523, distance: 31.8
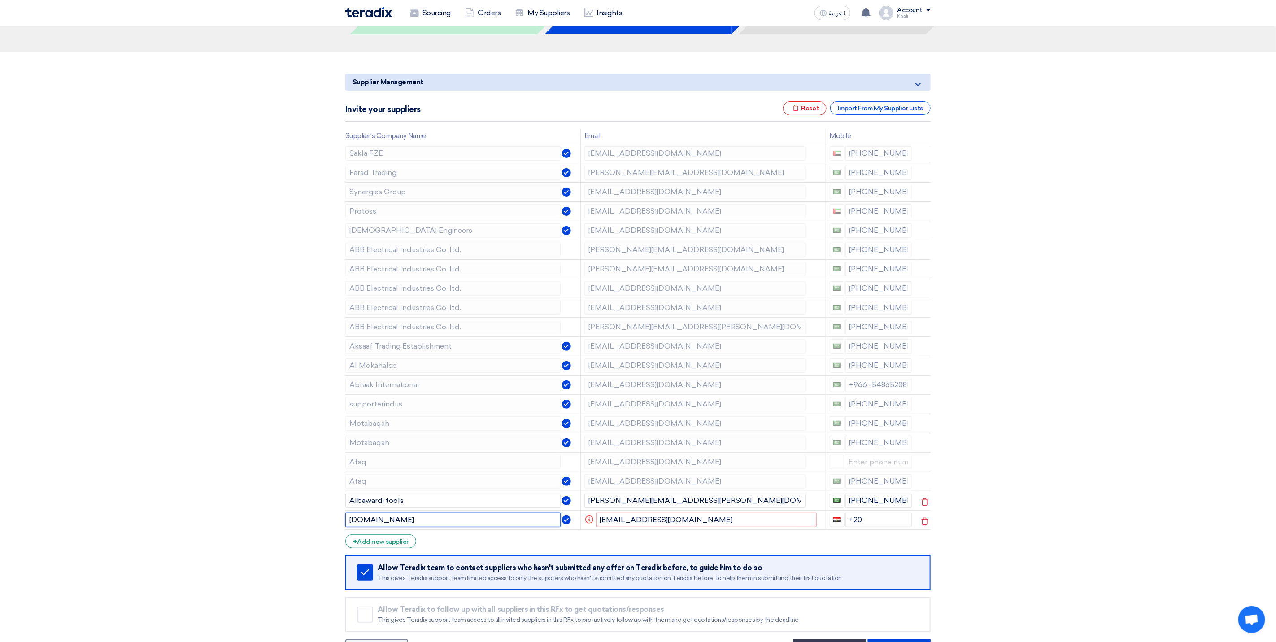
click at [400, 523] on input "[DOMAIN_NAME]" at bounding box center [452, 520] width 215 height 14
click at [374, 525] on input "supporterindus" at bounding box center [452, 520] width 215 height 14
click at [377, 525] on input "supporterindus" at bounding box center [452, 520] width 215 height 14
type input "support erindus"
click at [1000, 531] on section "Supplier Management Minimize/Maximize Category Invite your suppliers Excel file…" at bounding box center [638, 364] width 1276 height 625
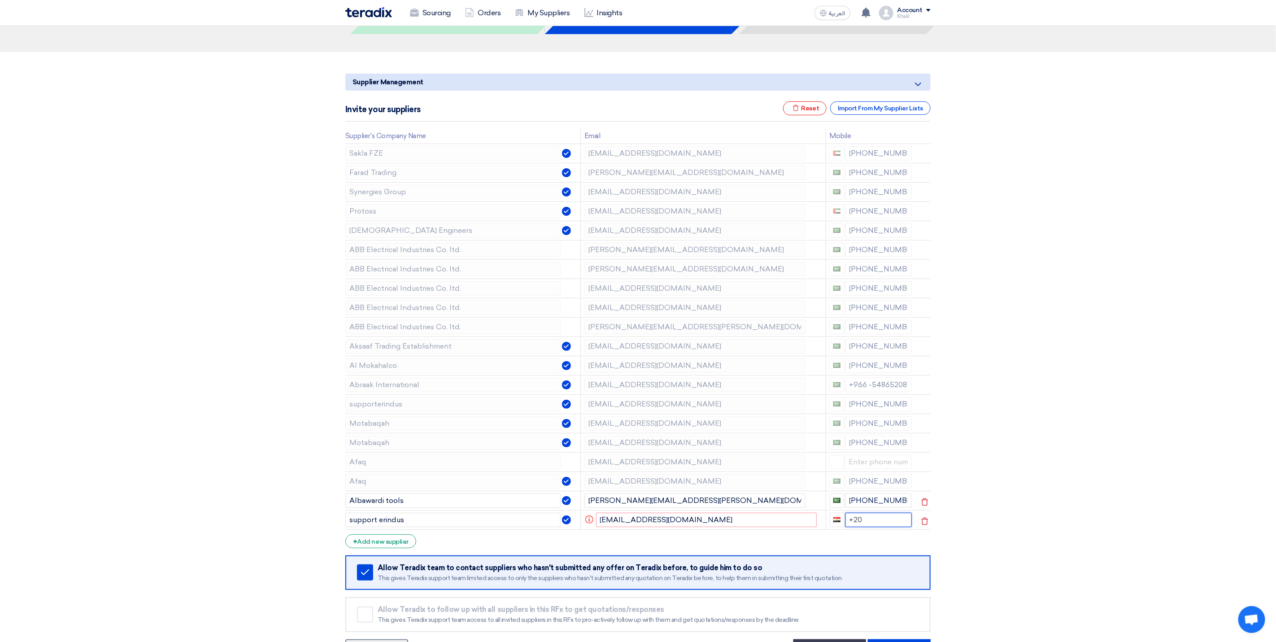
drag, startPoint x: 864, startPoint y: 528, endPoint x: 844, endPoint y: 526, distance: 19.8
click at [846, 526] on input "+20" at bounding box center [879, 520] width 67 height 14
click at [837, 522] on span "button" at bounding box center [836, 518] width 7 height 7
click at [870, 556] on span "[GEOGRAPHIC_DATA] + 966" at bounding box center [884, 553] width 81 height 8
drag, startPoint x: 871, startPoint y: 523, endPoint x: 851, endPoint y: 523, distance: 20.2
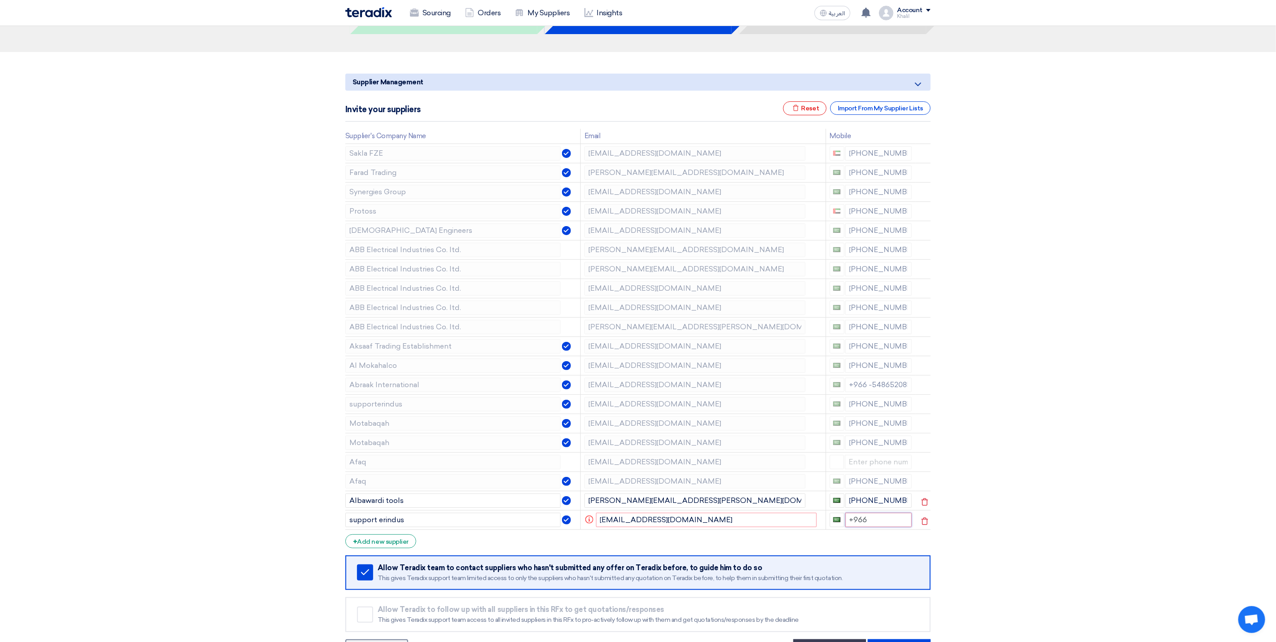
click at [851, 523] on input "+966" at bounding box center [879, 520] width 67 height 14
click at [881, 526] on input "+966" at bounding box center [879, 520] width 67 height 14
click at [885, 520] on input "+966 59" at bounding box center [879, 520] width 67 height 14
click at [902, 523] on input "+966 59" at bounding box center [879, 520] width 67 height 14
type input "[PHONE_NUMBER]"
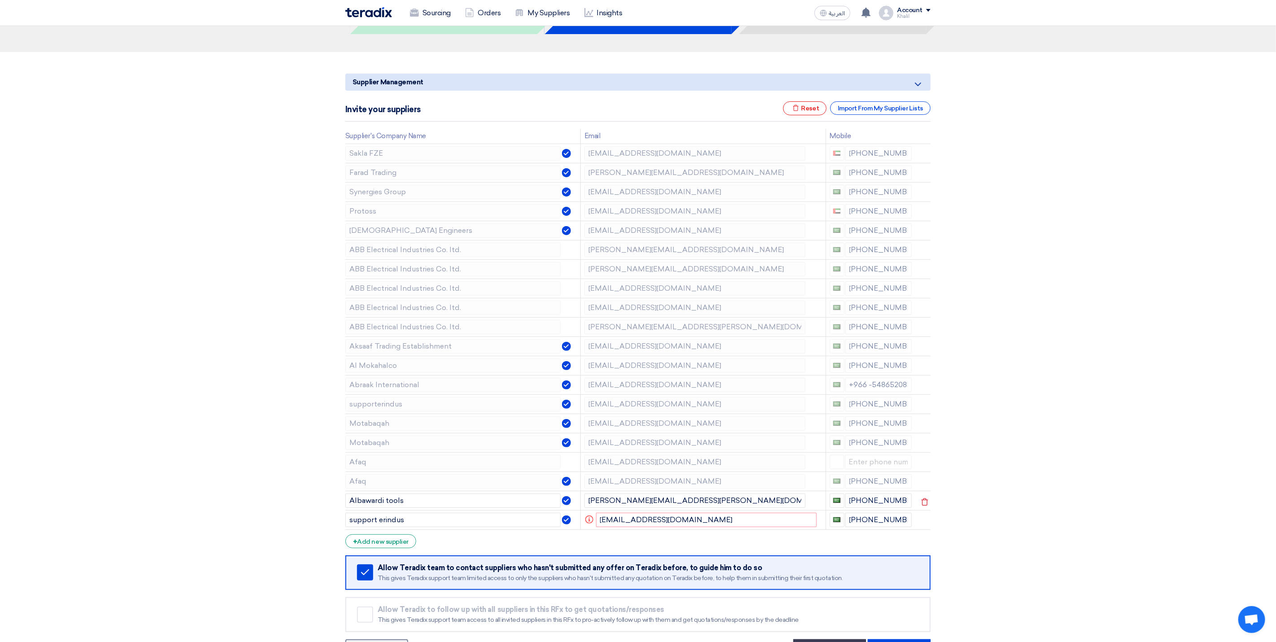
click at [1044, 521] on section "Supplier Management Minimize/Maximize Category Invite your suppliers Excel file…" at bounding box center [638, 364] width 1276 height 625
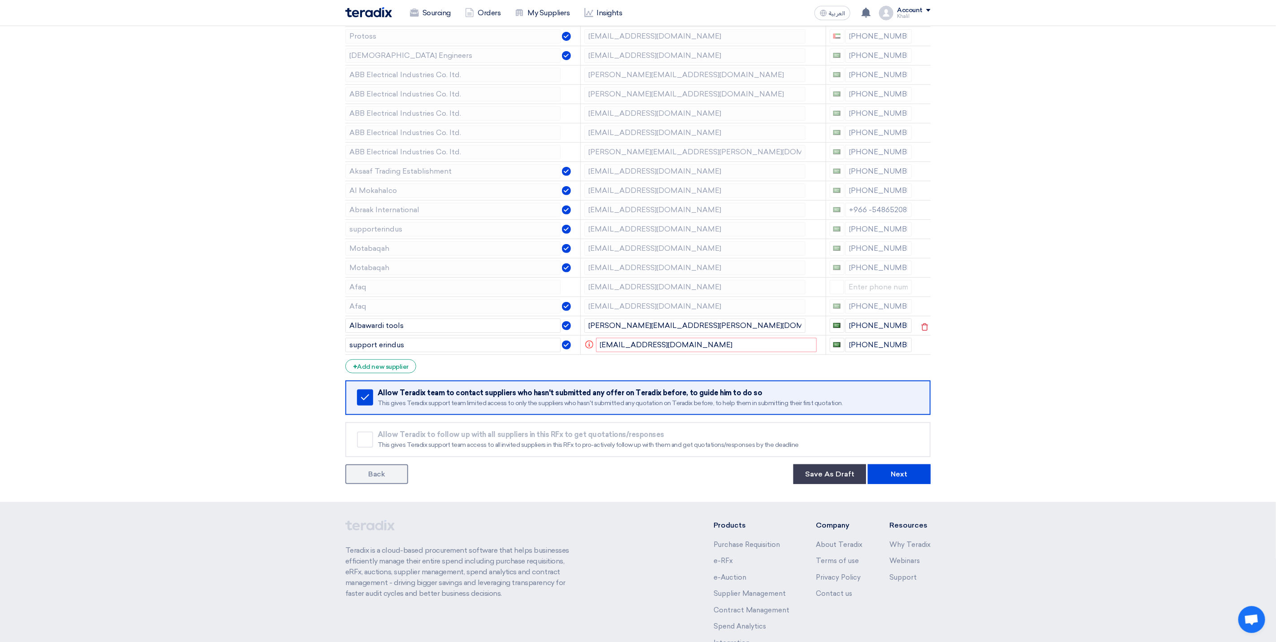
scroll to position [266, 0]
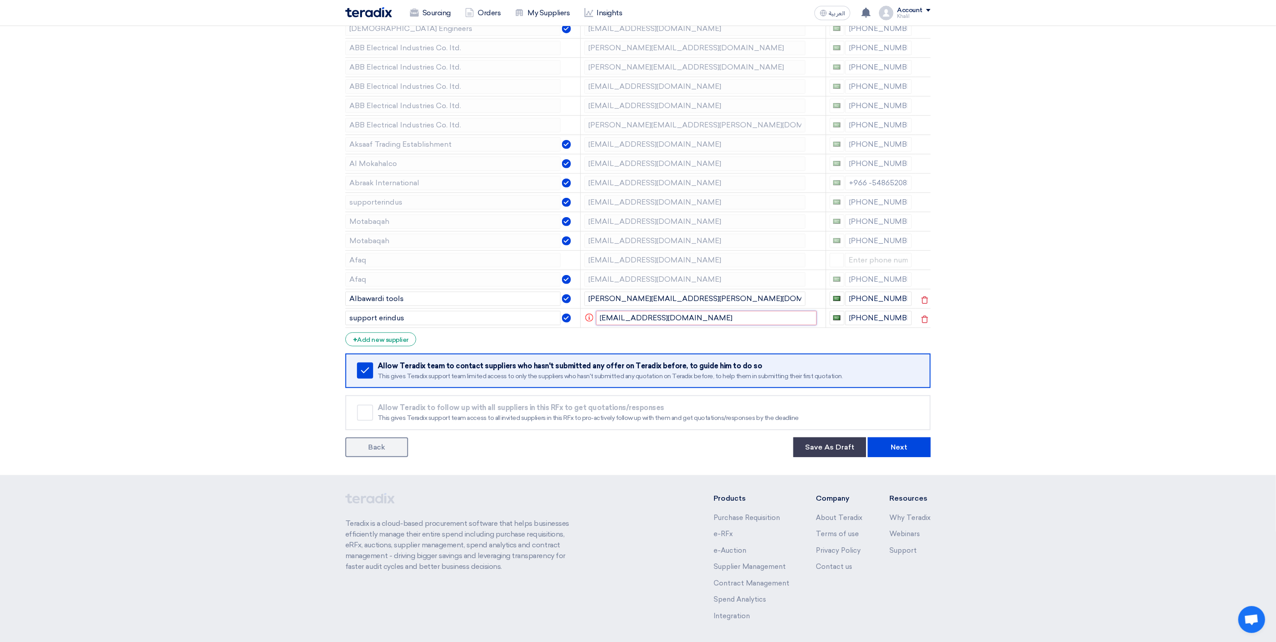
click at [711, 322] on input "[EMAIL_ADDRESS][DOMAIN_NAME]" at bounding box center [706, 318] width 221 height 14
click at [589, 322] on icon "Info" at bounding box center [589, 318] width 8 height 8
click at [705, 322] on input "[EMAIL_ADDRESS][DOMAIN_NAME]" at bounding box center [706, 318] width 221 height 14
click at [499, 322] on input "support erindus" at bounding box center [452, 318] width 215 height 14
drag, startPoint x: 707, startPoint y: 325, endPoint x: 588, endPoint y: 320, distance: 119.0
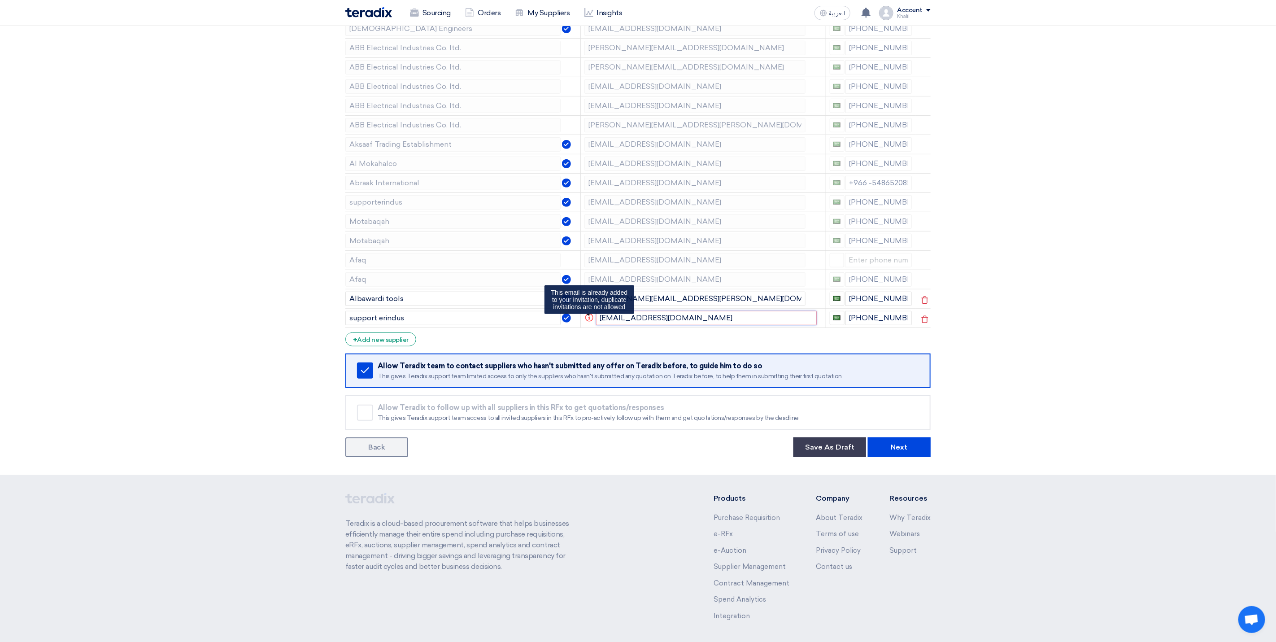
click at [588, 320] on td "Info [EMAIL_ADDRESS][DOMAIN_NAME] This email is already added to your invitatio…" at bounding box center [702, 317] width 245 height 19
paste input "[DOMAIN_NAME][EMAIL_ADDRESS][DOMAIN_NAME]"
type input "[DOMAIN_NAME][EMAIL_ADDRESS][DOMAIN_NAME]"
click at [1087, 353] on section "Supplier Management Minimize/Maximize Category Invite your suppliers Excel file…" at bounding box center [638, 162] width 1276 height 625
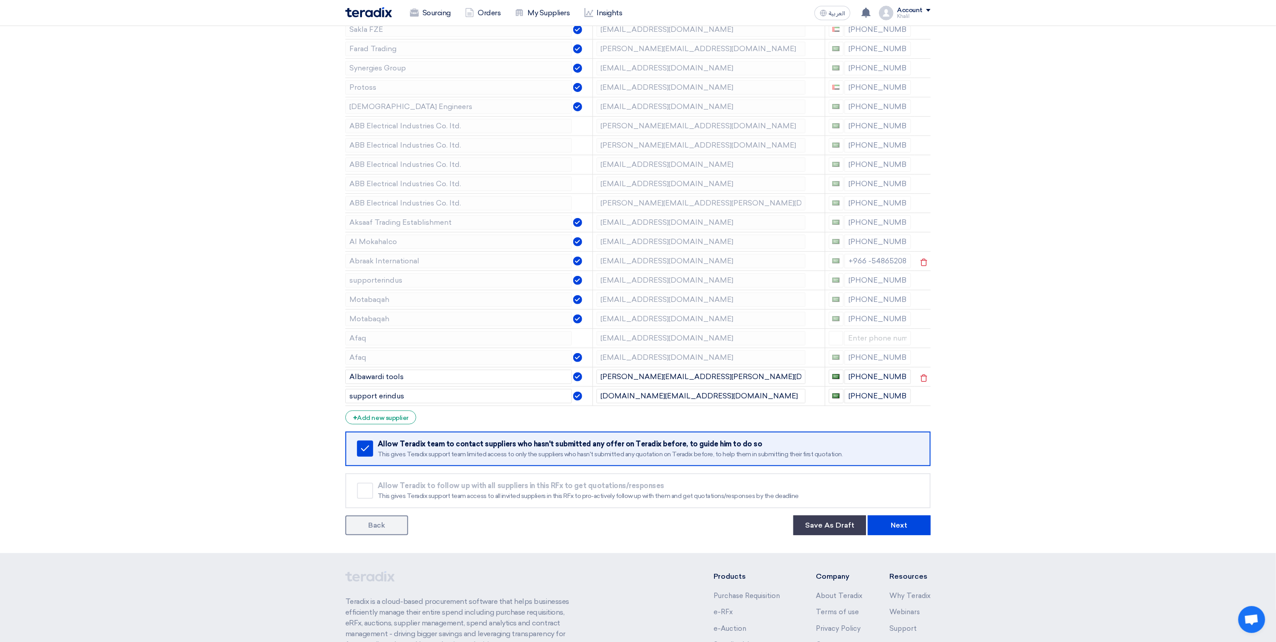
scroll to position [305, 0]
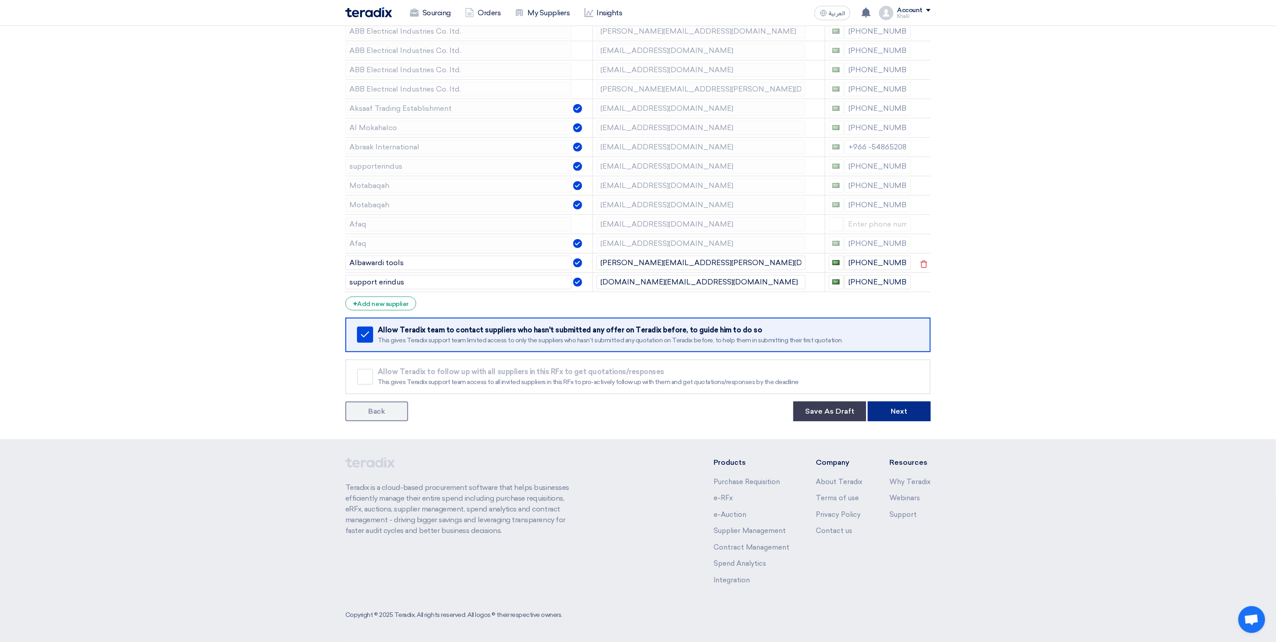
click at [910, 416] on button "Next" at bounding box center [899, 411] width 63 height 20
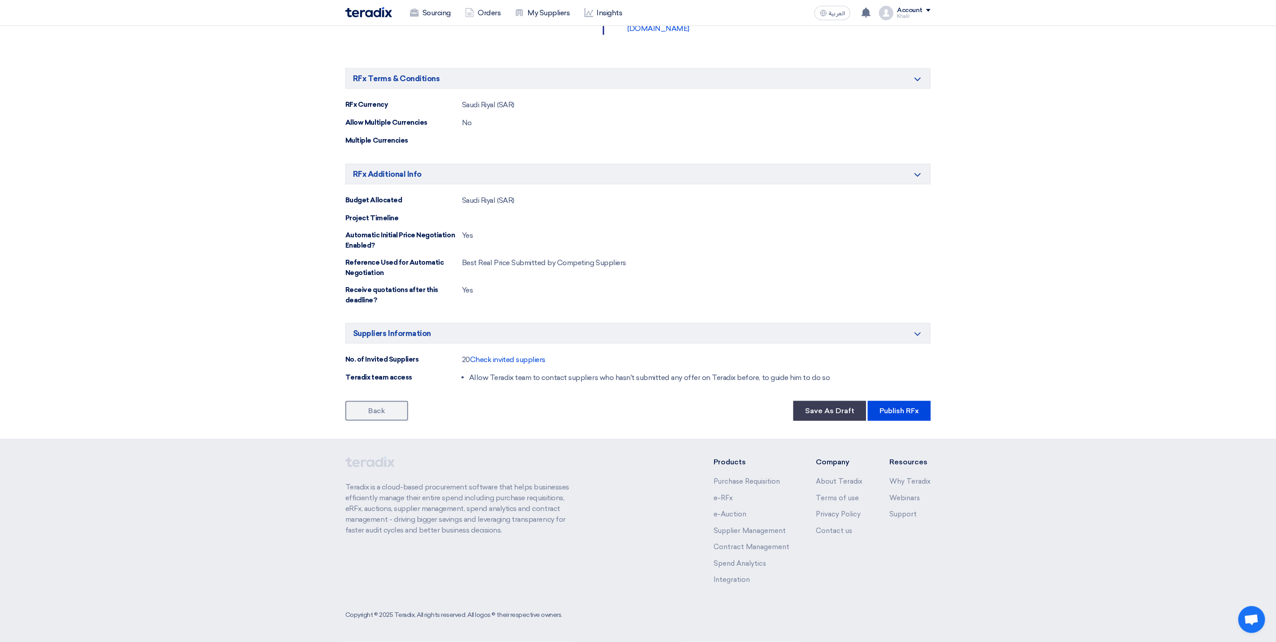
scroll to position [604, 0]
click at [906, 411] on button "Publish RFx" at bounding box center [899, 411] width 63 height 20
